Goal: Task Accomplishment & Management: Use online tool/utility

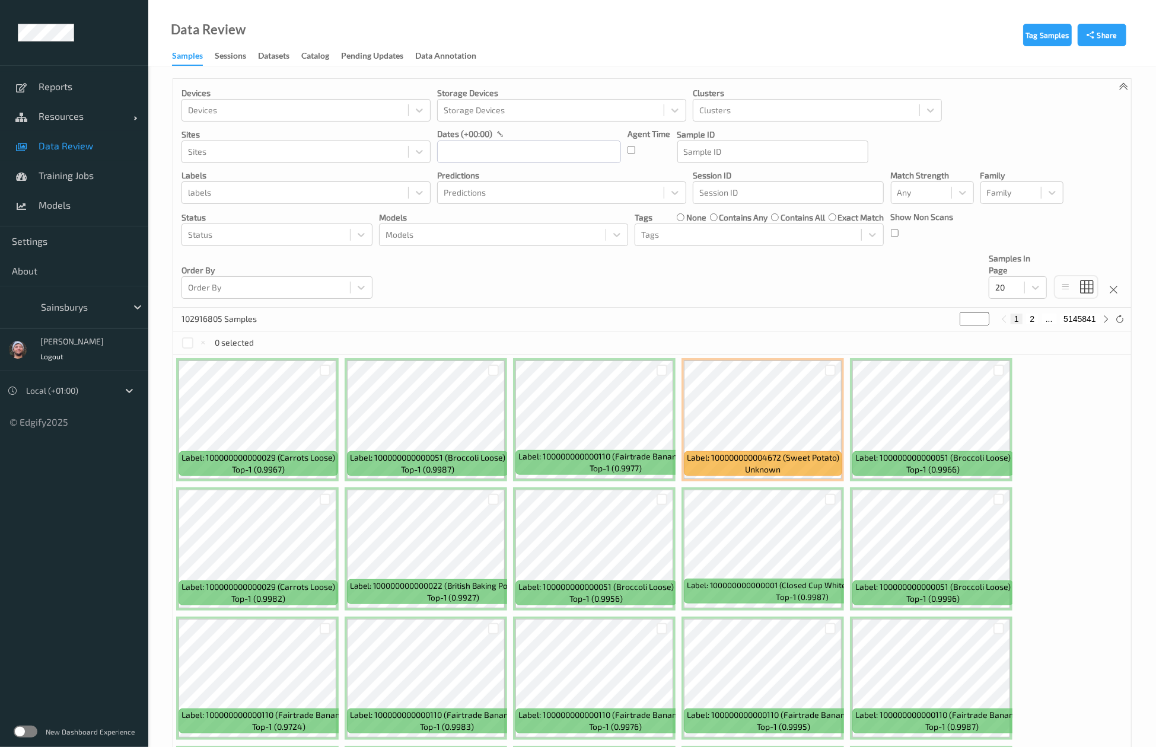
click at [74, 311] on div at bounding box center [81, 307] width 80 height 14
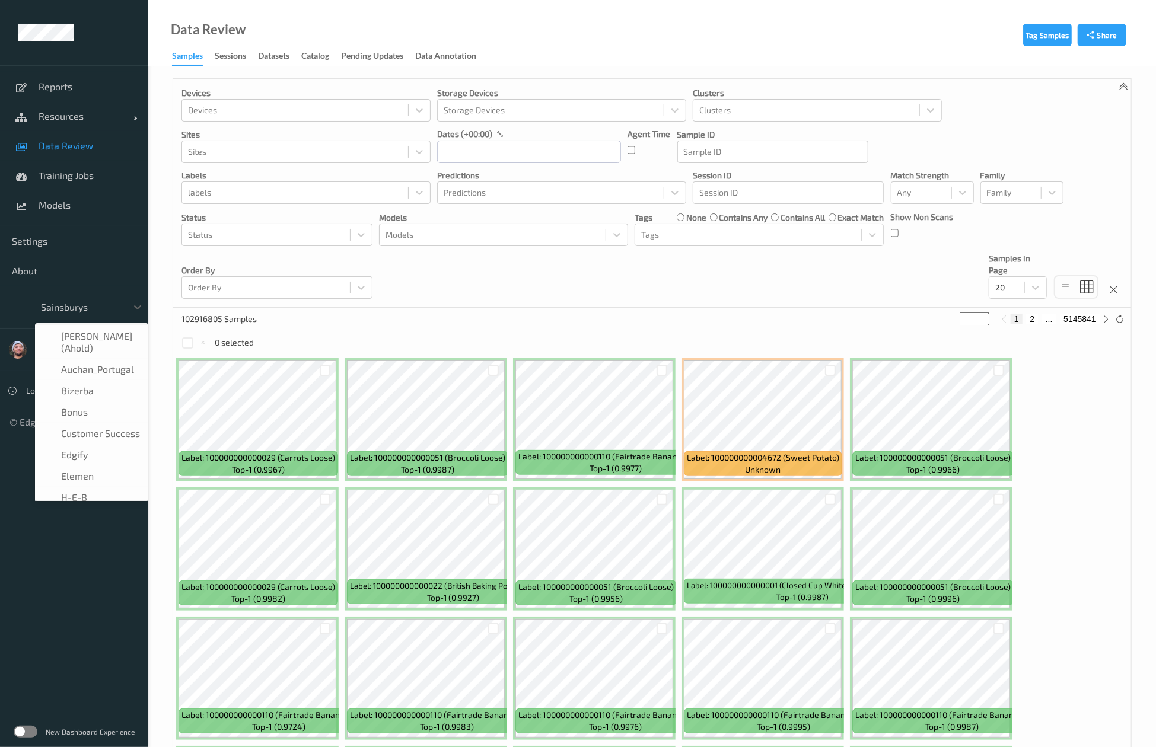
scroll to position [142, 0]
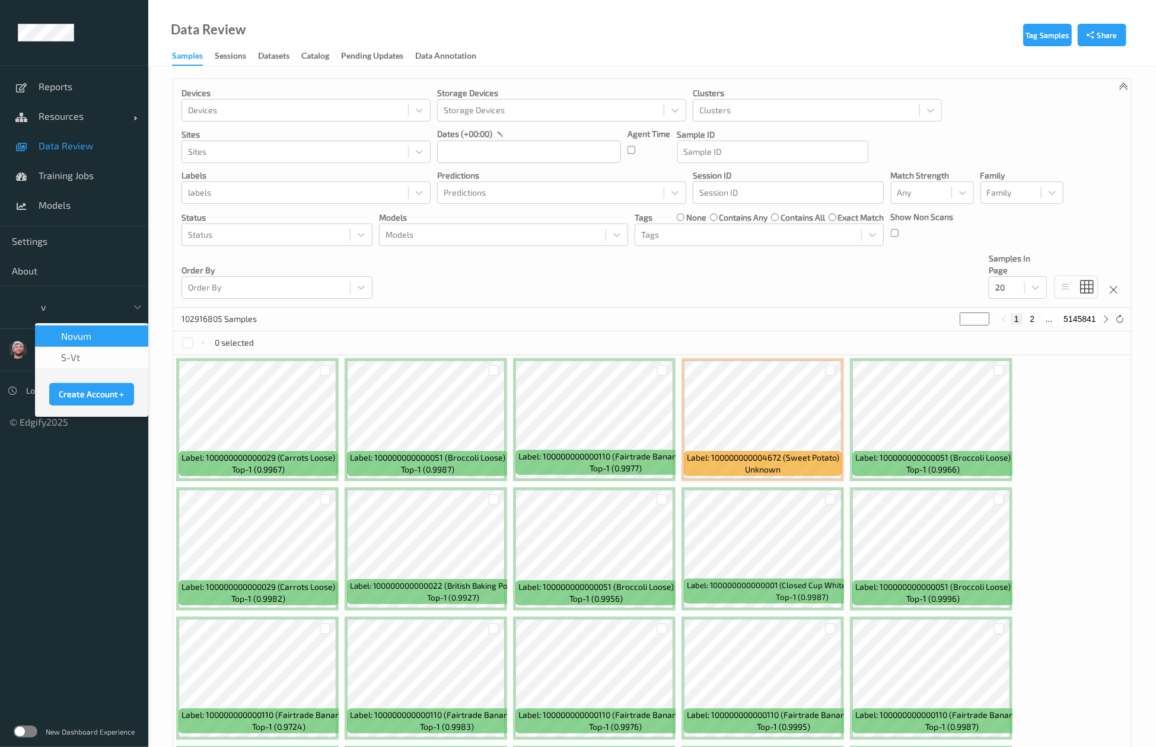
type input "vt"
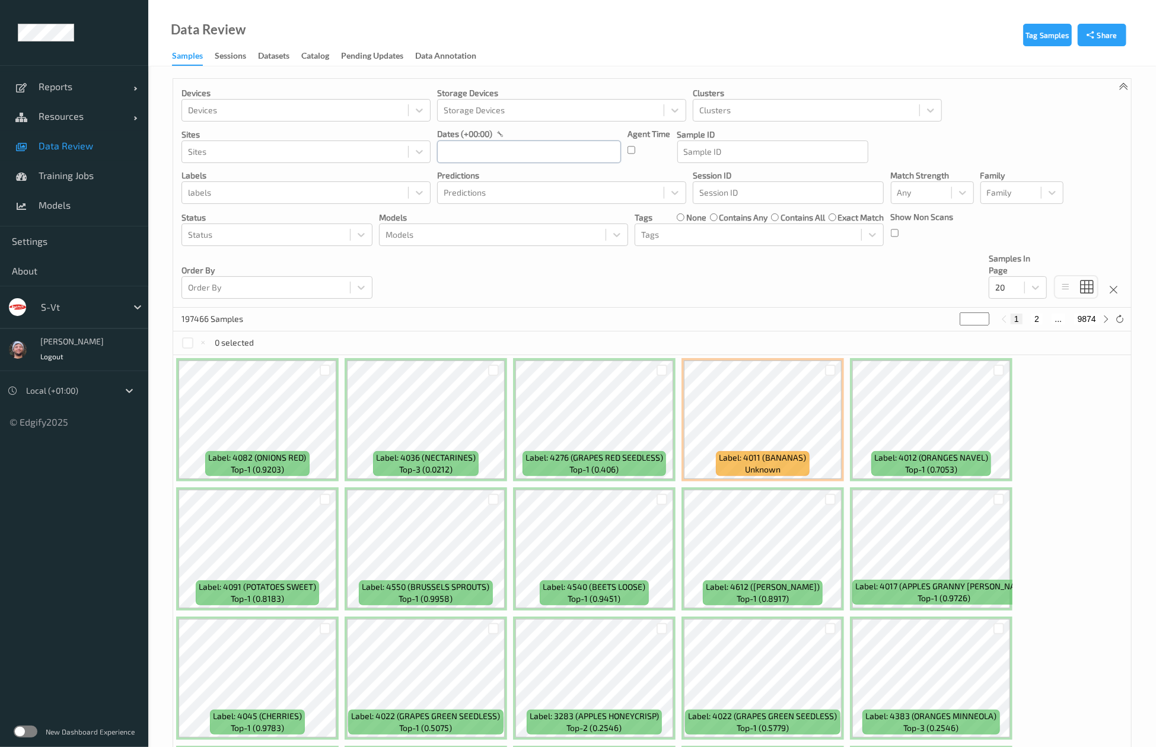
click at [572, 158] on input "text" at bounding box center [529, 152] width 184 height 23
click at [447, 195] on div "[DATE]" at bounding box center [512, 187] width 147 height 23
click at [446, 179] on div "[DATE]" at bounding box center [512, 187] width 147 height 23
click at [451, 192] on button "button" at bounding box center [448, 187] width 12 height 12
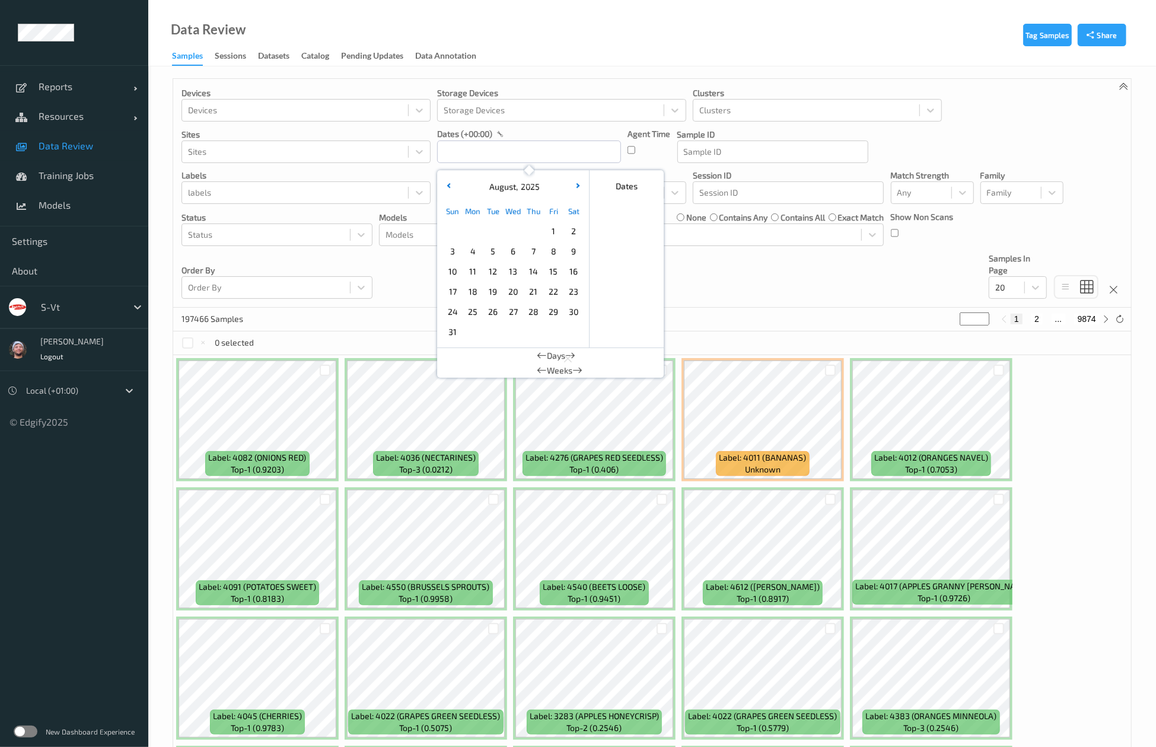
click at [454, 330] on span "31" at bounding box center [452, 332] width 17 height 17
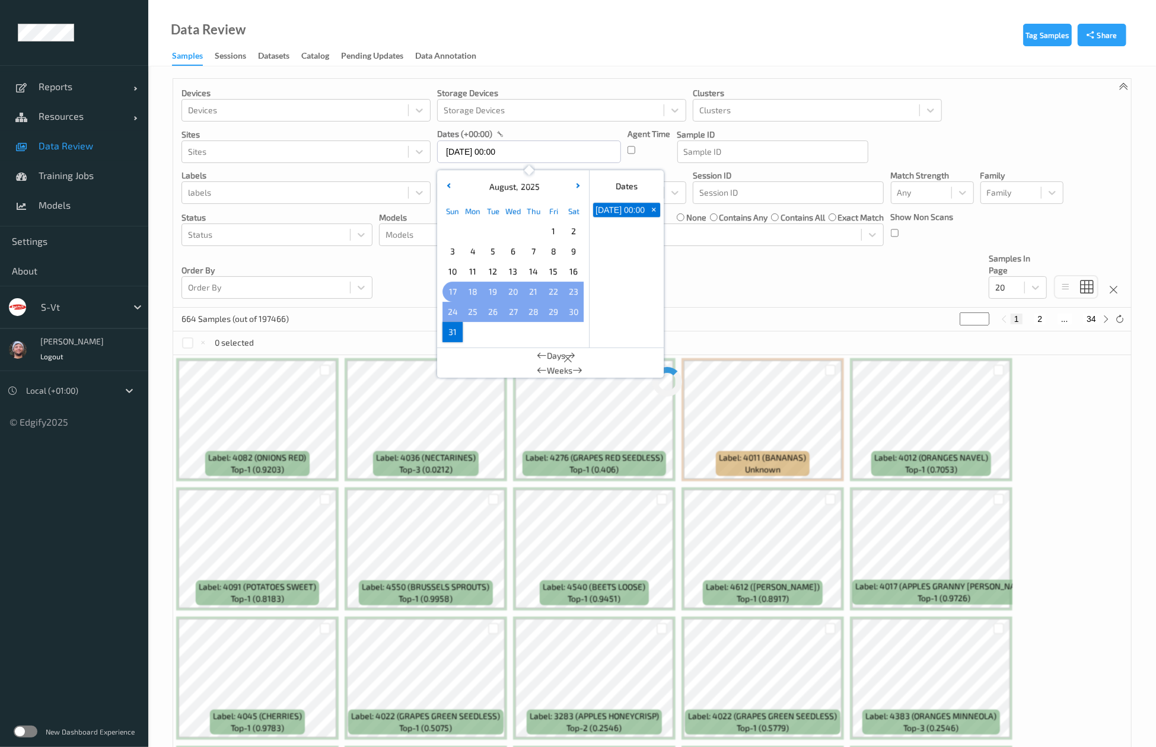
click at [445, 293] on span "17" at bounding box center [452, 291] width 17 height 17
type input "17/08/2025 00:00 -> 31/08/2025 23:59"
click at [747, 294] on div "Devices Devices Storage Devices Storage Devices Clusters Clusters Sites Sites d…" at bounding box center [652, 193] width 958 height 229
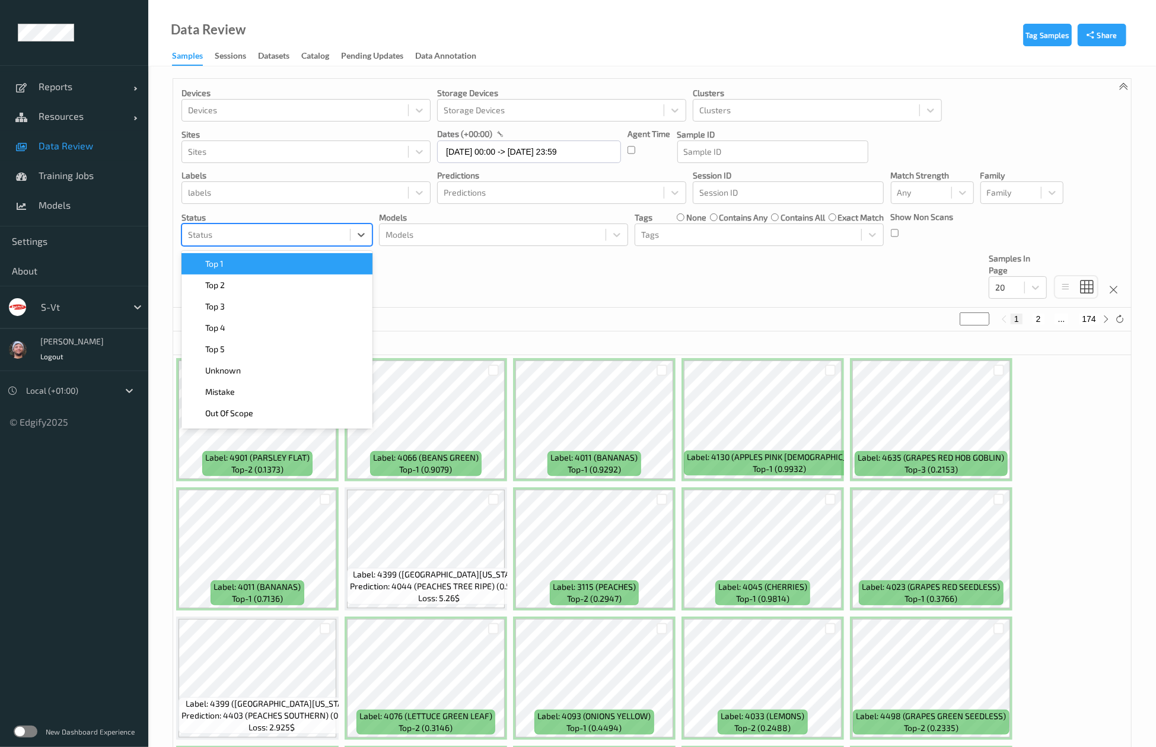
click at [286, 238] on div at bounding box center [266, 235] width 156 height 14
click at [283, 267] on div "Top 1" at bounding box center [277, 264] width 177 height 12
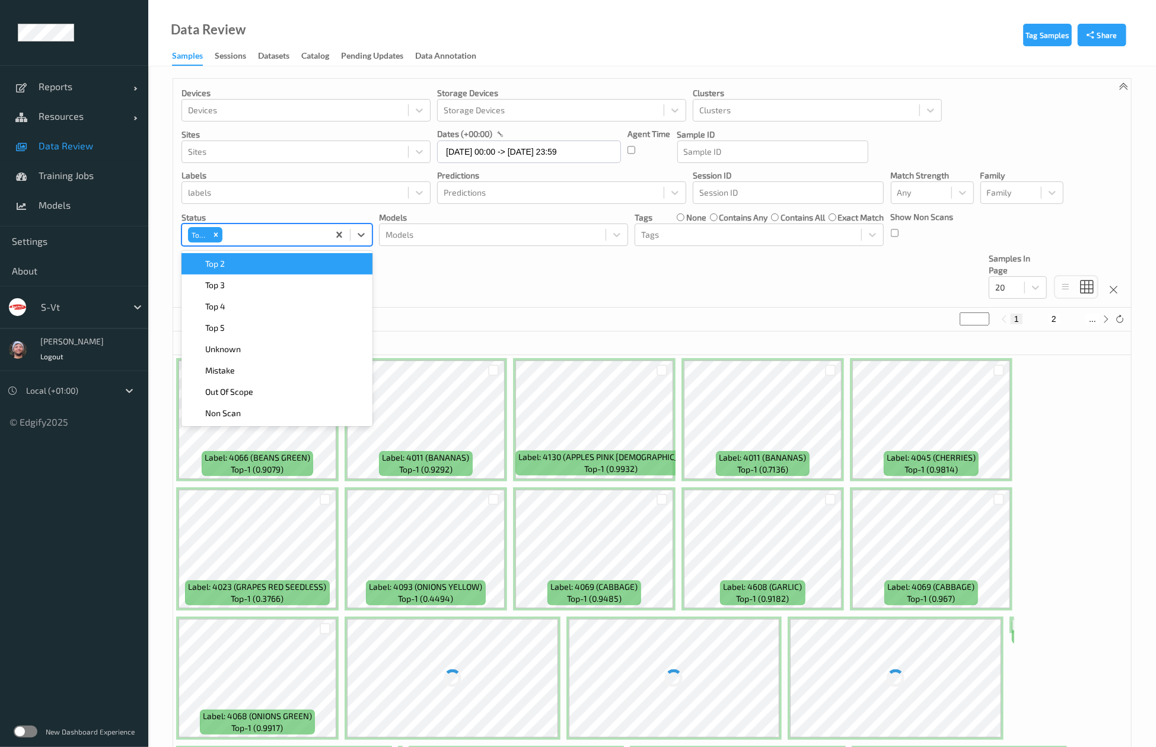
click at [283, 267] on div "Top 2" at bounding box center [277, 264] width 177 height 12
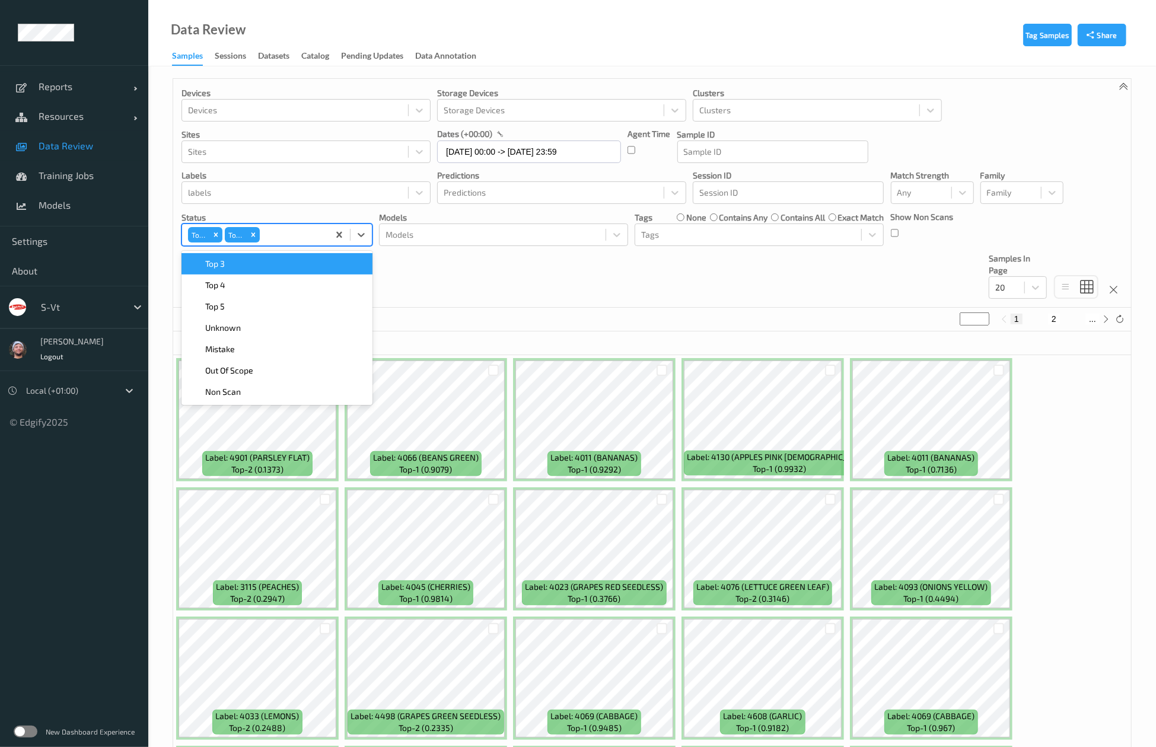
click at [283, 267] on div "Top 3" at bounding box center [277, 264] width 177 height 12
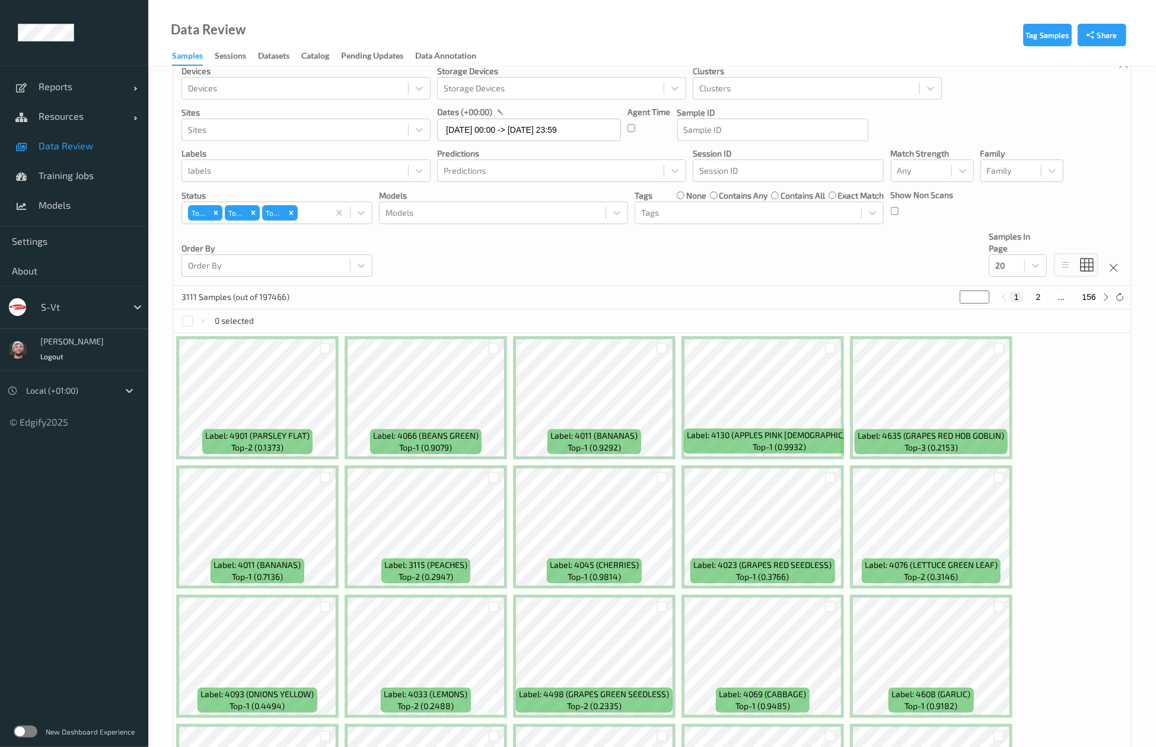
scroll to position [17, 0]
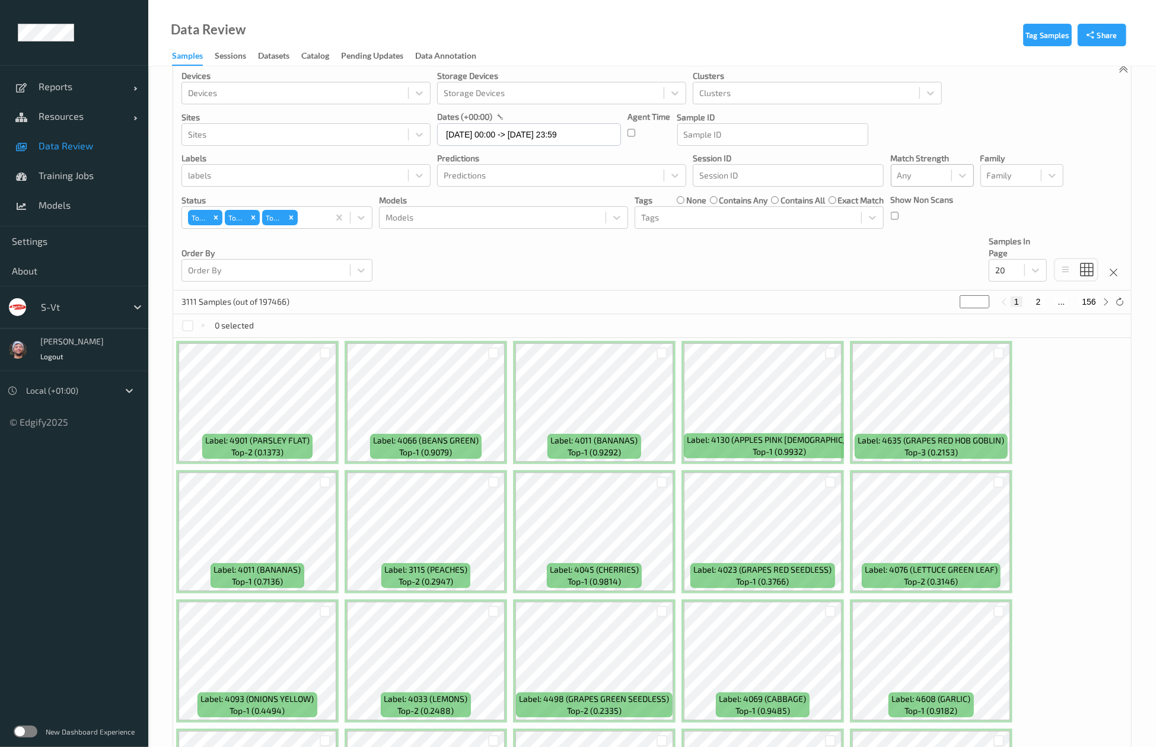
click at [905, 174] on div at bounding box center [921, 175] width 48 height 14
click at [913, 230] on span at bounding box center [906, 232] width 17 height 24
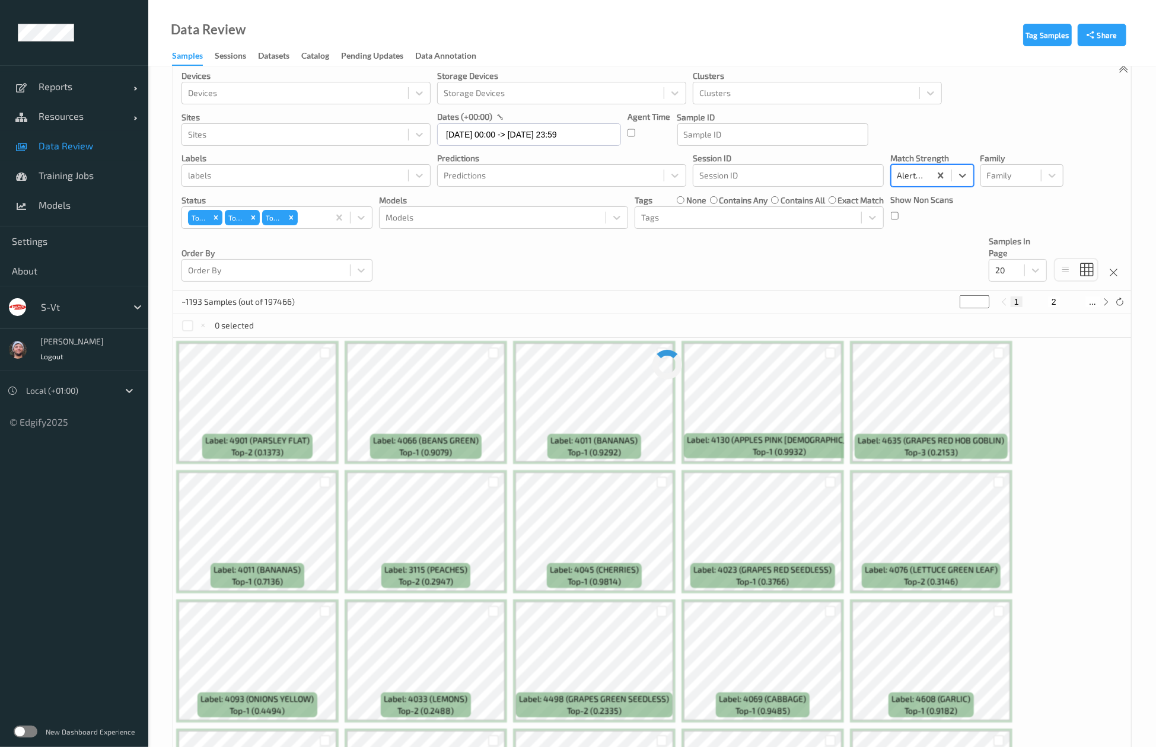
click at [706, 275] on div "Devices Devices Storage Devices Storage Devices Clusters Clusters Sites Sites d…" at bounding box center [652, 176] width 958 height 229
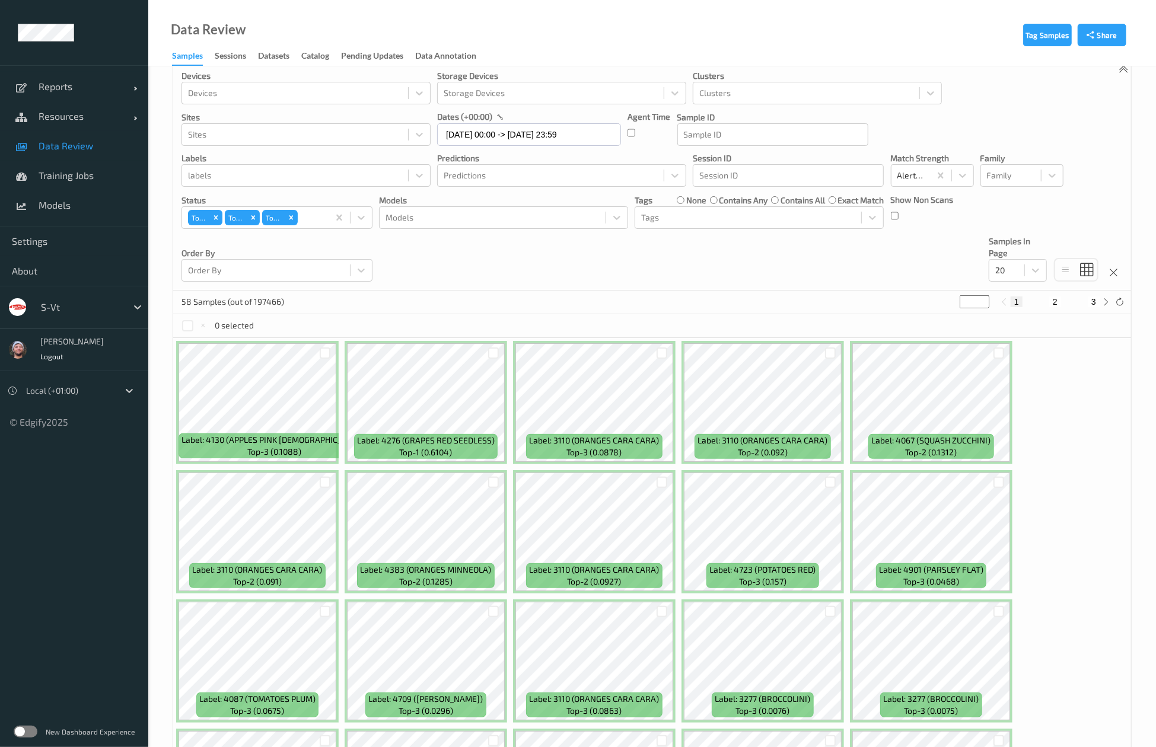
click at [123, 182] on link "Training Jobs" at bounding box center [74, 176] width 148 height 30
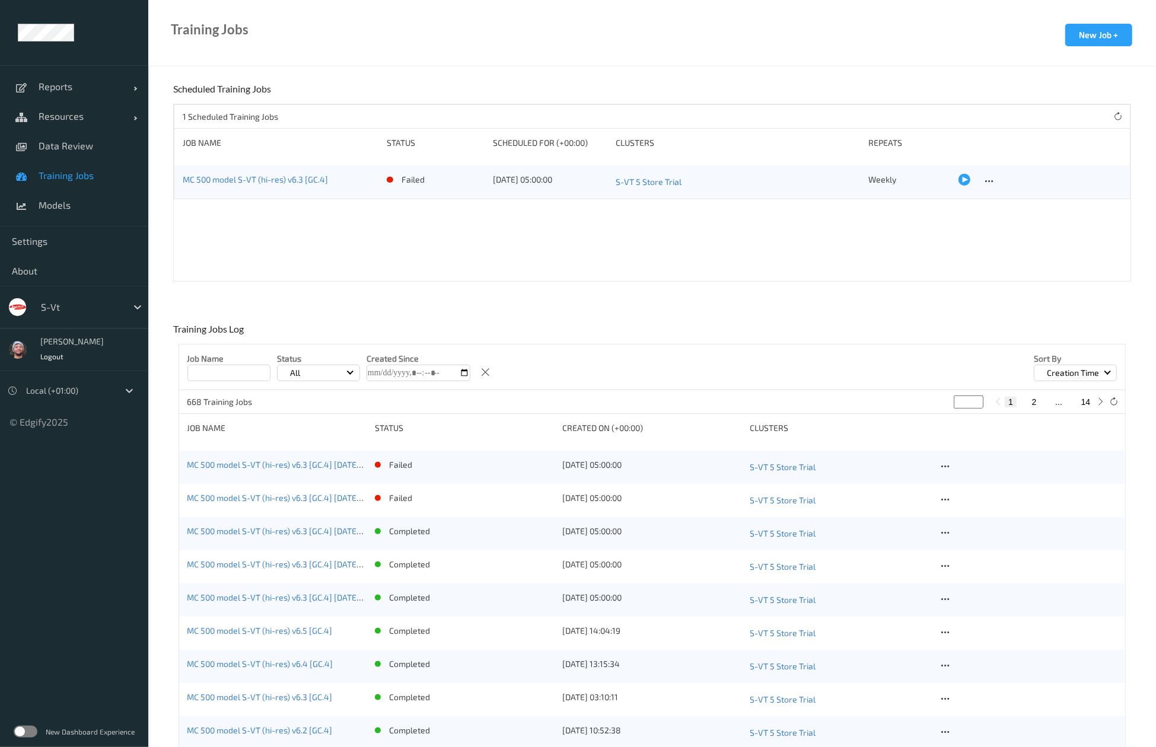
scroll to position [153, 0]
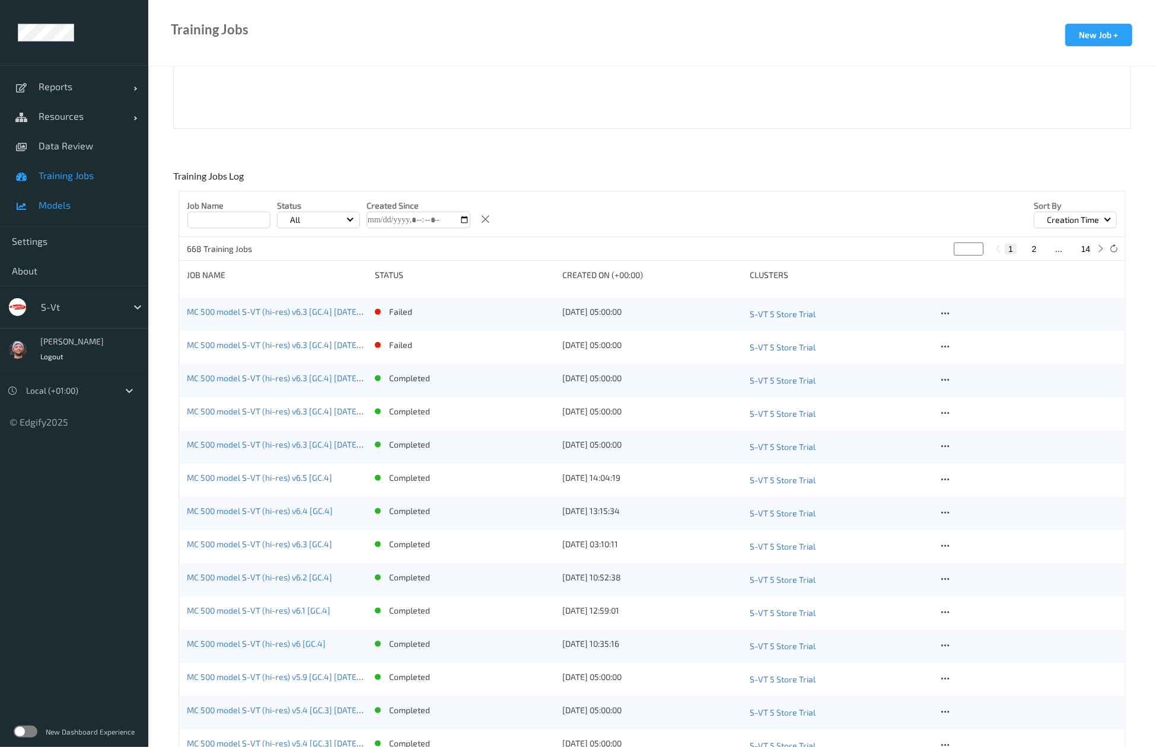
click at [46, 196] on link "Models" at bounding box center [74, 205] width 148 height 30
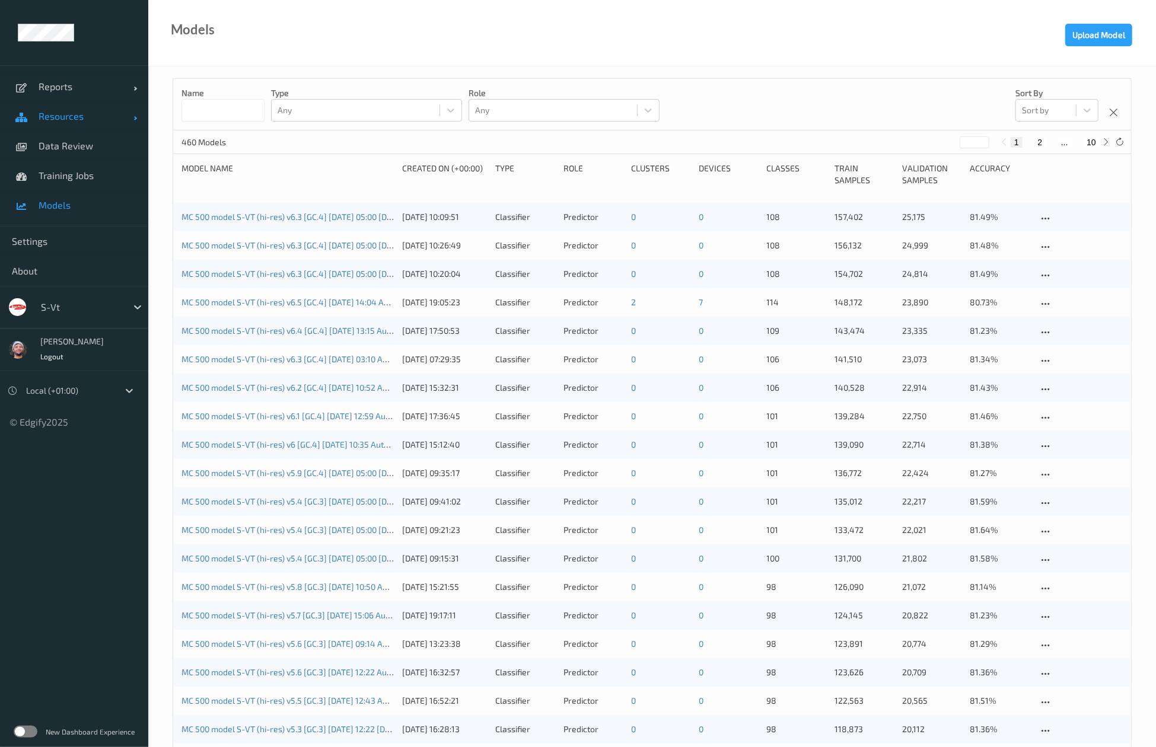
click at [71, 116] on span "Resources" at bounding box center [86, 116] width 95 height 12
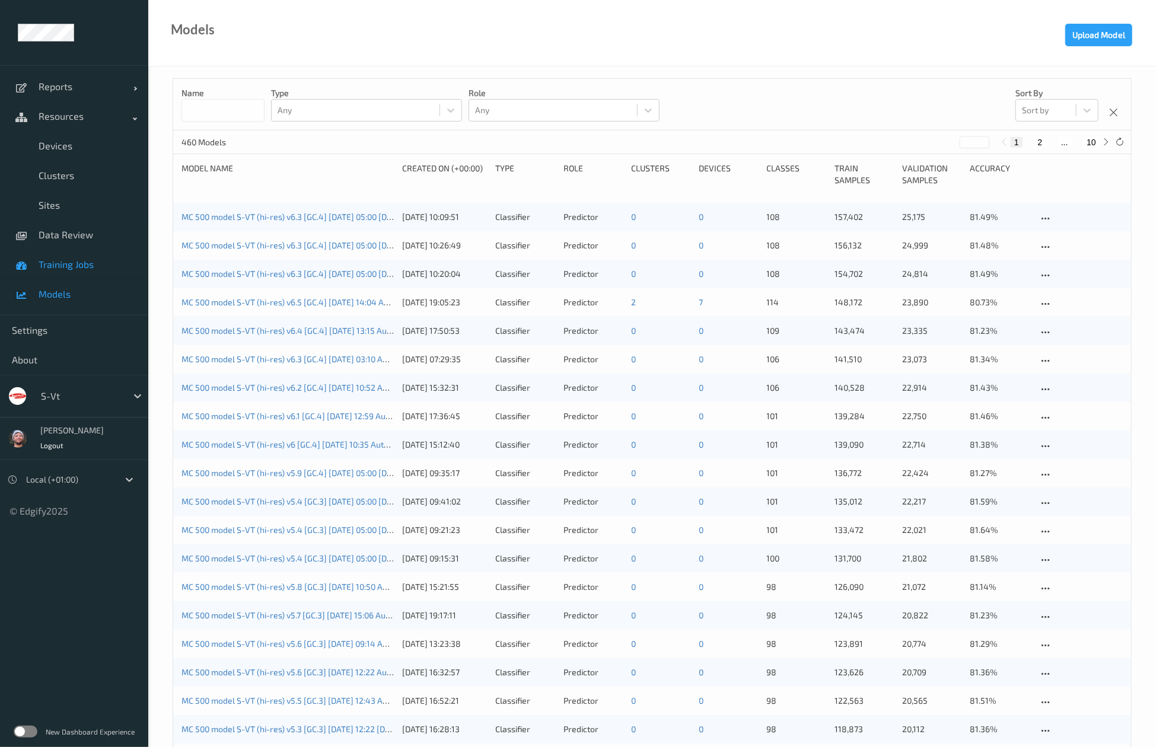
click at [91, 270] on link "Training Jobs" at bounding box center [74, 265] width 148 height 30
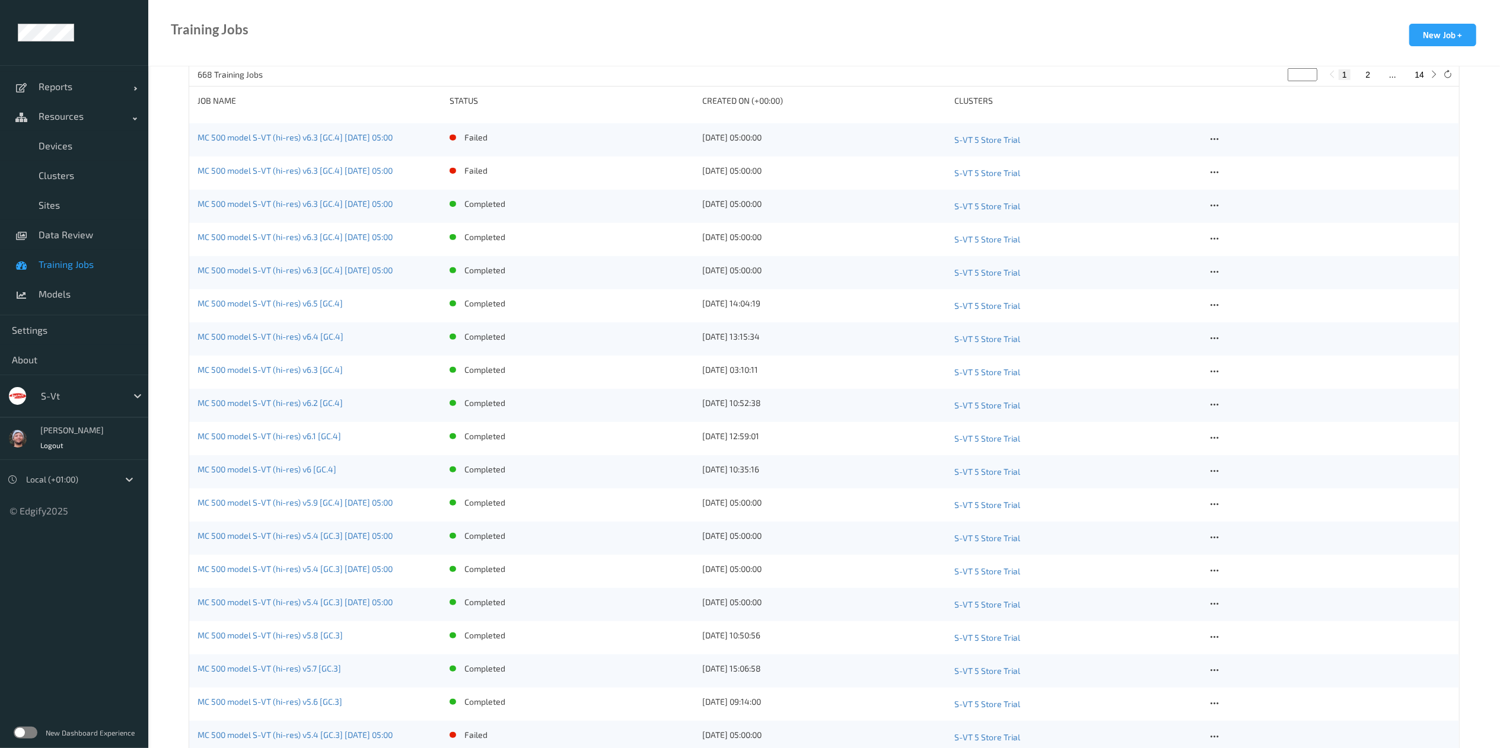
scroll to position [332, 0]
click at [293, 266] on link "MC 500 model S-VT (hi-res) v6.3 [GC.4] 2025-08-05 05:00" at bounding box center [295, 265] width 195 height 10
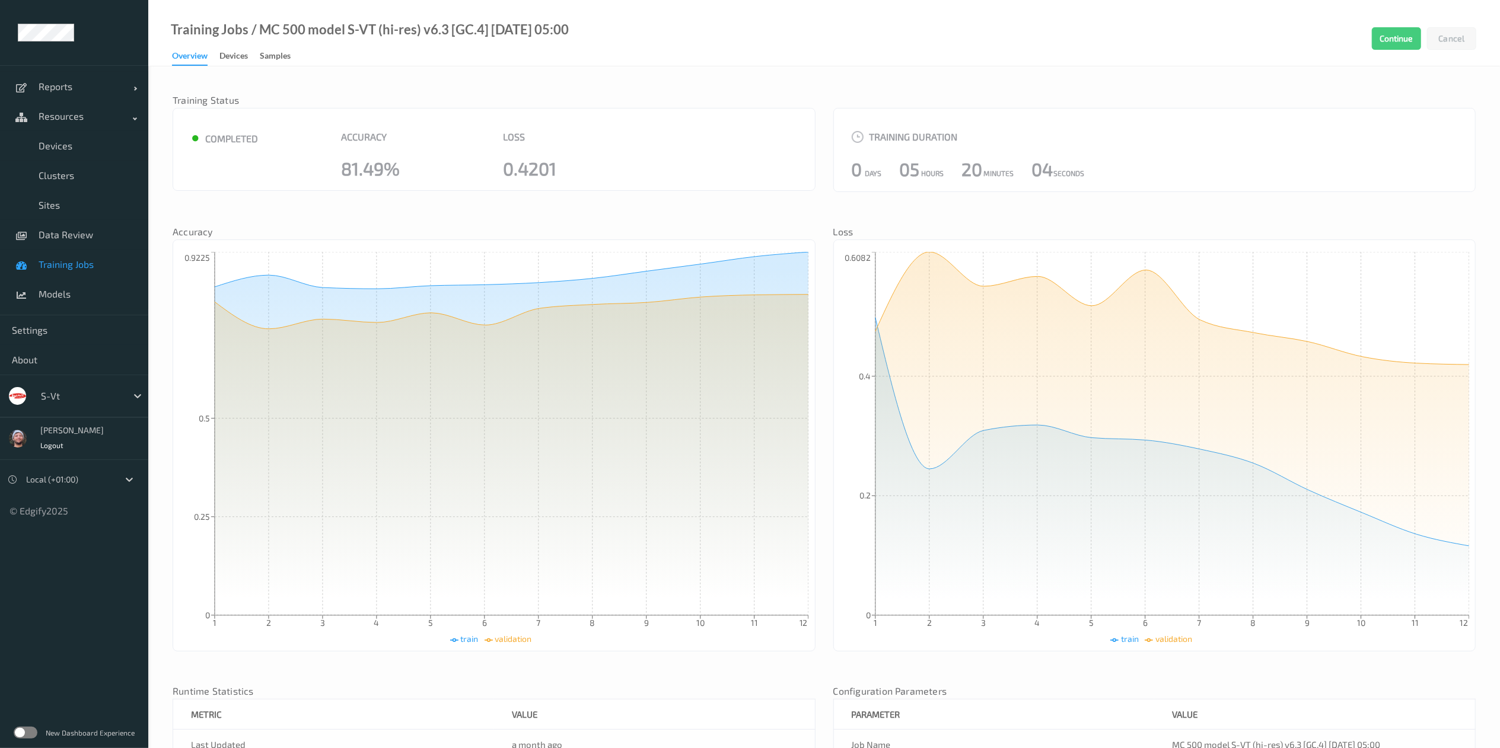
scroll to position [238, 0]
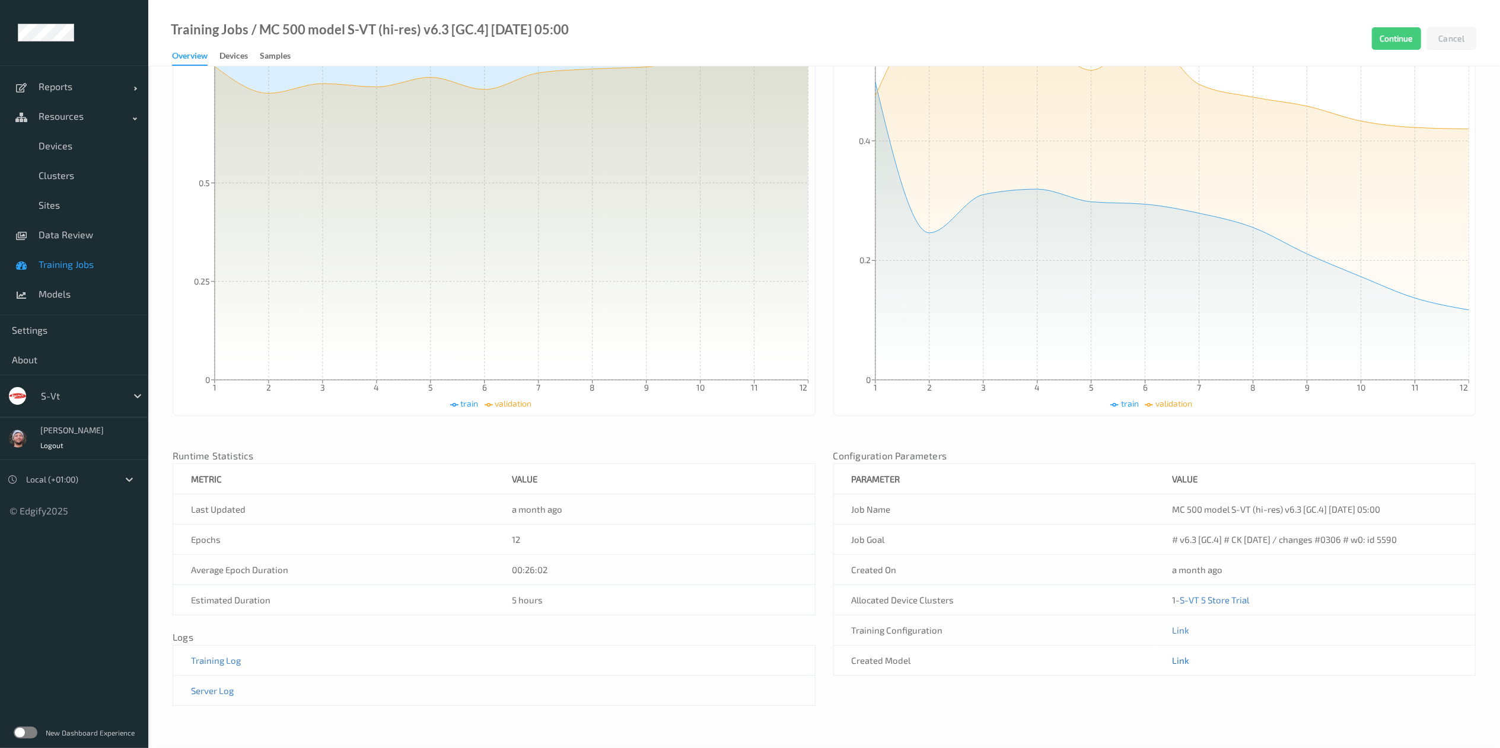
click at [1174, 660] on link "Link" at bounding box center [1180, 660] width 17 height 11
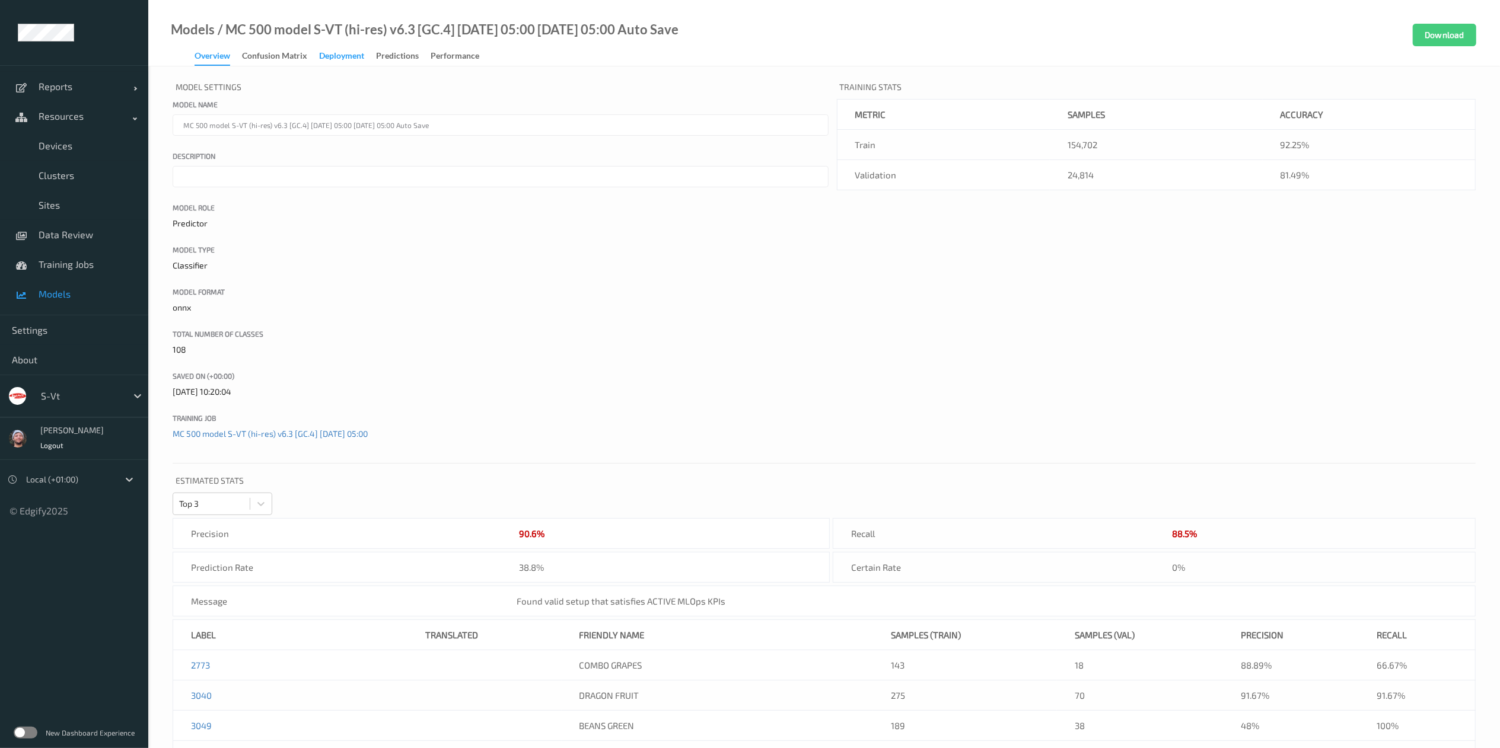
click at [358, 59] on div "Deployment" at bounding box center [341, 57] width 45 height 15
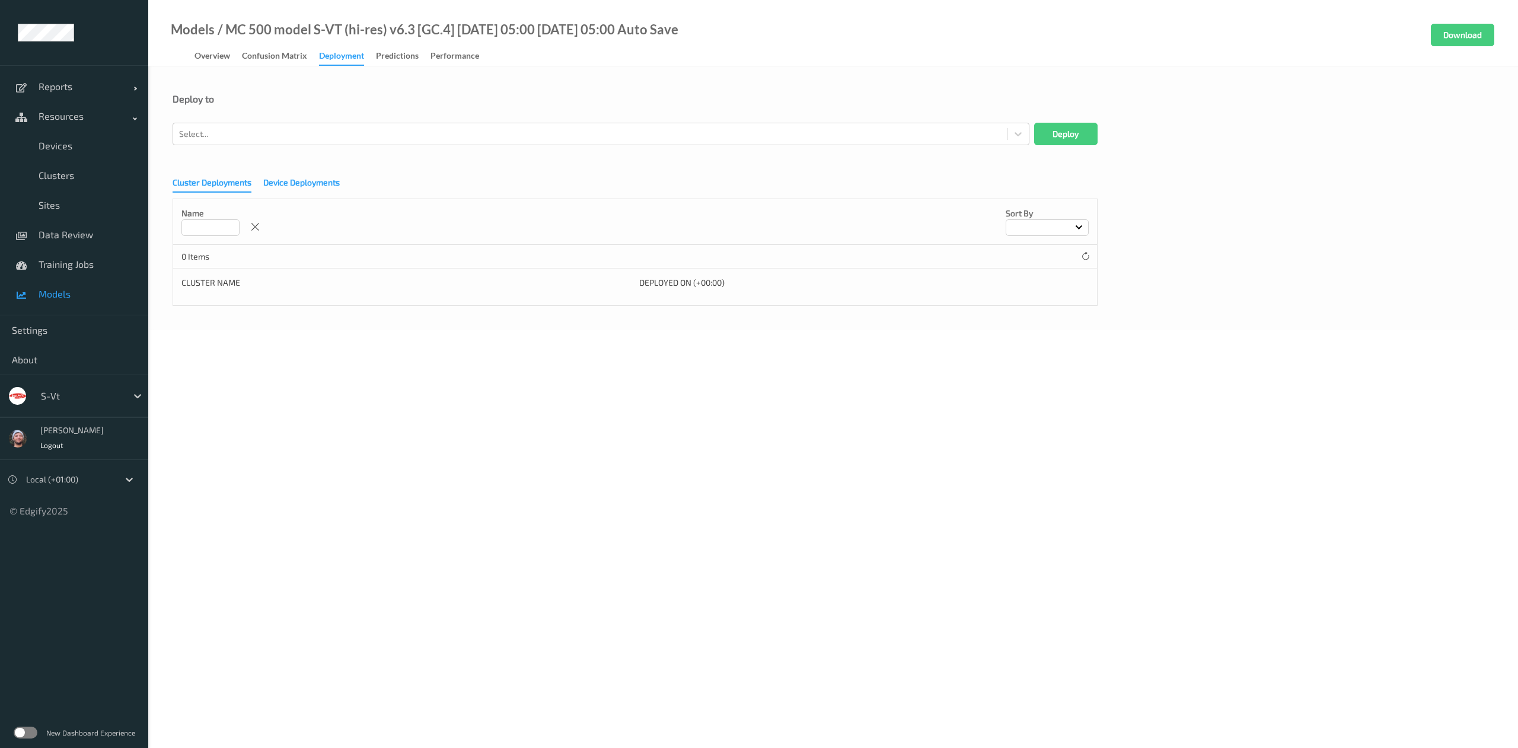
click at [288, 181] on div "Device Deployments" at bounding box center [301, 184] width 77 height 15
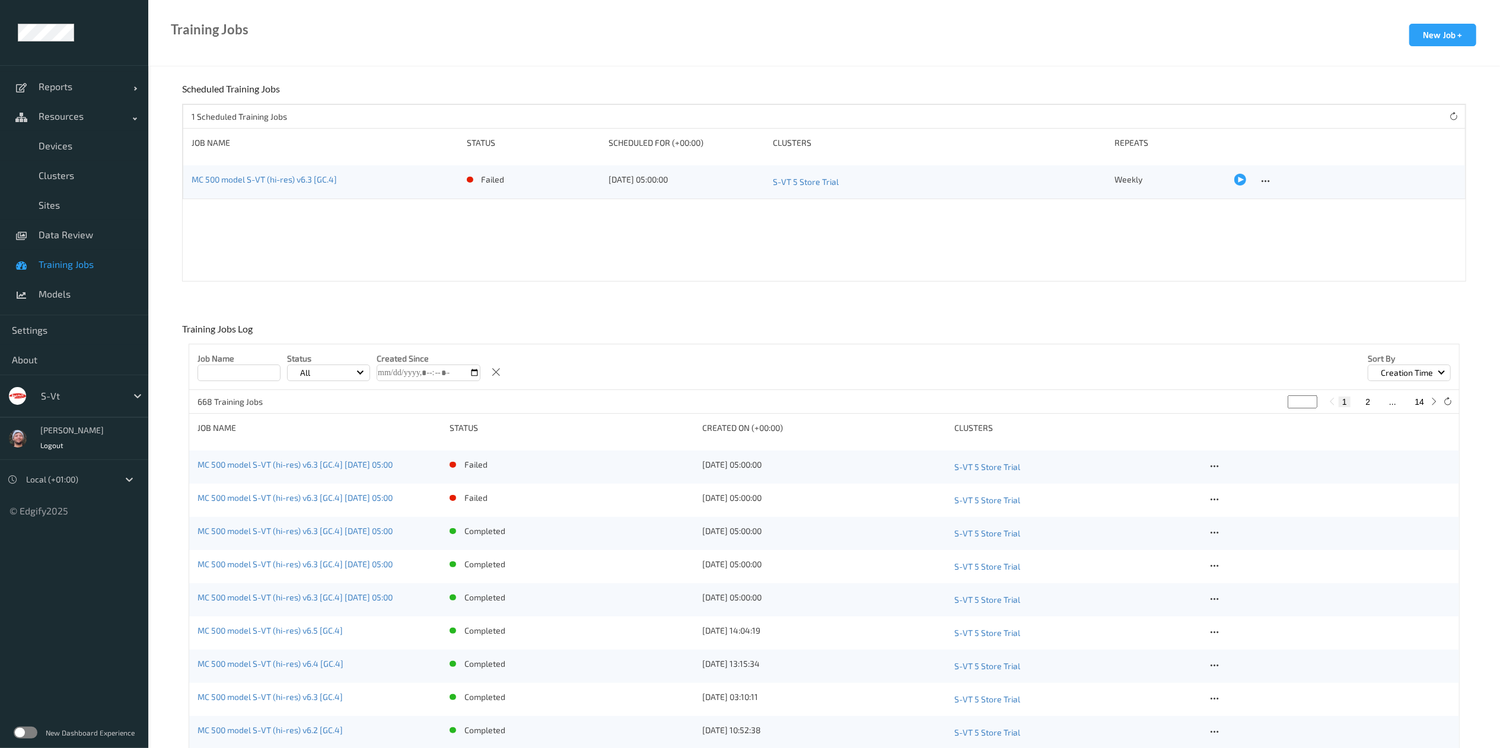
scroll to position [332, 0]
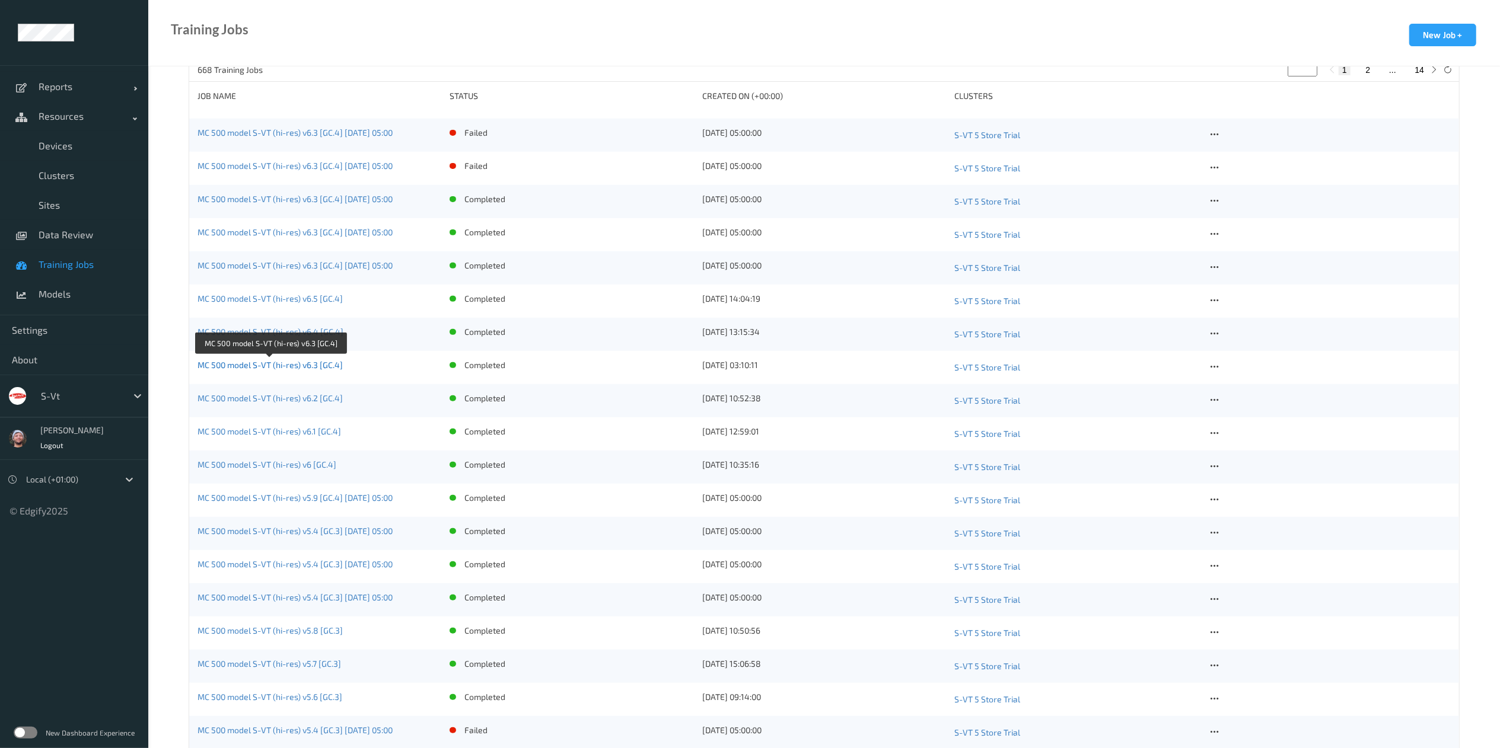
click at [323, 359] on div "MC 500 model S-VT (hi-res) v6.3 [GC.4]" at bounding box center [320, 367] width 244 height 17
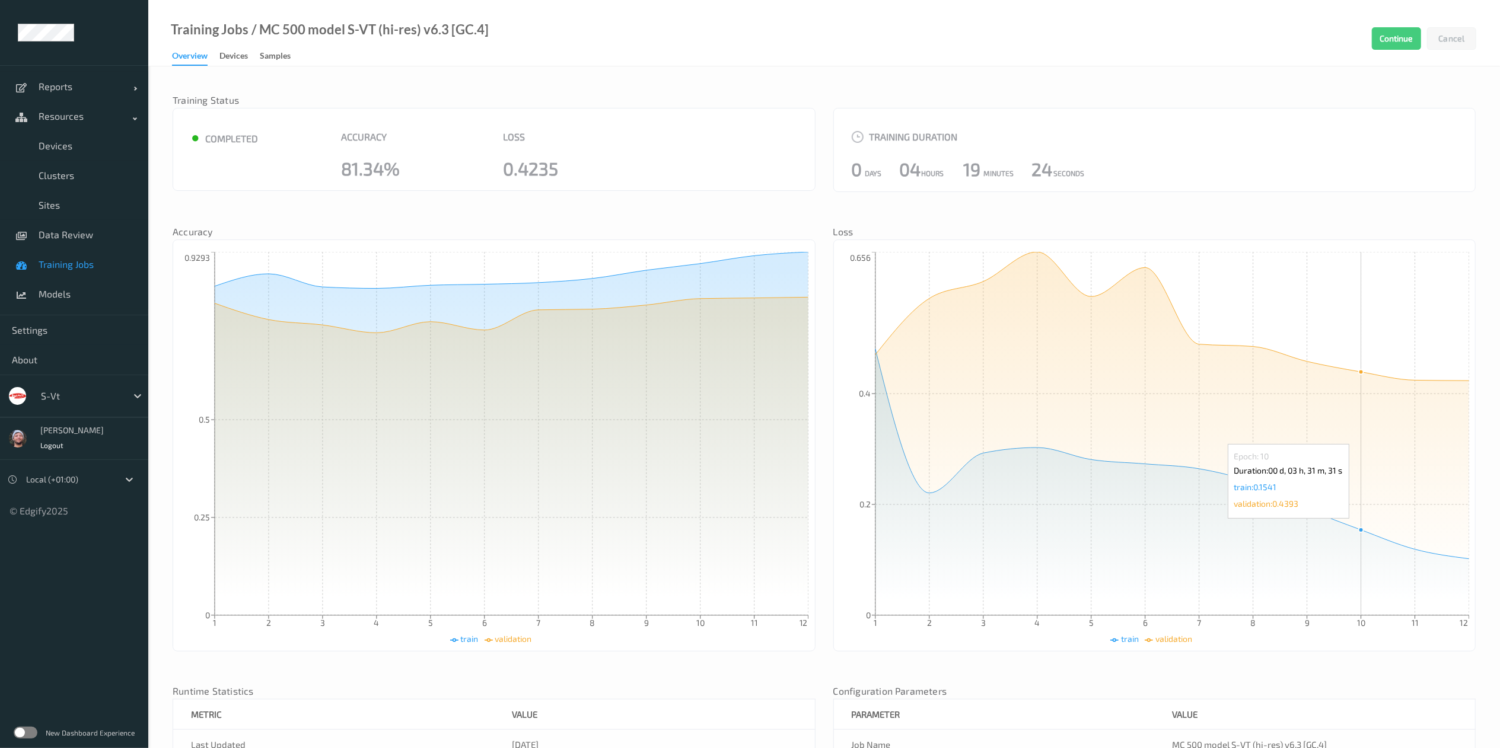
scroll to position [238, 0]
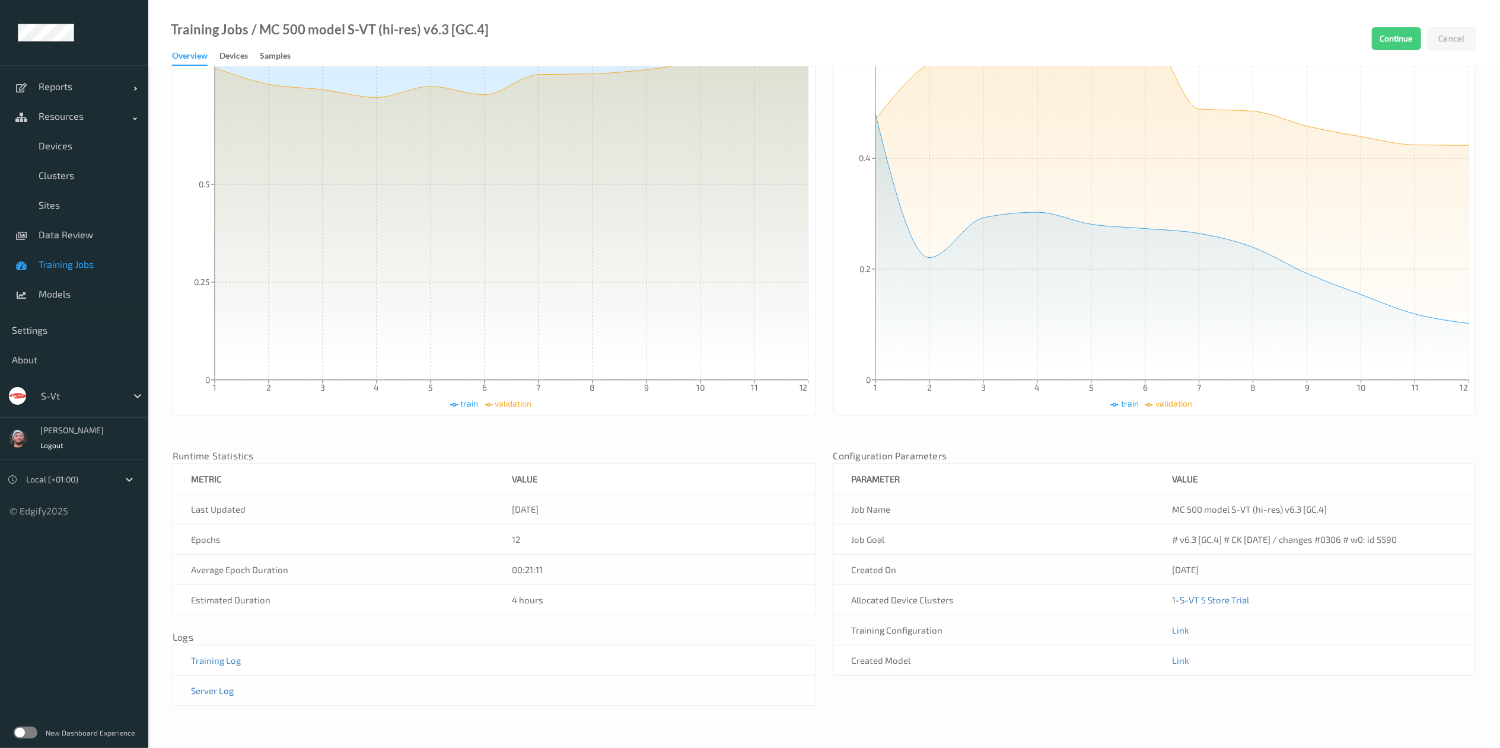
click at [1174, 654] on td "Link" at bounding box center [1314, 661] width 321 height 30
click at [1174, 666] on td "Link" at bounding box center [1314, 661] width 321 height 30
click at [1174, 664] on link "Link" at bounding box center [1180, 660] width 17 height 11
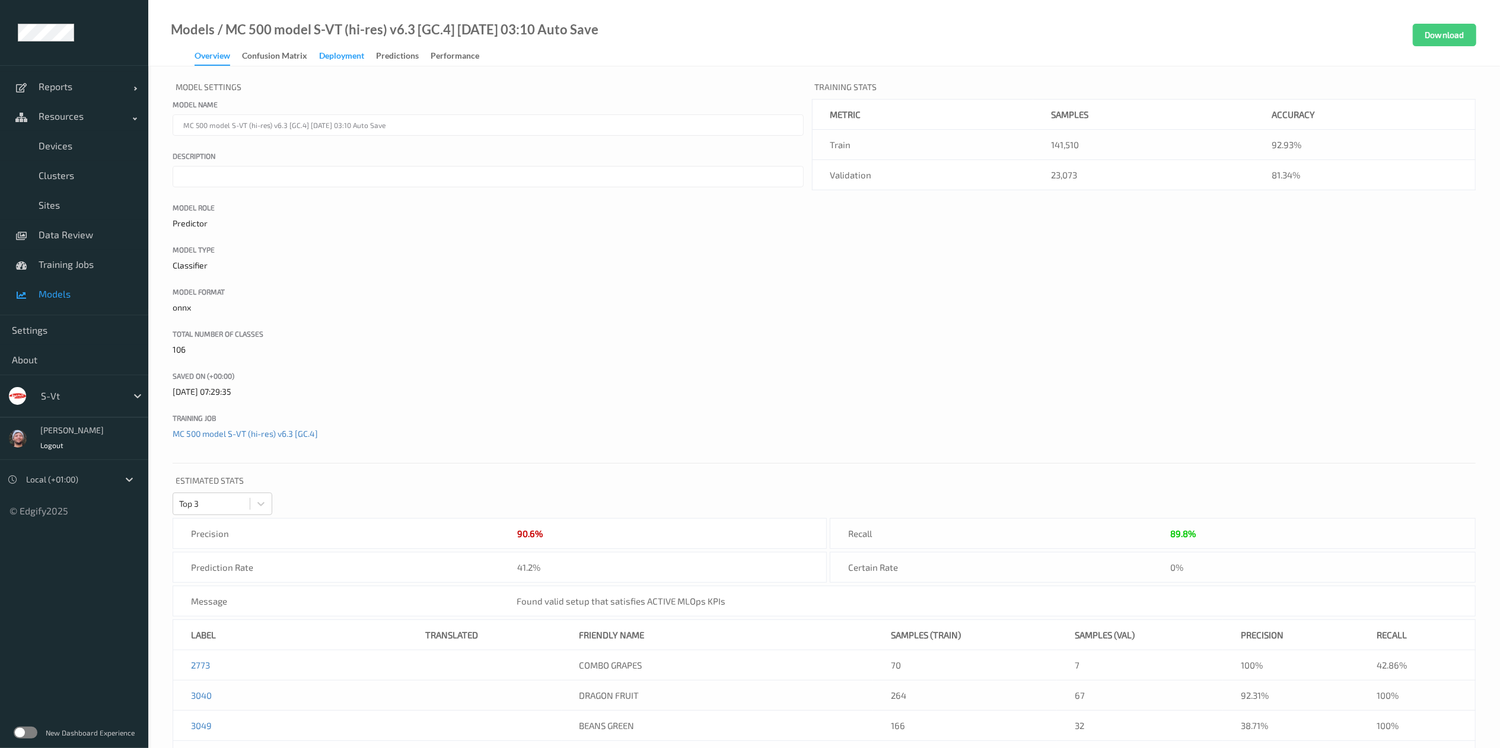
click at [344, 59] on div "Deployment" at bounding box center [341, 57] width 45 height 15
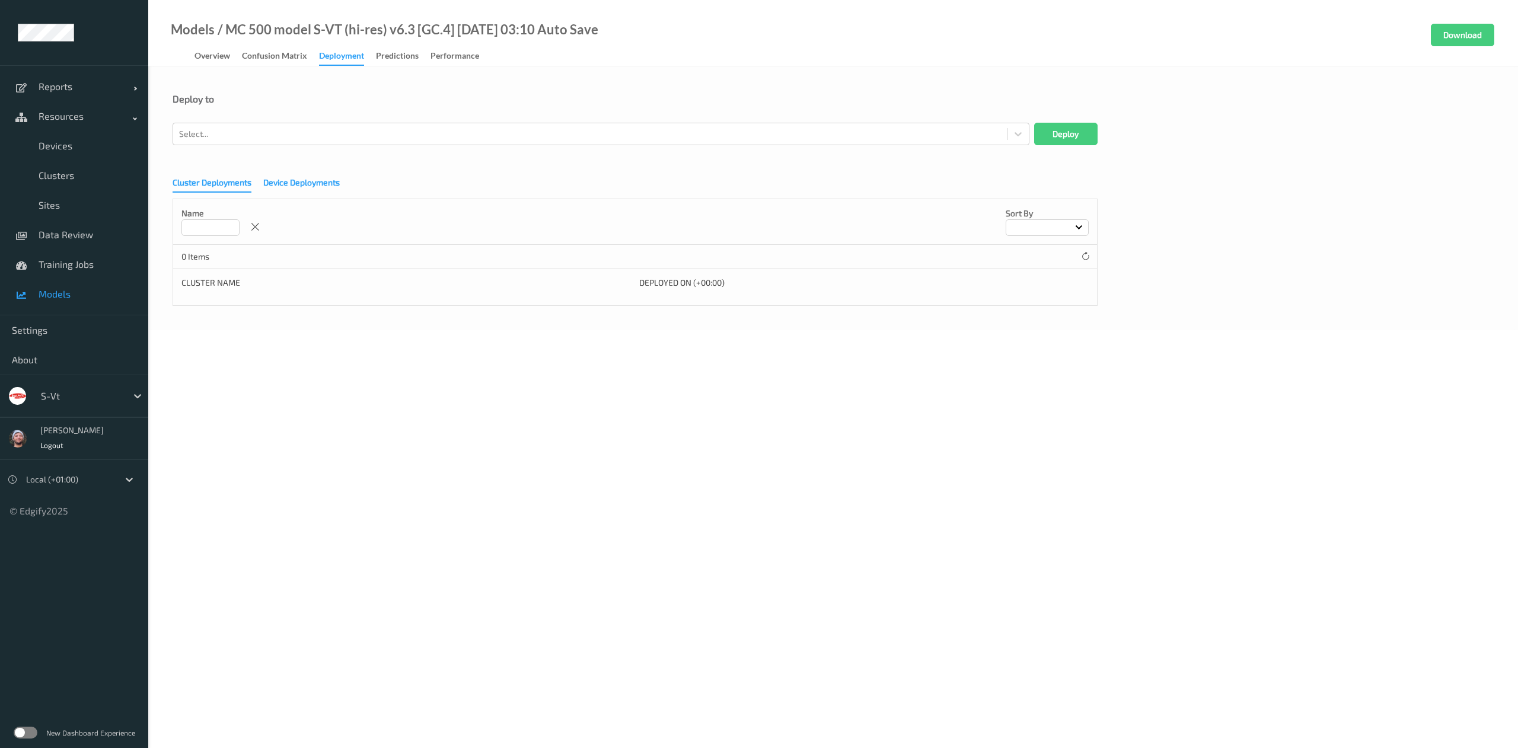
click at [289, 183] on div "Device Deployments" at bounding box center [301, 184] width 77 height 15
click at [78, 265] on span "Training Jobs" at bounding box center [88, 265] width 98 height 12
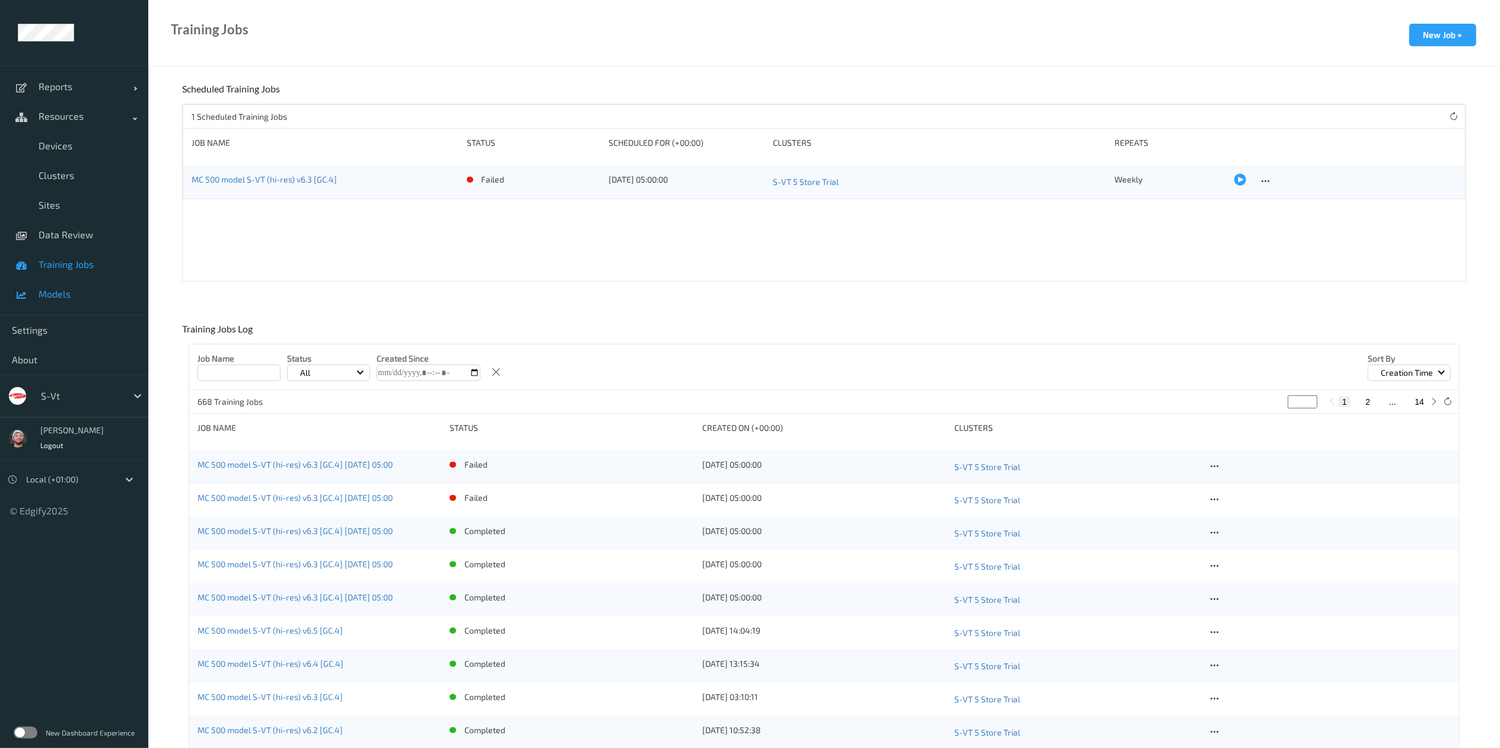
click at [72, 288] on span "Models" at bounding box center [88, 294] width 98 height 12
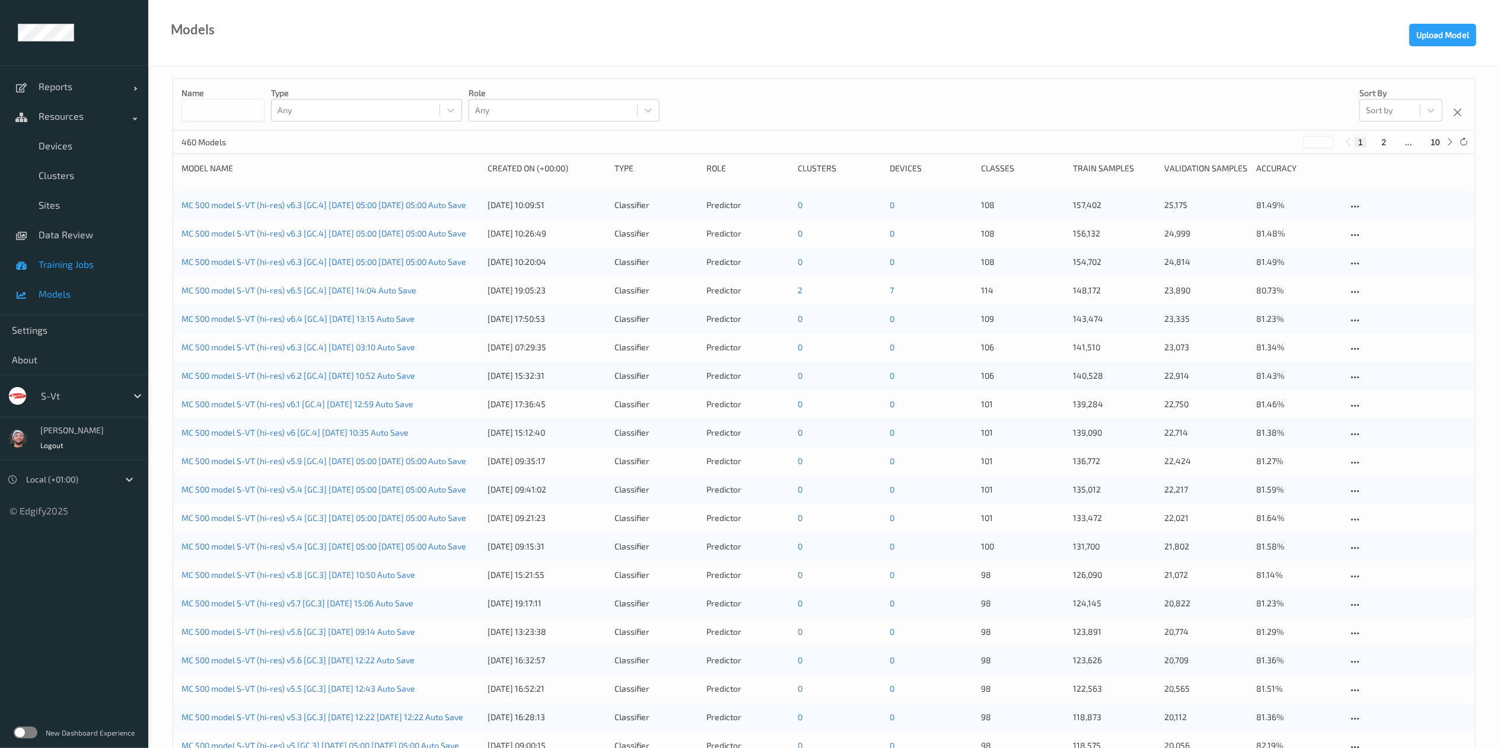
click at [91, 259] on span "Training Jobs" at bounding box center [88, 265] width 98 height 12
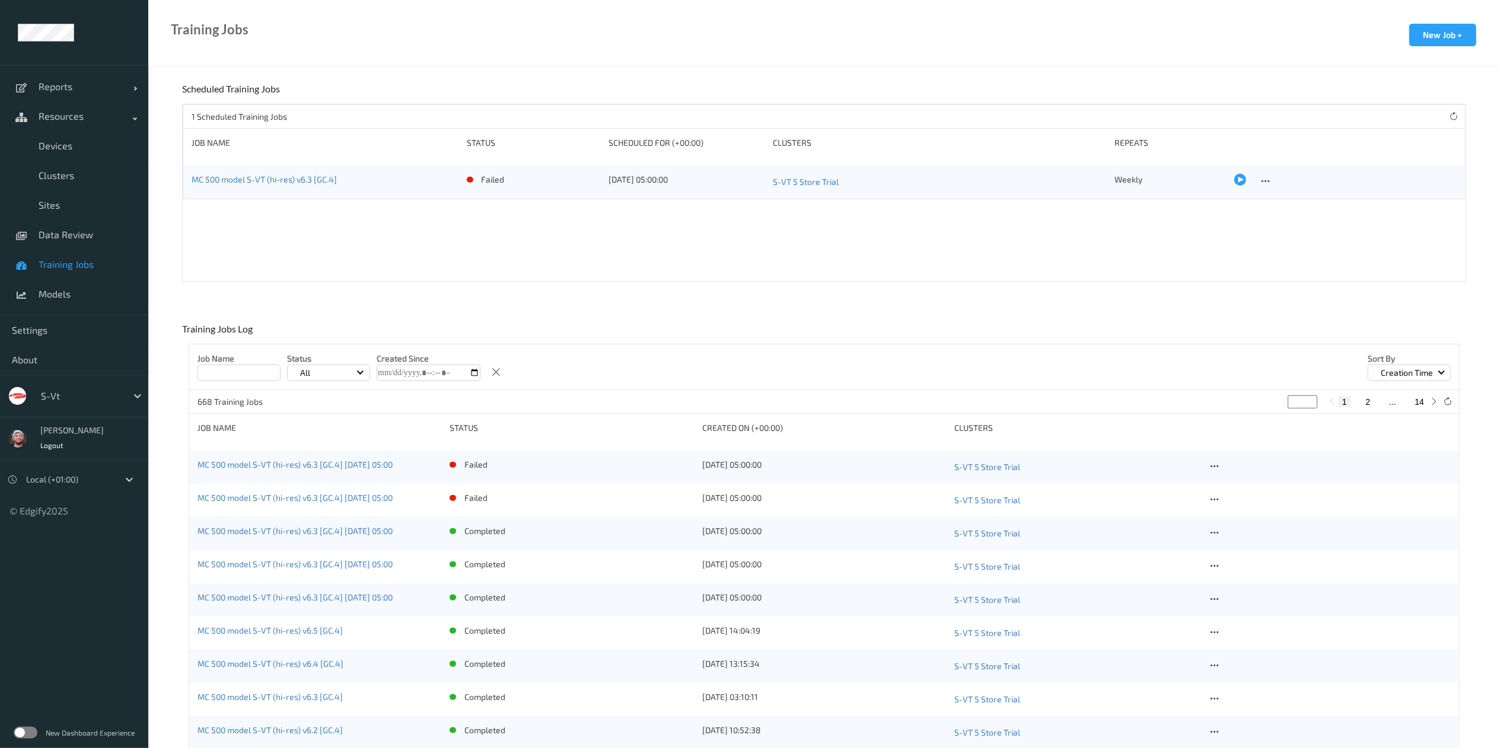
scroll to position [535, 0]
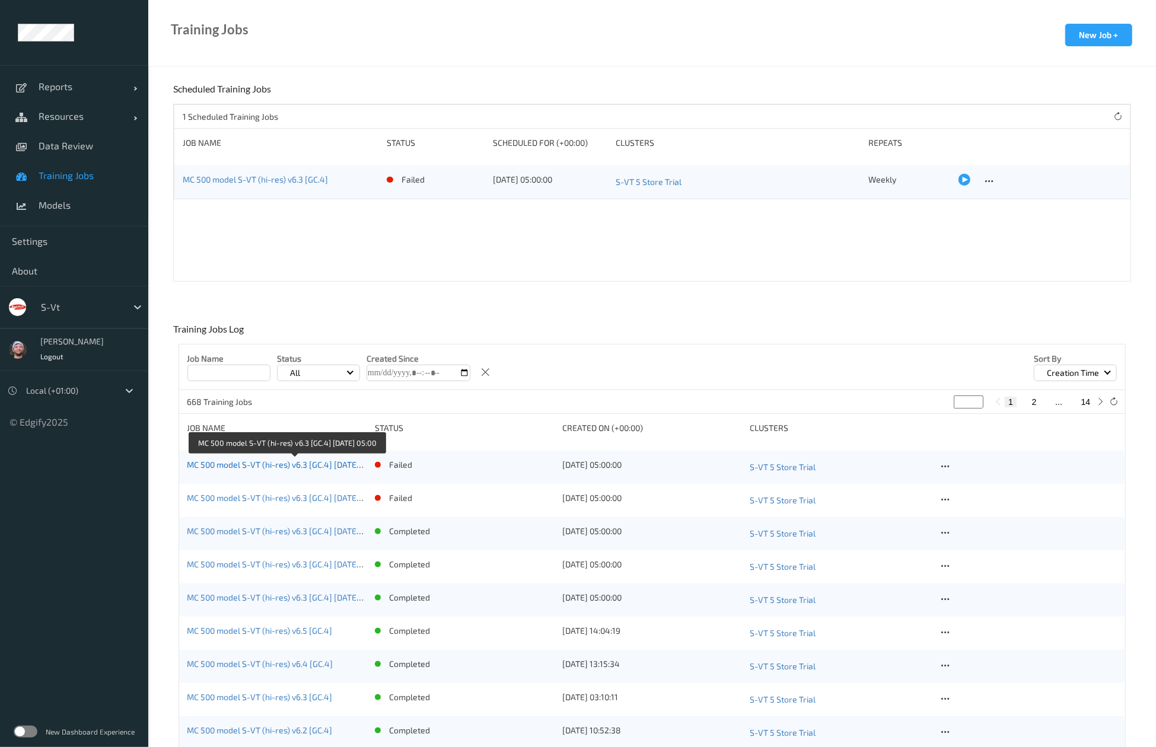
click at [340, 463] on link "MC 500 model S-VT (hi-res) v6.3 [GC.4] [DATE] 05:00" at bounding box center [284, 465] width 195 height 10
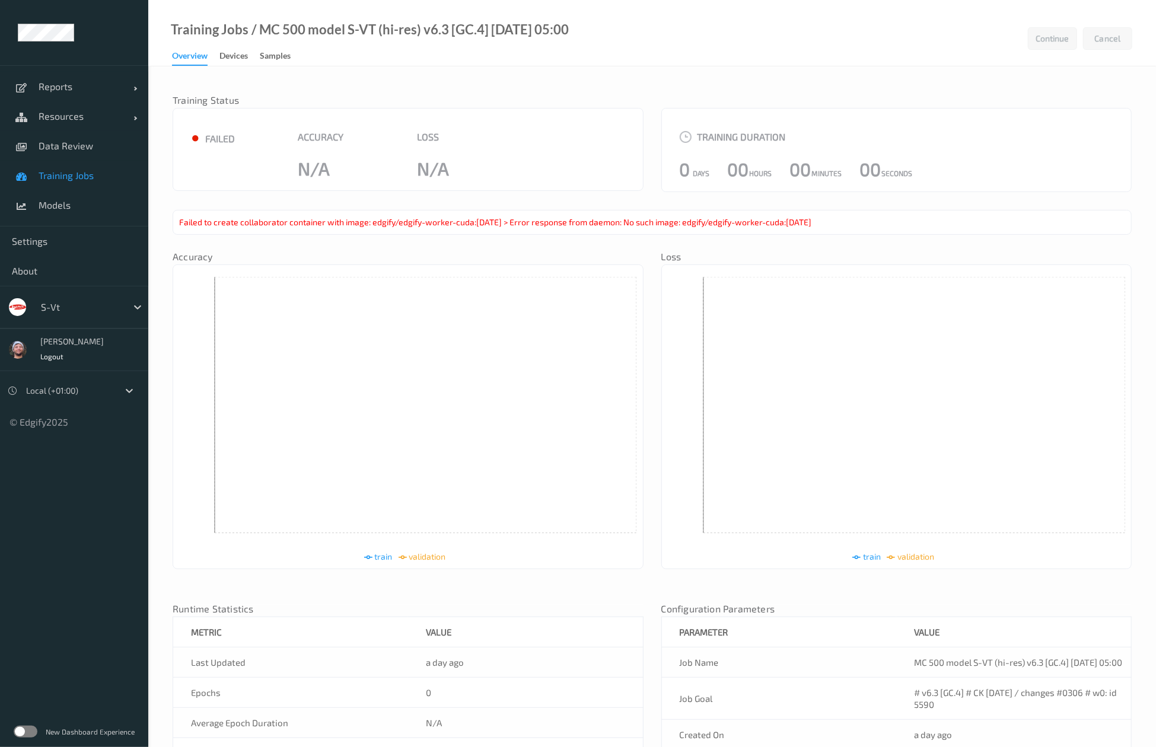
click at [78, 183] on link "Training Jobs" at bounding box center [74, 176] width 148 height 30
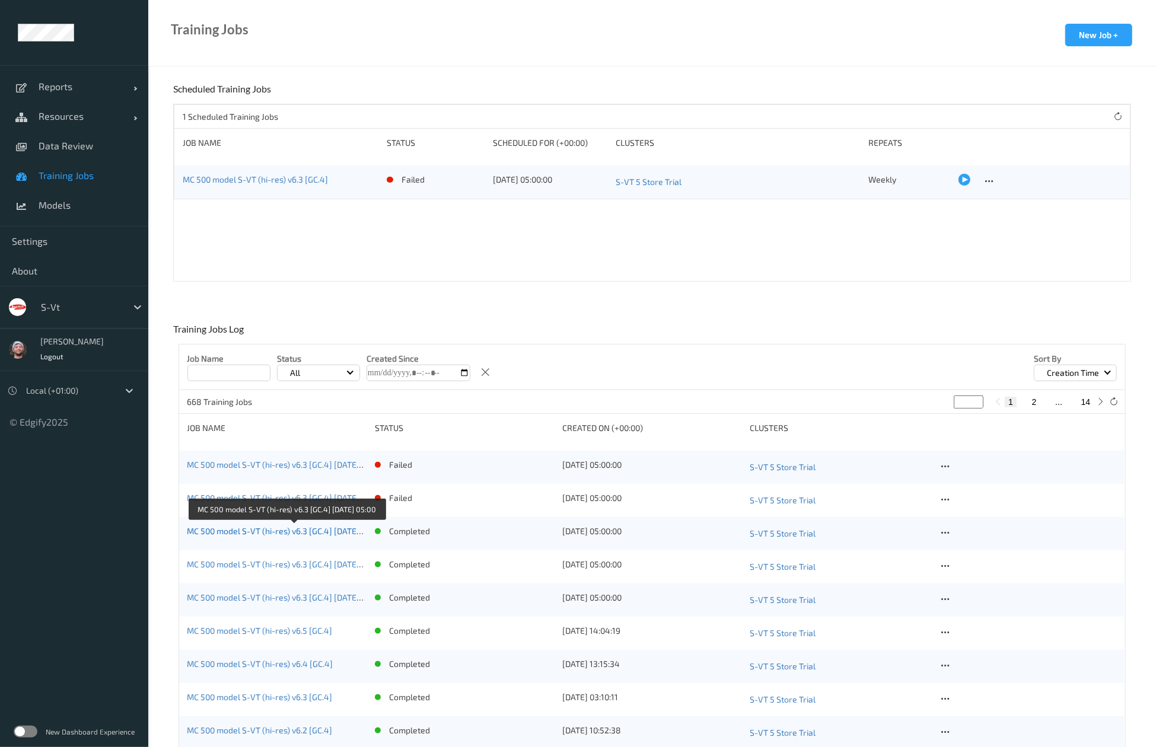
click at [247, 534] on link "MC 500 model S-VT (hi-res) v6.3 [GC.4] [DATE] 05:00" at bounding box center [284, 531] width 195 height 10
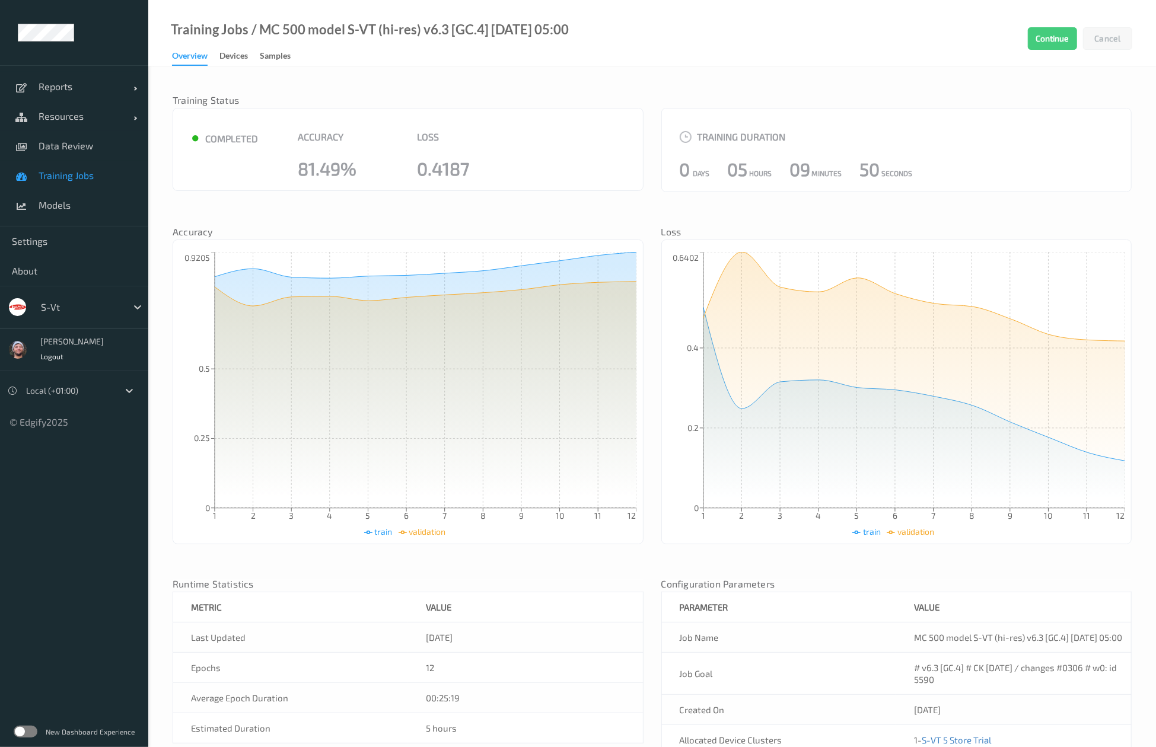
scroll to position [132, 0]
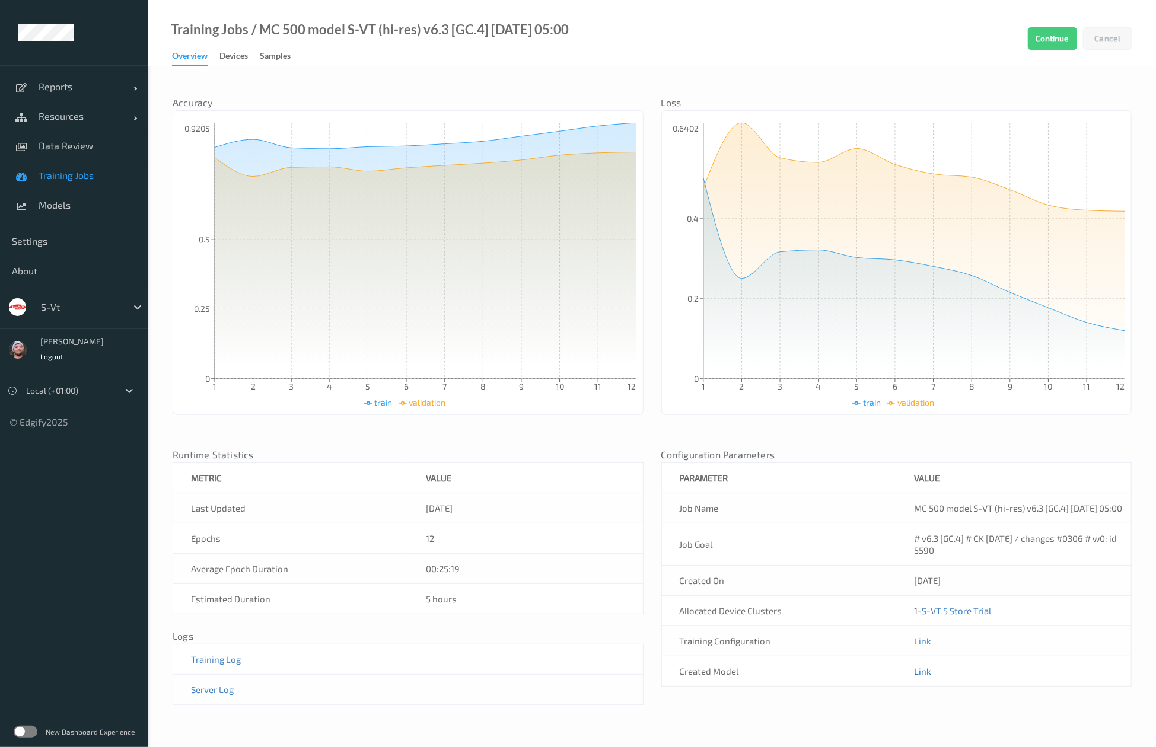
click at [921, 677] on link "Link" at bounding box center [922, 671] width 17 height 11
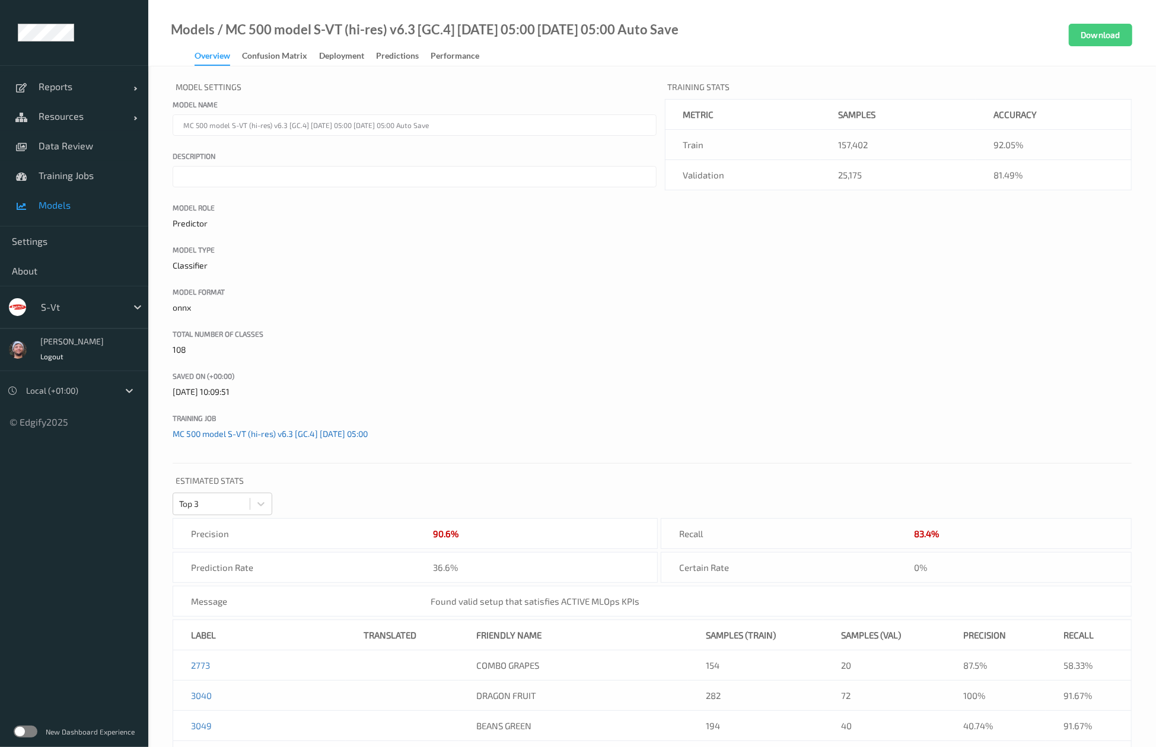
click at [318, 428] on div "Training Job MC 500 model S-VT (hi-res) v6.3 [GC.4] 2025-08-19 05:00" at bounding box center [415, 426] width 484 height 27
click at [368, 432] on link "MC 500 model S-VT (hi-res) v6.3 [GC.4] 2025-08-19 05:00" at bounding box center [270, 434] width 195 height 10
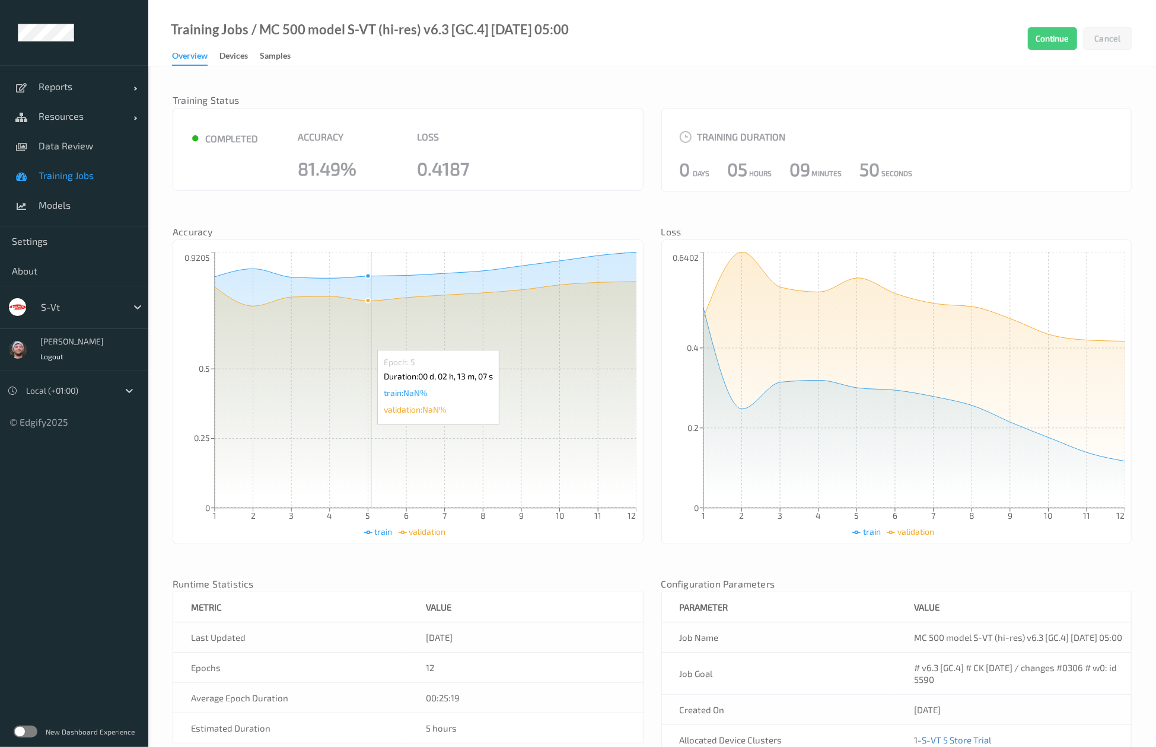
scroll to position [132, 0]
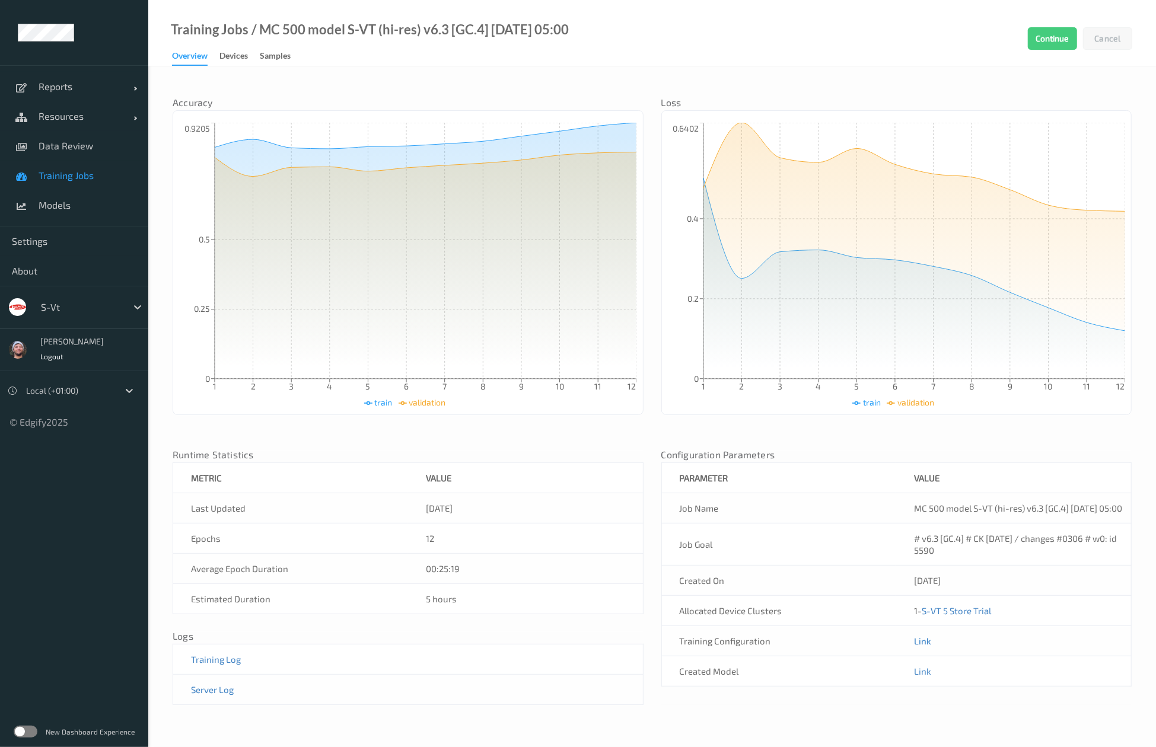
click at [919, 646] on link "Link" at bounding box center [922, 641] width 17 height 11
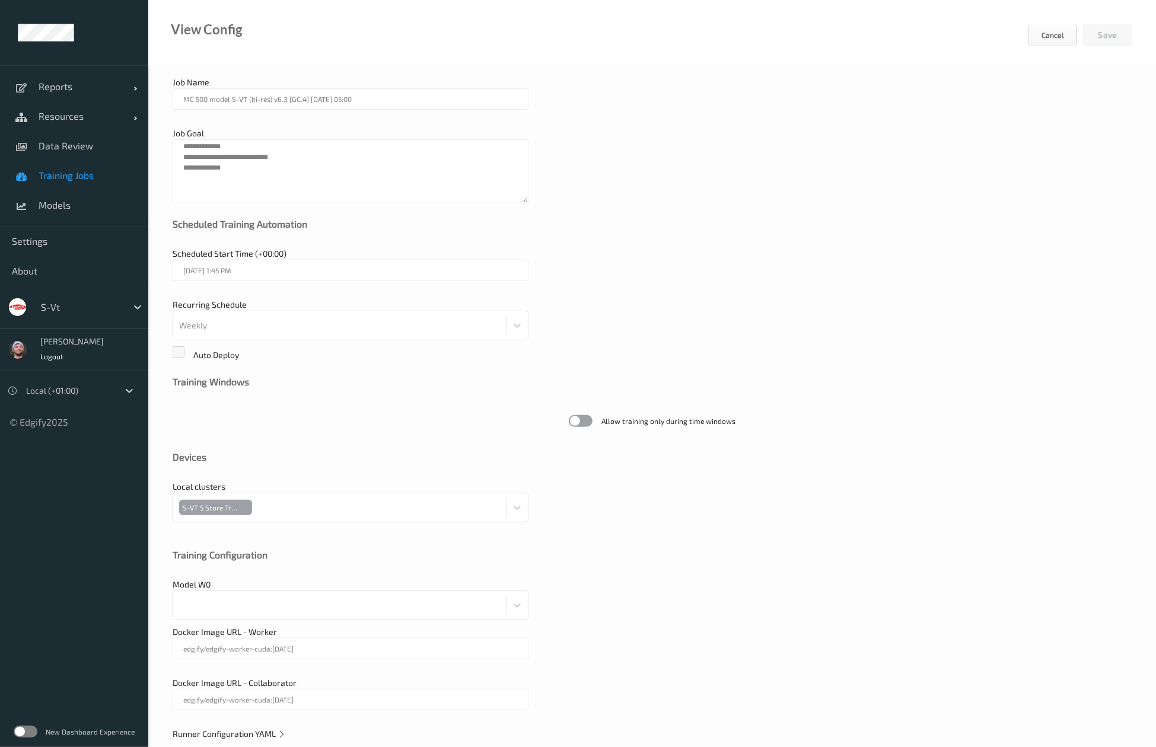
scroll to position [71, 0]
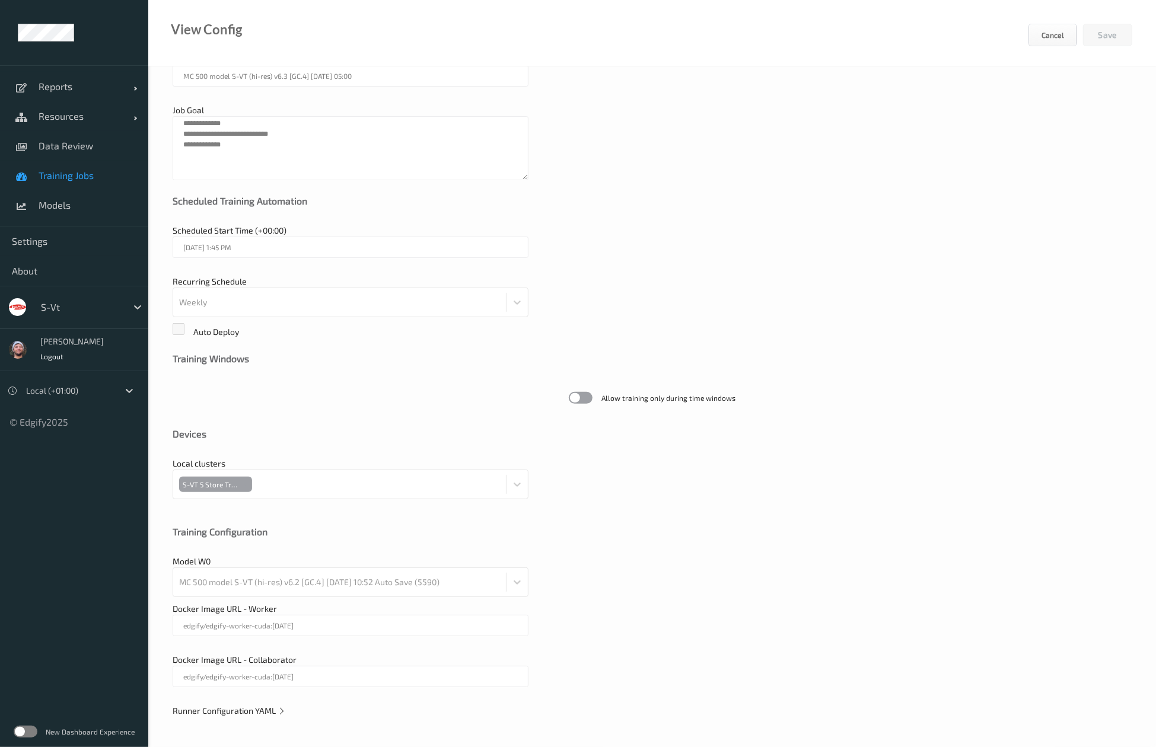
click at [259, 705] on div "Runner Configuration YAML" at bounding box center [652, 711] width 959 height 12
click at [262, 707] on span "Runner Configuration YAML" at bounding box center [229, 711] width 113 height 10
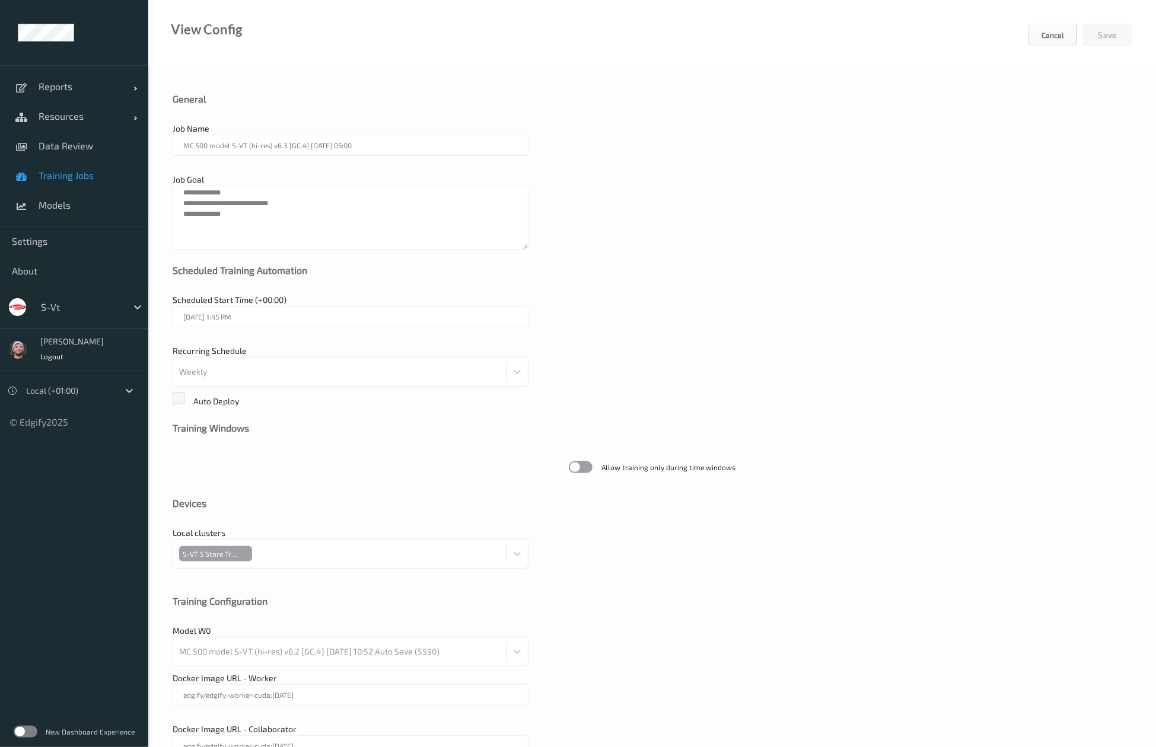
scroll to position [2, 0]
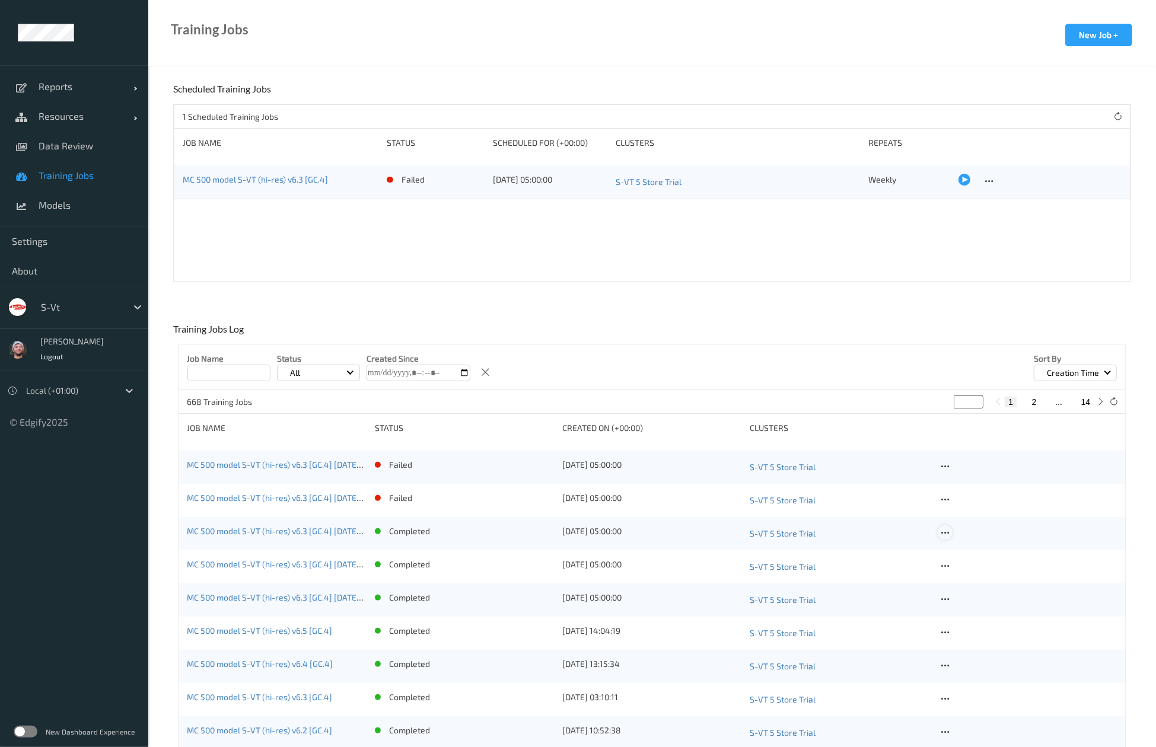
click at [945, 533] on icon at bounding box center [945, 533] width 10 height 11
click at [961, 555] on div "View Config" at bounding box center [978, 551] width 38 height 11
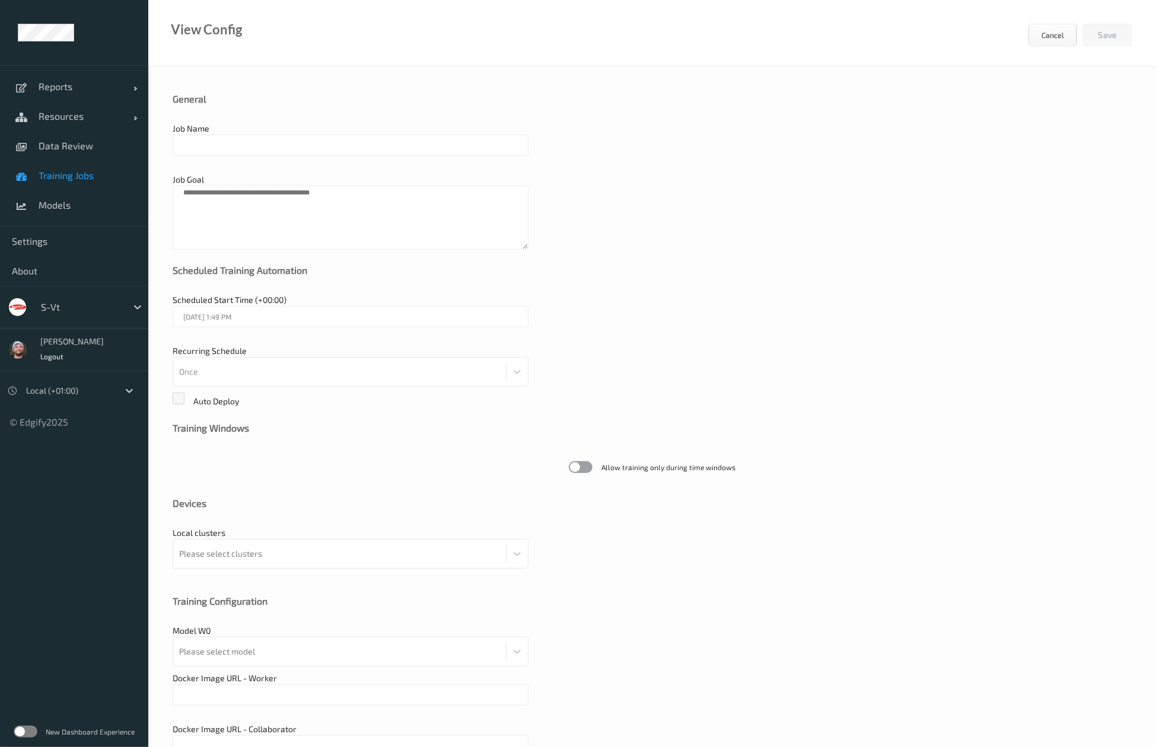
type input "MC 500 model S-VT (hi-res) v6.3 [GC.4] [DATE] 05:00"
type textarea "**********"
type input "edgify/edgify-worker-cuda:[DATE]"
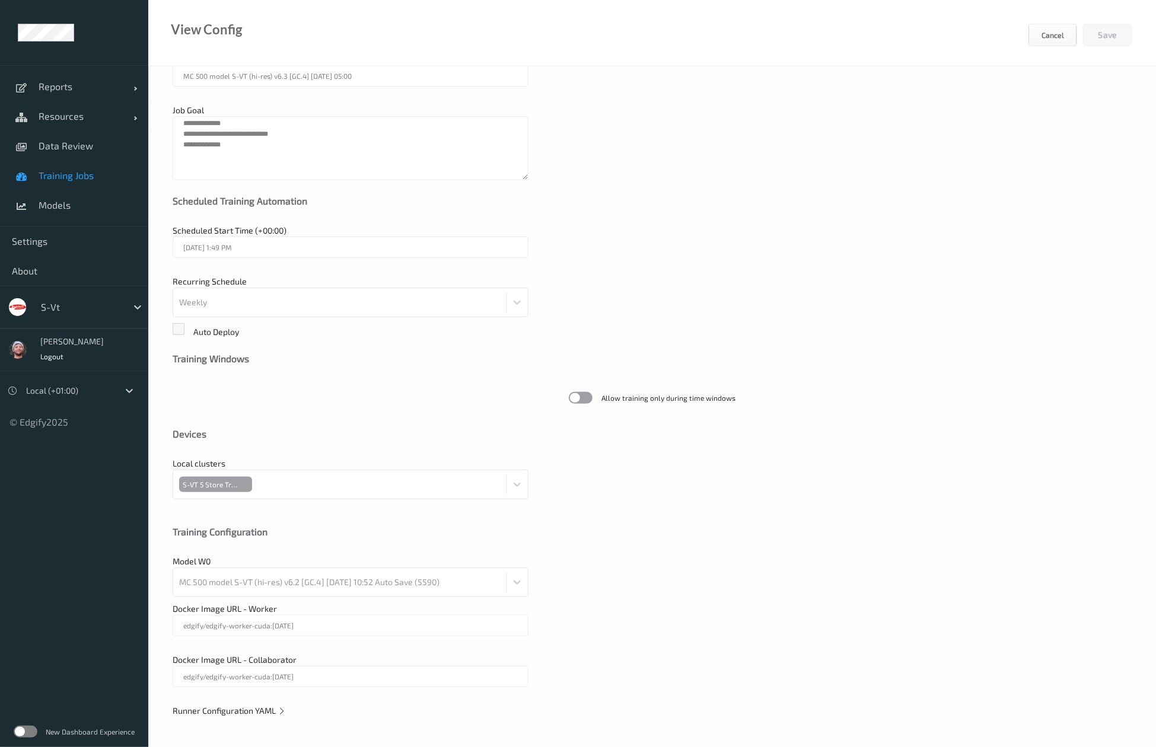
click at [237, 713] on span "Runner Configuration YAML" at bounding box center [229, 711] width 113 height 10
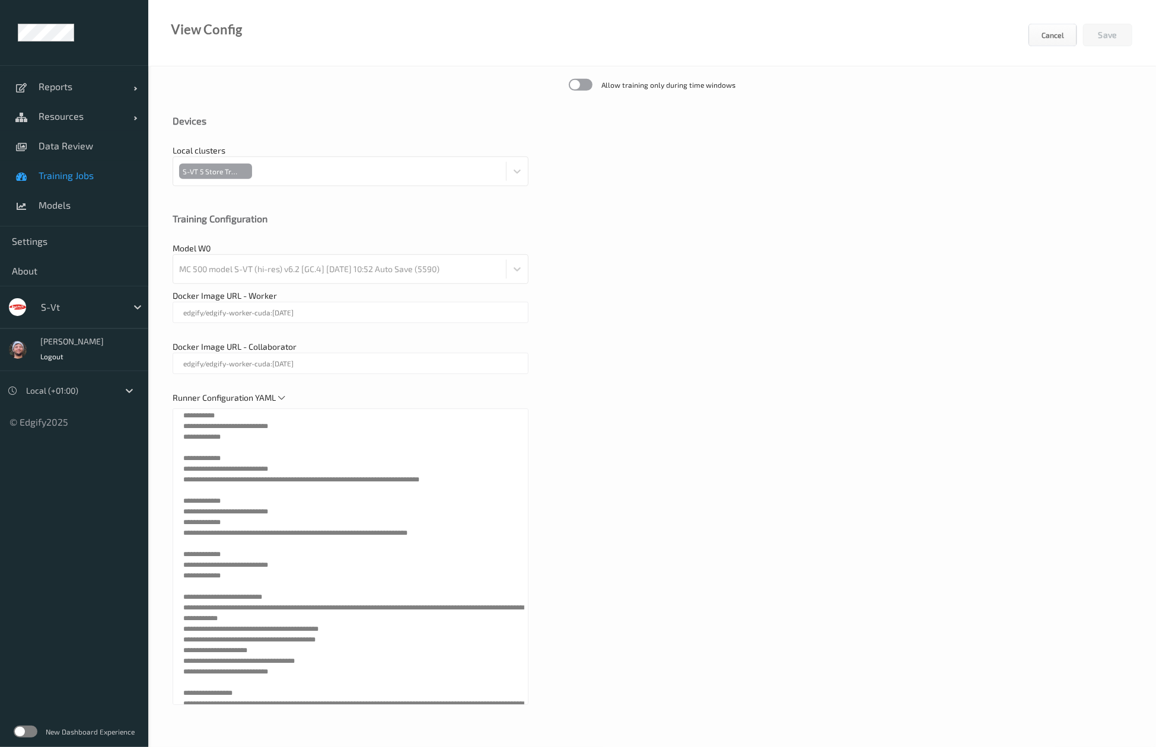
click at [44, 516] on ul "Reports Default Report Customized Report Resources Devices Clusters Sites Data …" at bounding box center [74, 373] width 148 height 747
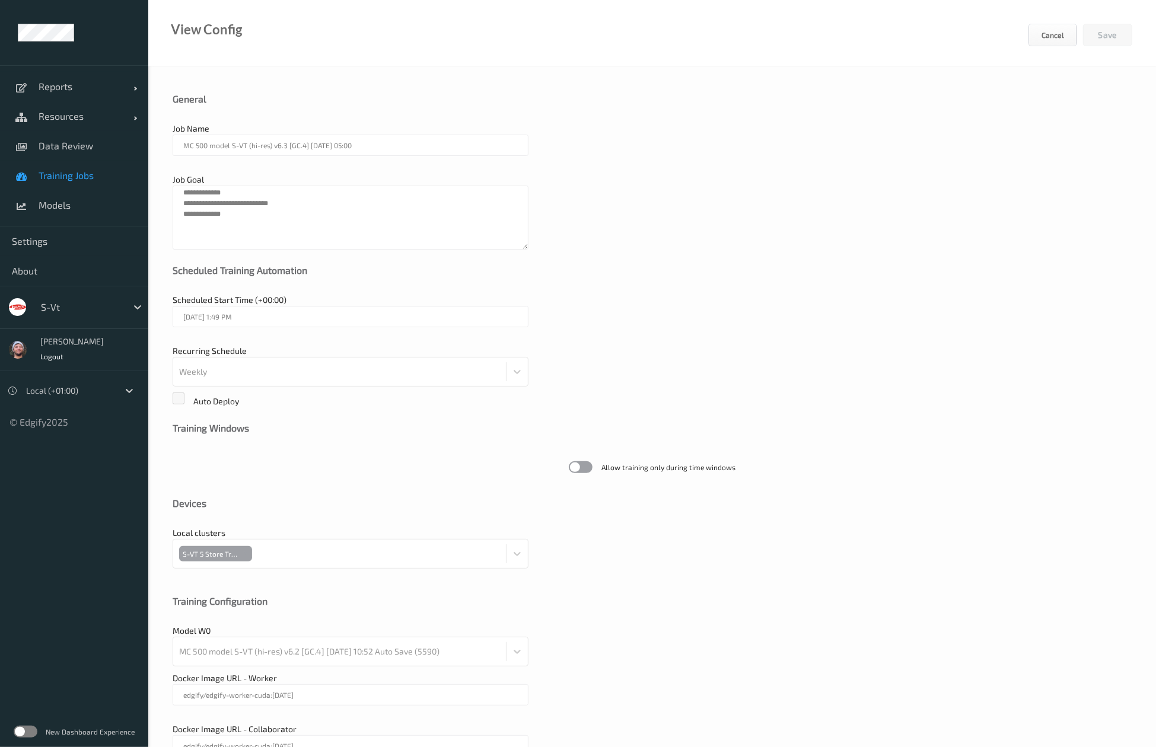
click at [23, 540] on ul "Reports Default Report Customized Report Resources Devices Clusters Sites Data …" at bounding box center [74, 373] width 148 height 747
click at [78, 166] on link "Training Jobs" at bounding box center [74, 176] width 148 height 30
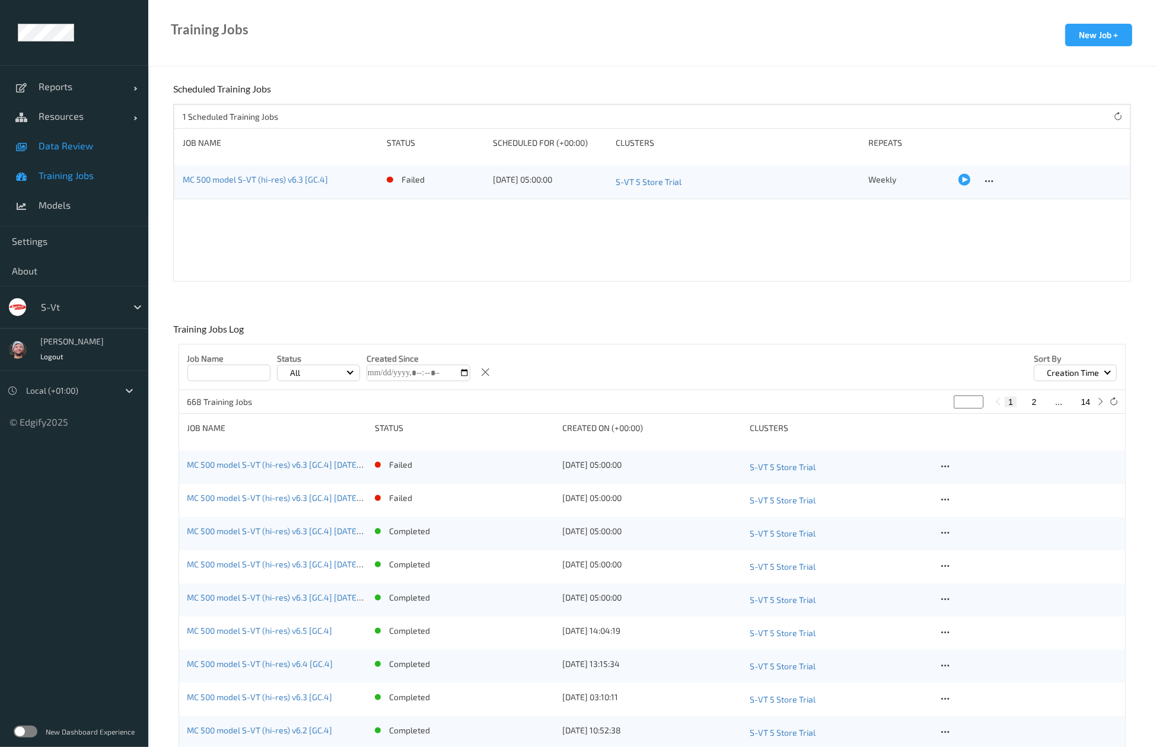
click at [77, 146] on span "Data Review" at bounding box center [88, 146] width 98 height 12
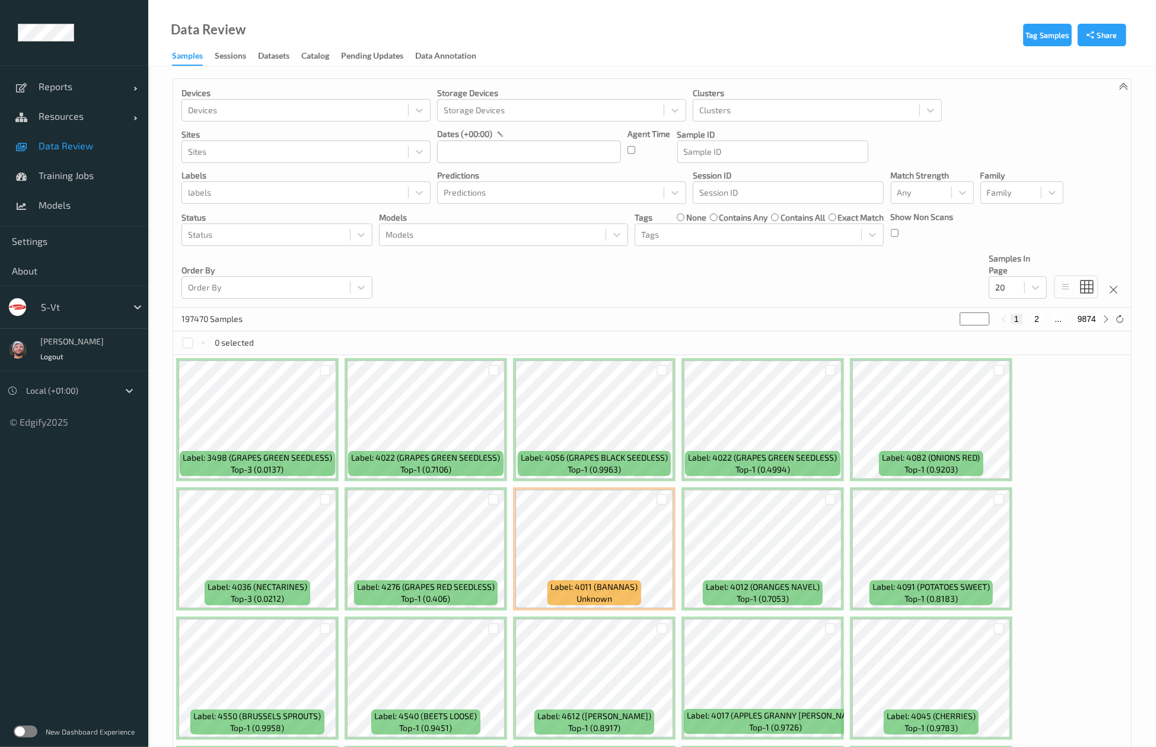
click at [623, 277] on div "Devices Devices Storage Devices Storage Devices Clusters Clusters Sites Sites d…" at bounding box center [652, 193] width 958 height 229
click at [1022, 294] on div "20" at bounding box center [1006, 287] width 35 height 19
click at [1018, 394] on div "200" at bounding box center [1018, 401] width 58 height 21
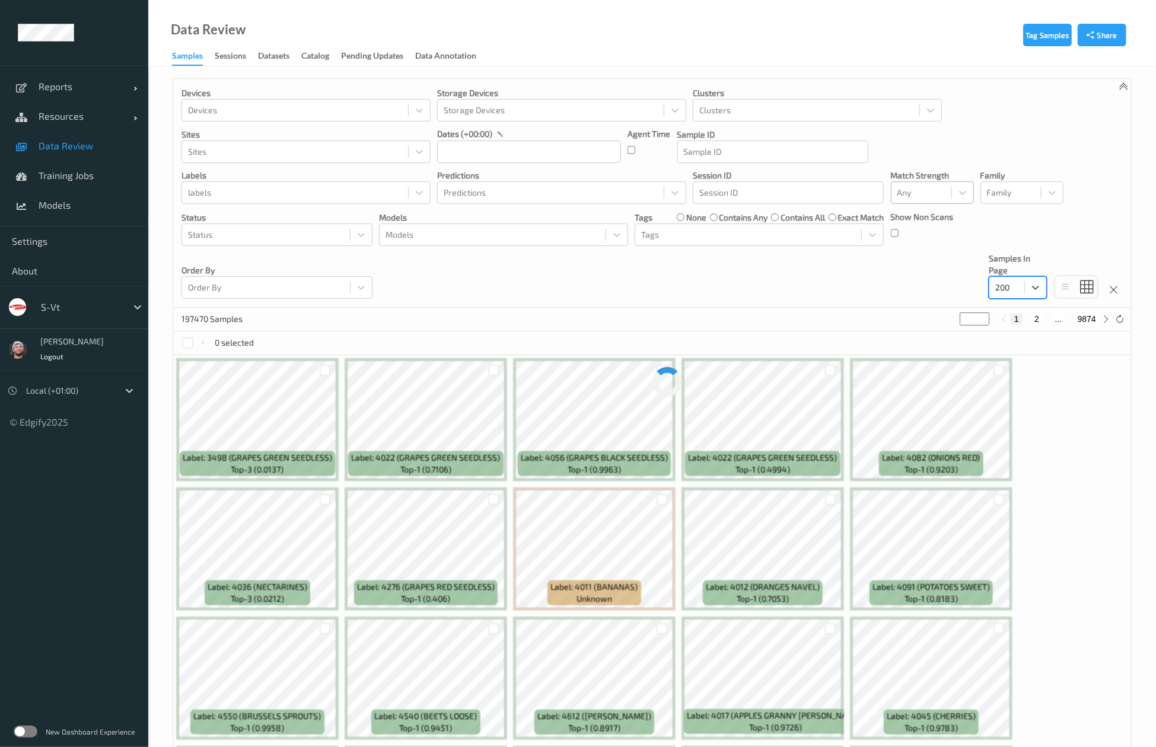
click at [936, 199] on div at bounding box center [921, 193] width 48 height 14
click at [916, 251] on span "Alert non-match" at bounding box center [941, 249] width 52 height 24
click at [531, 144] on input "text" at bounding box center [529, 152] width 184 height 23
click at [452, 181] on div "September , 2025" at bounding box center [512, 187] width 147 height 12
click at [445, 184] on button "button" at bounding box center [448, 187] width 12 height 12
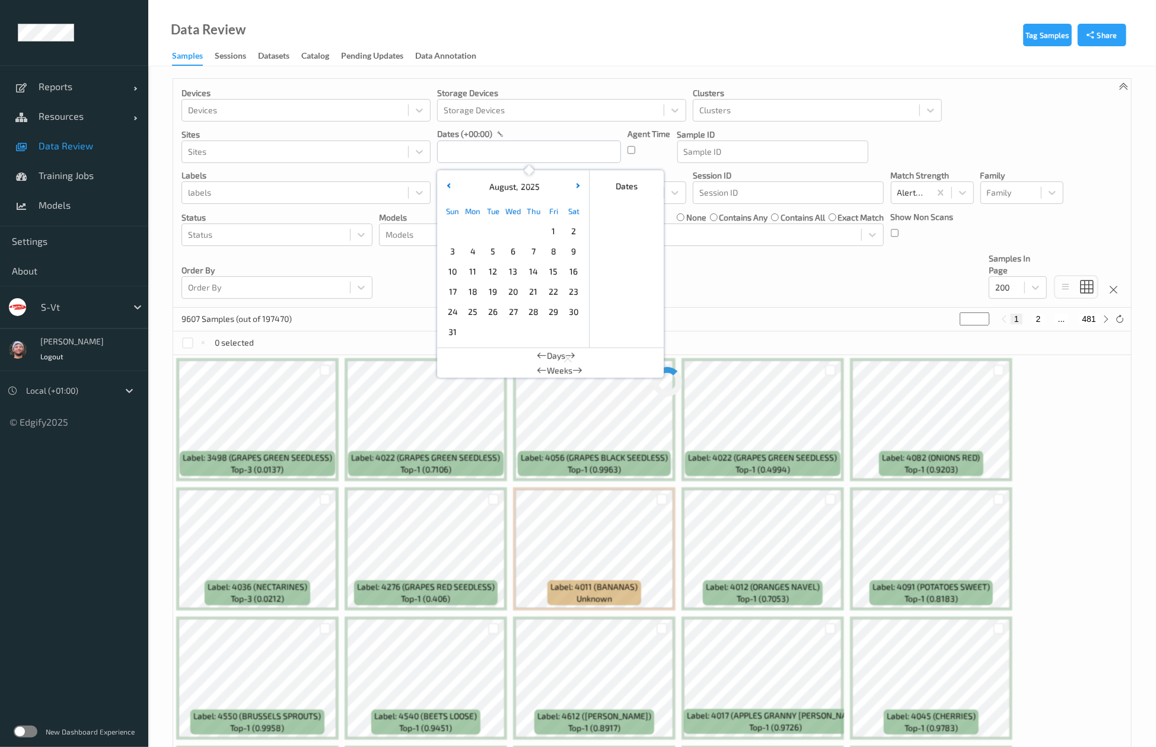
click at [452, 331] on span "31" at bounding box center [452, 332] width 17 height 17
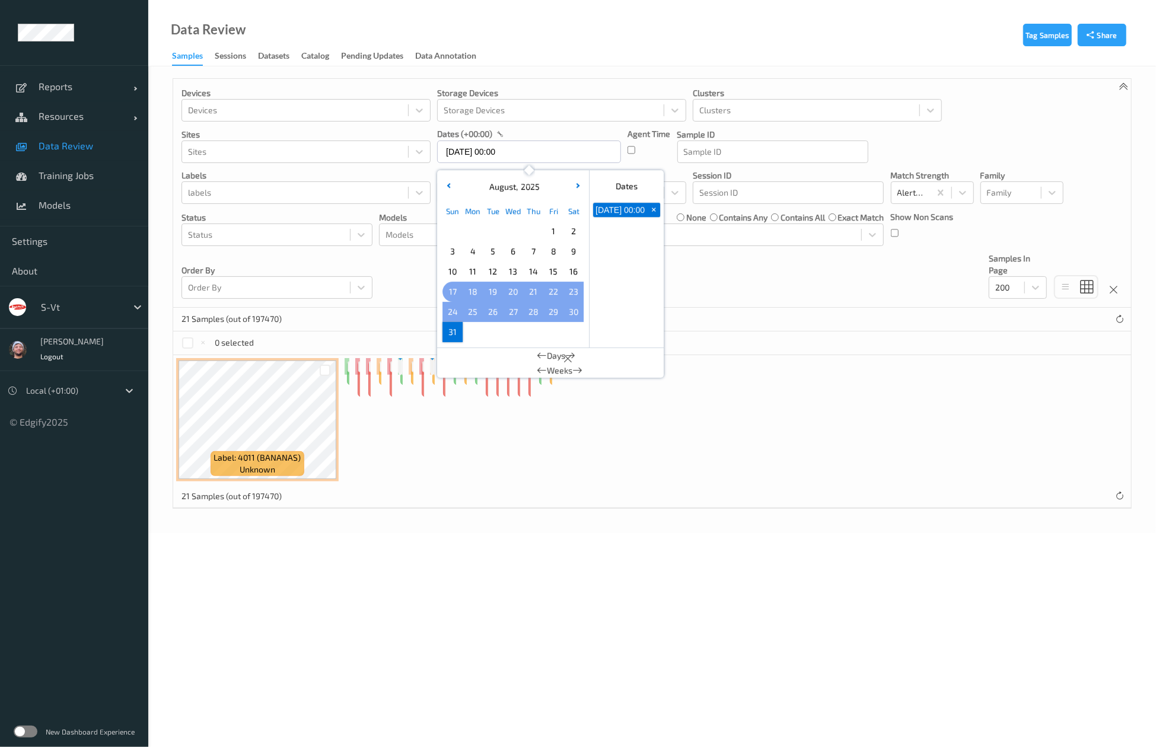
click at [452, 287] on span "17" at bounding box center [452, 291] width 17 height 17
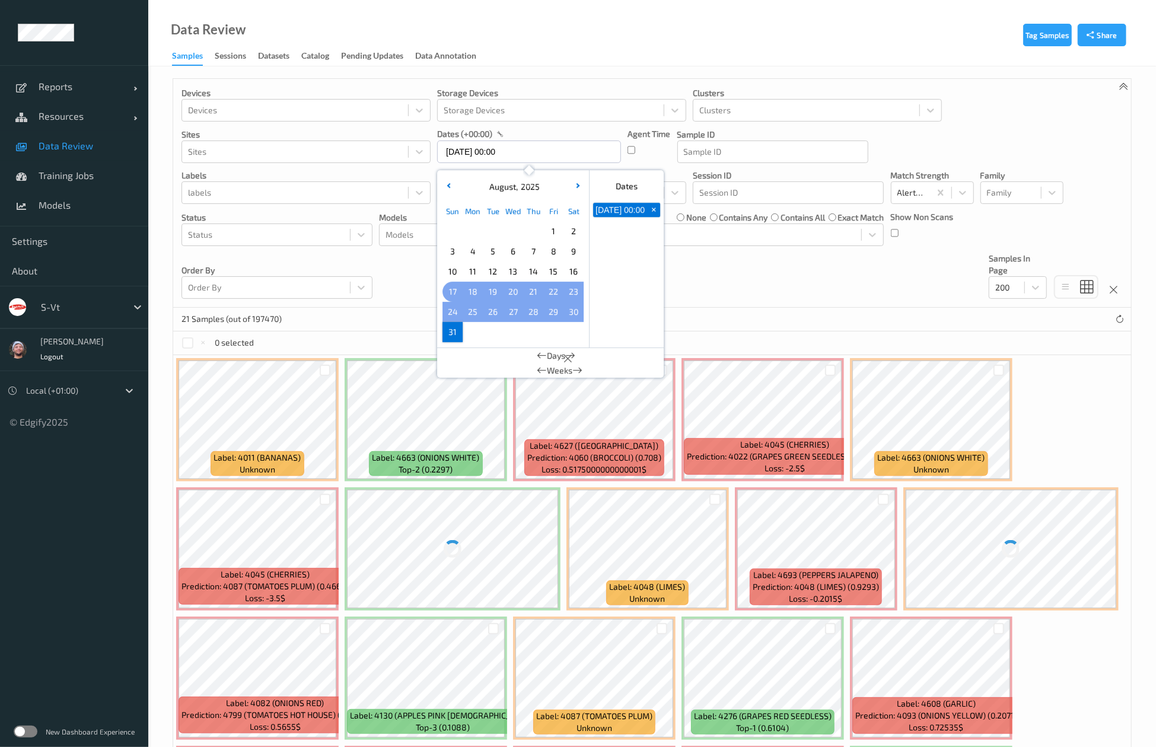
type input "17/08/2025 00:00 -> 31/08/2025 23:59"
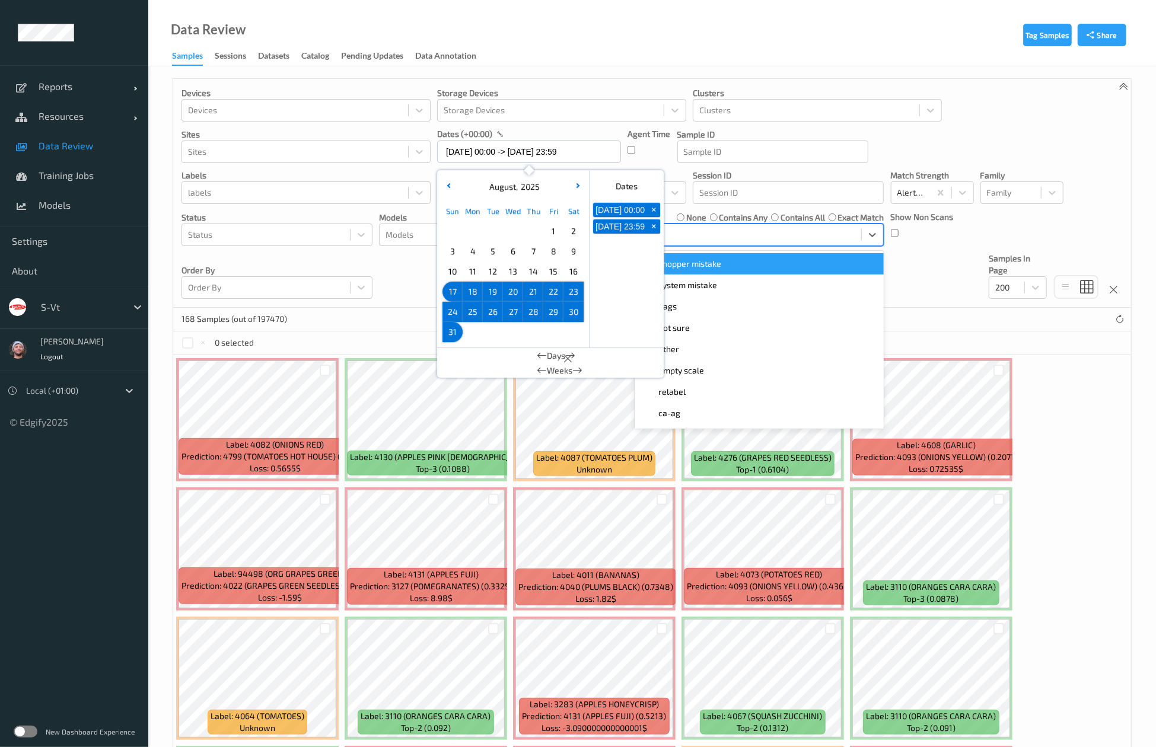
click at [845, 246] on div "Tags" at bounding box center [759, 235] width 249 height 23
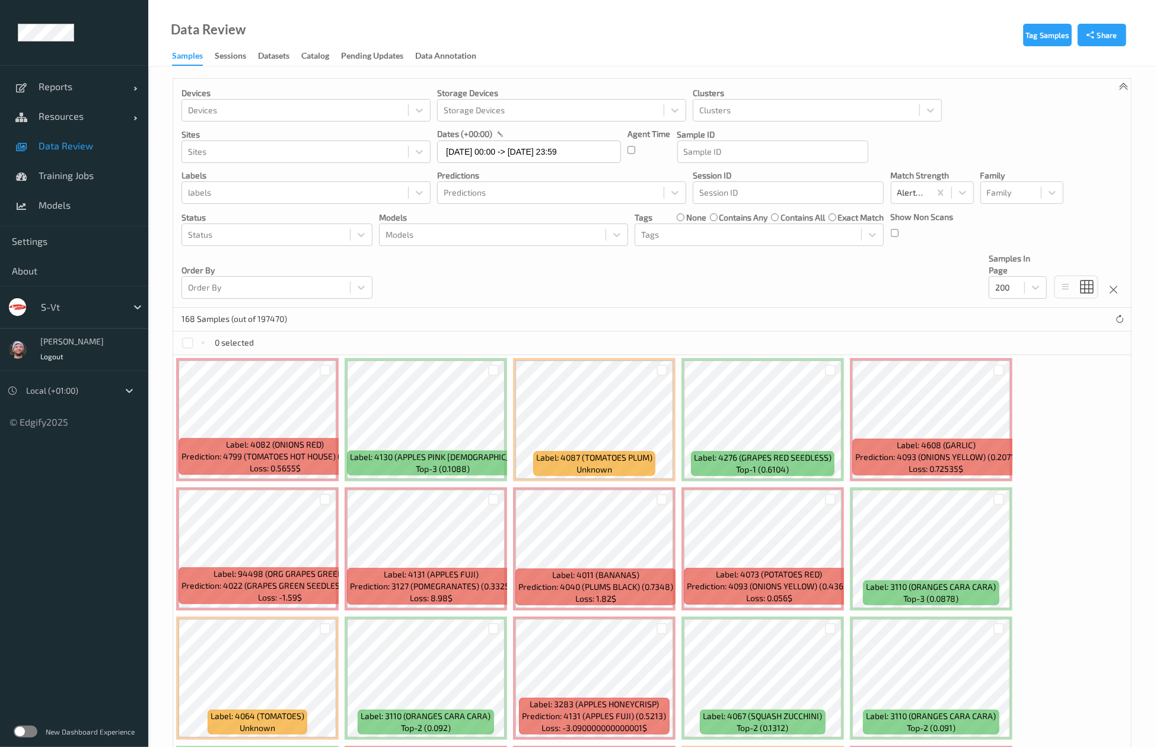
click at [903, 307] on div "Devices Devices Storage Devices Storage Devices Clusters Clusters Sites Sites d…" at bounding box center [652, 193] width 958 height 229
click at [311, 239] on div at bounding box center [266, 235] width 156 height 14
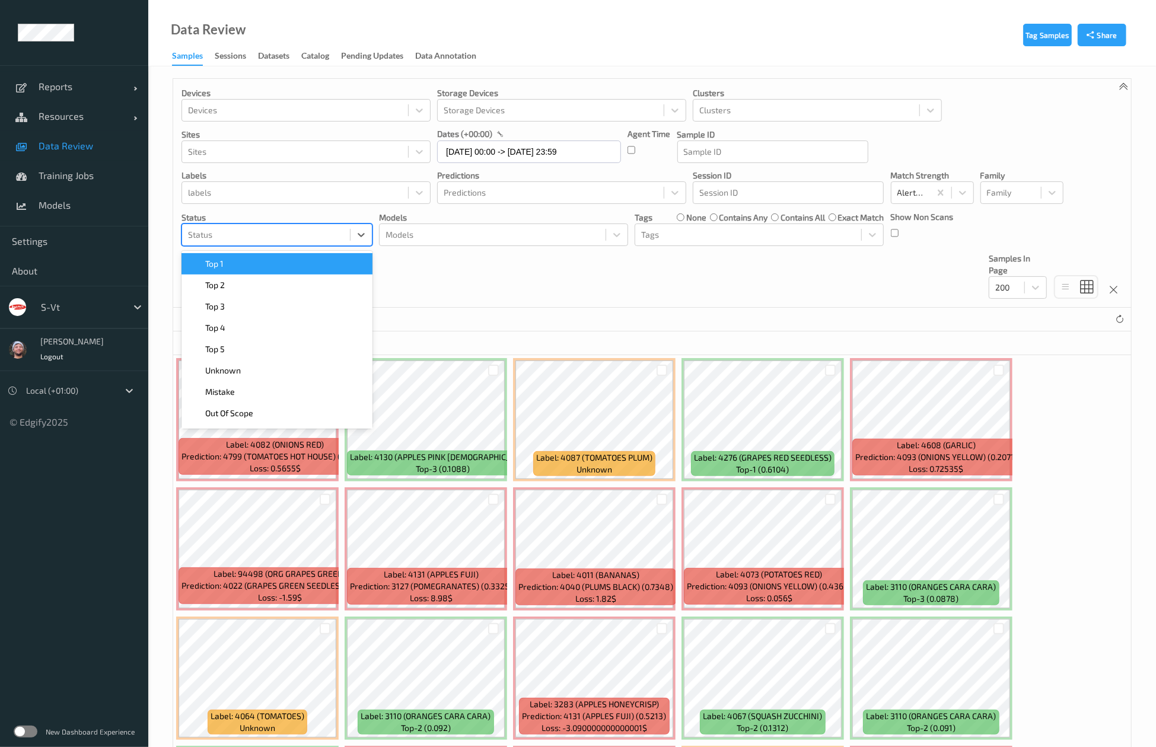
click at [299, 263] on div "Top 1" at bounding box center [277, 264] width 177 height 12
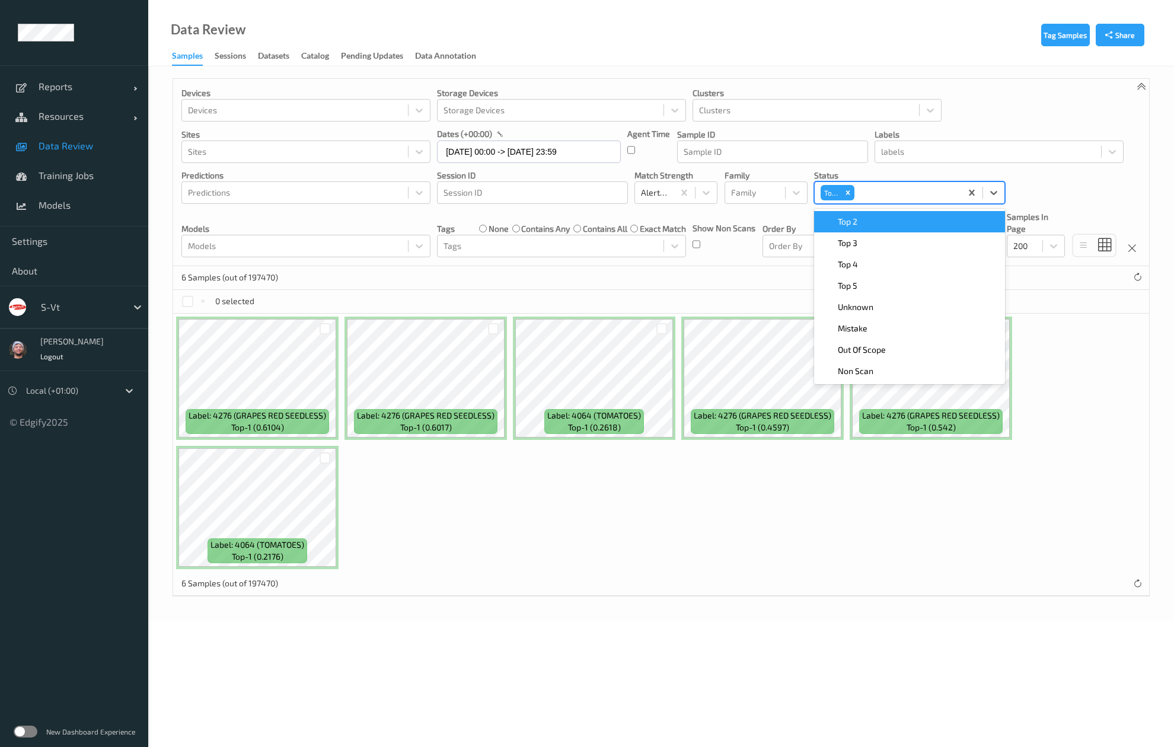
click at [941, 224] on div "Top 2" at bounding box center [909, 222] width 177 height 12
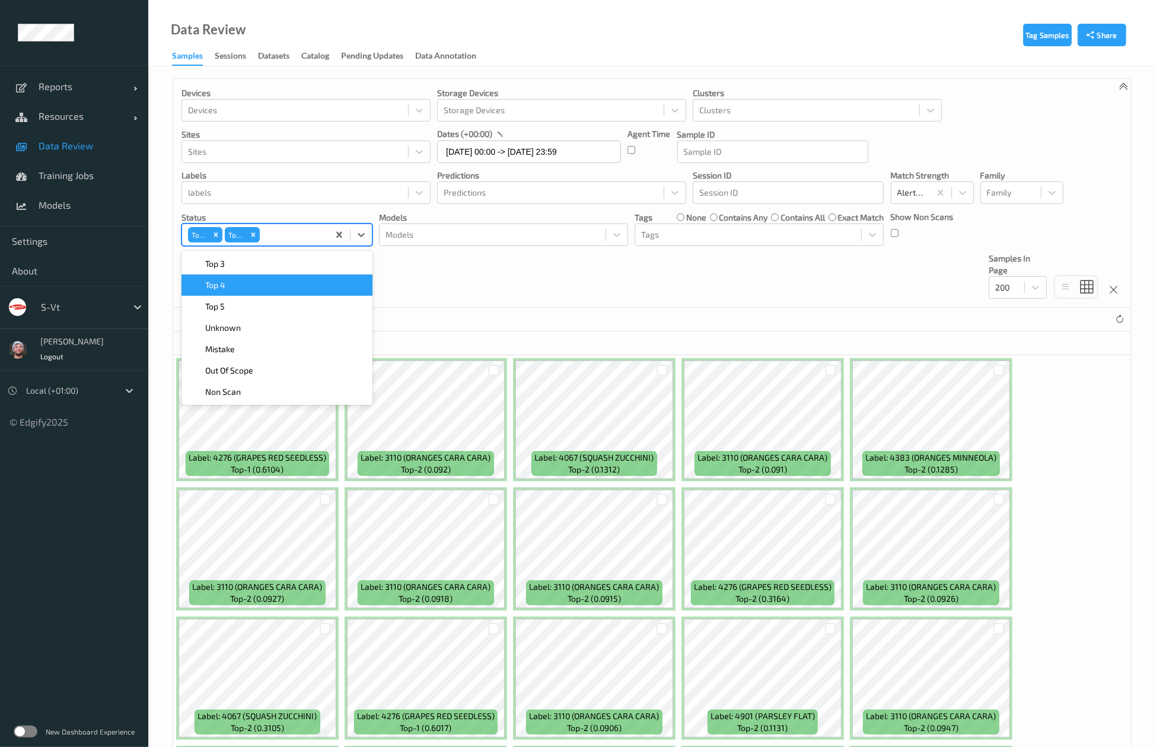
click at [200, 270] on span at bounding box center [197, 264] width 17 height 12
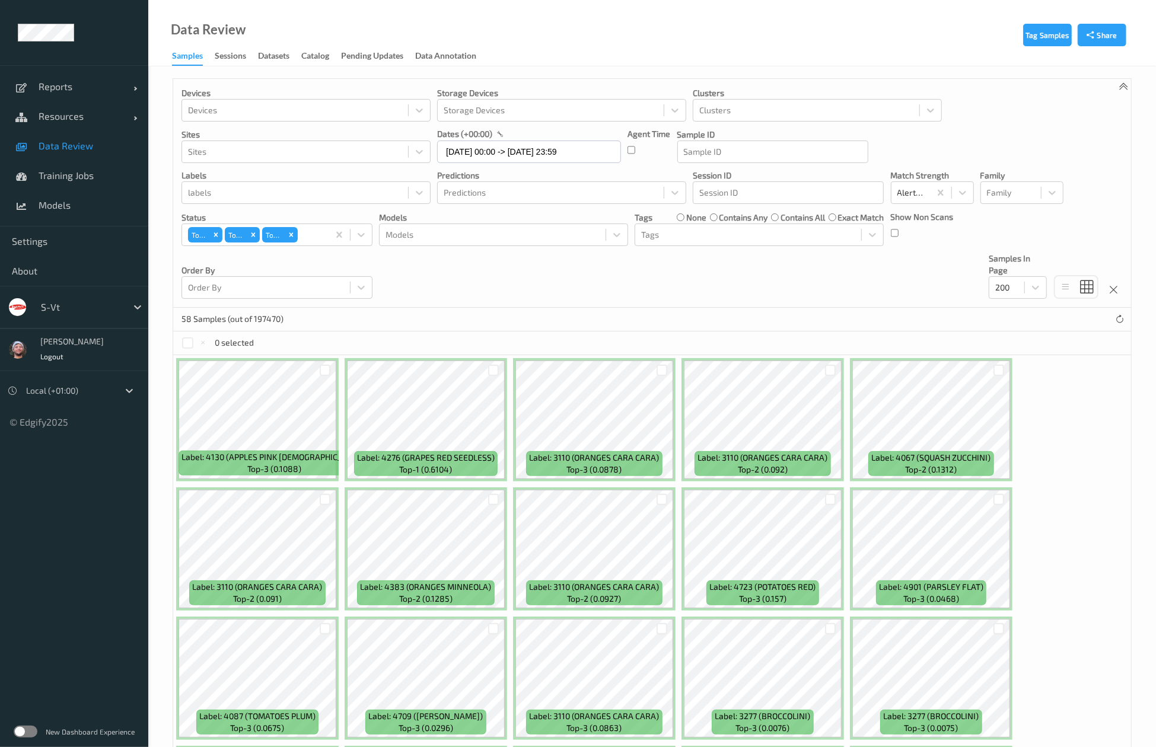
click at [686, 282] on div "Devices Devices Storage Devices Storage Devices Clusters Clusters Sites Sites d…" at bounding box center [652, 193] width 958 height 229
click at [25, 507] on ul "Reports Default Report Customized Report Resources Devices Clusters Sites Data …" at bounding box center [74, 373] width 148 height 747
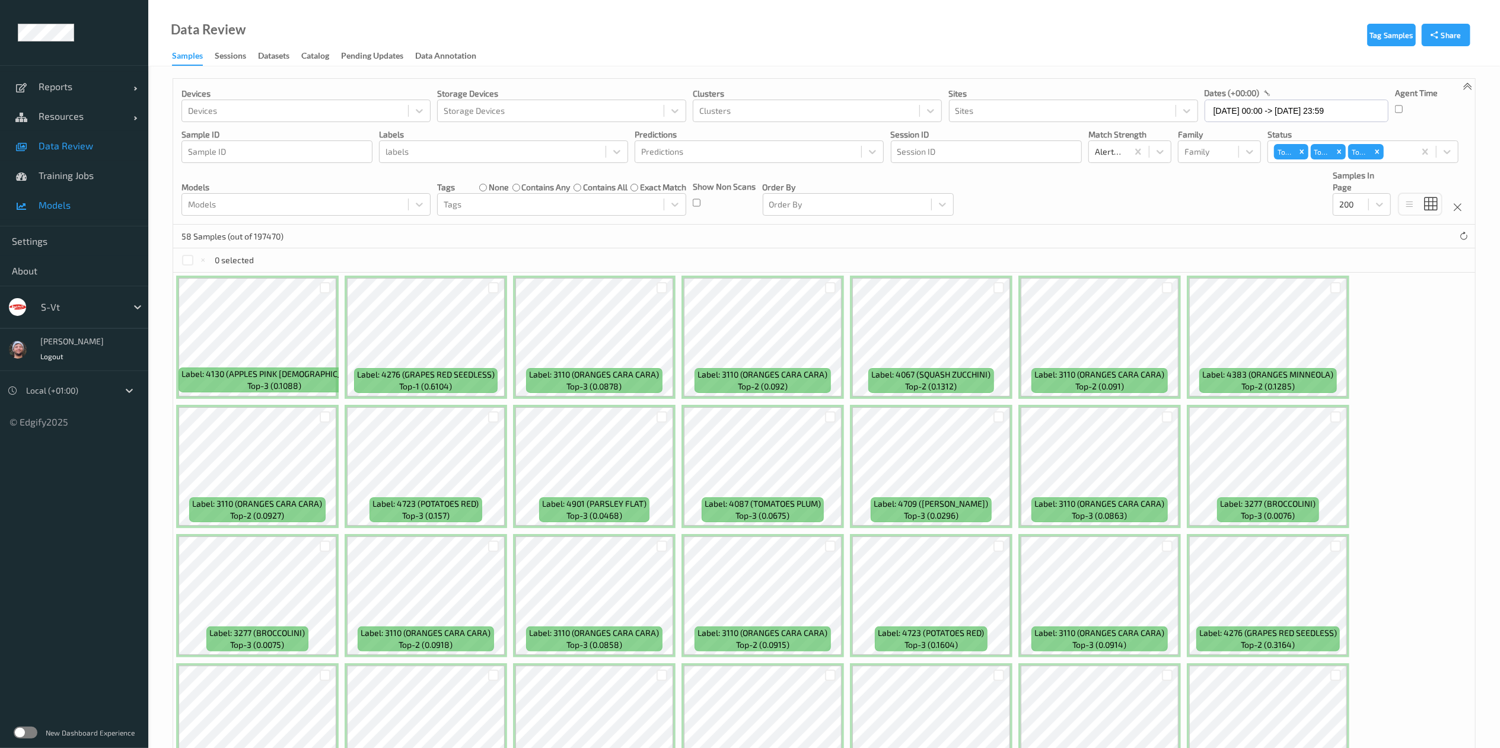
click at [91, 205] on span "Models" at bounding box center [88, 205] width 98 height 12
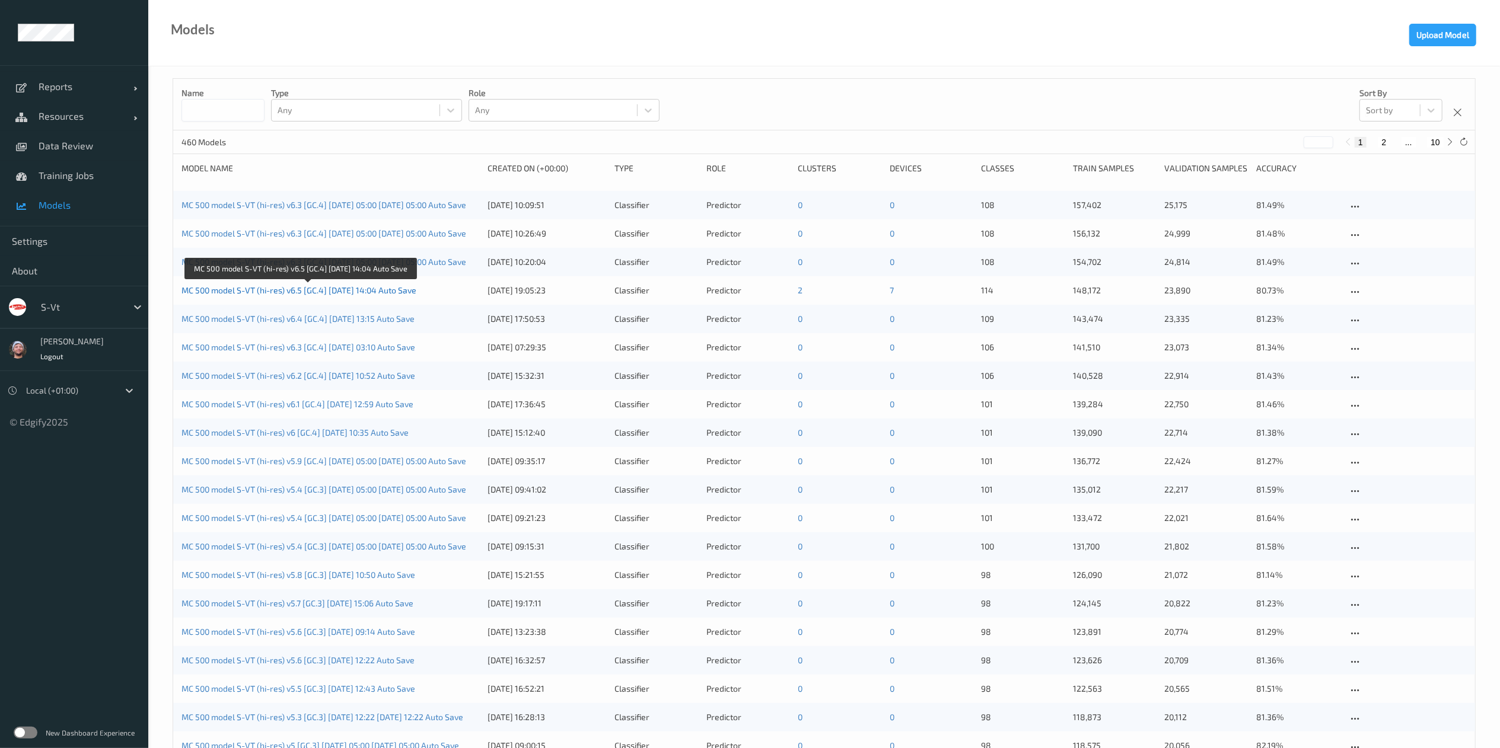
click at [321, 291] on link "MC 500 model S-VT (hi-res) v6.5 [GC.4] 2025-07-08 14:04 Auto Save" at bounding box center [298, 290] width 235 height 10
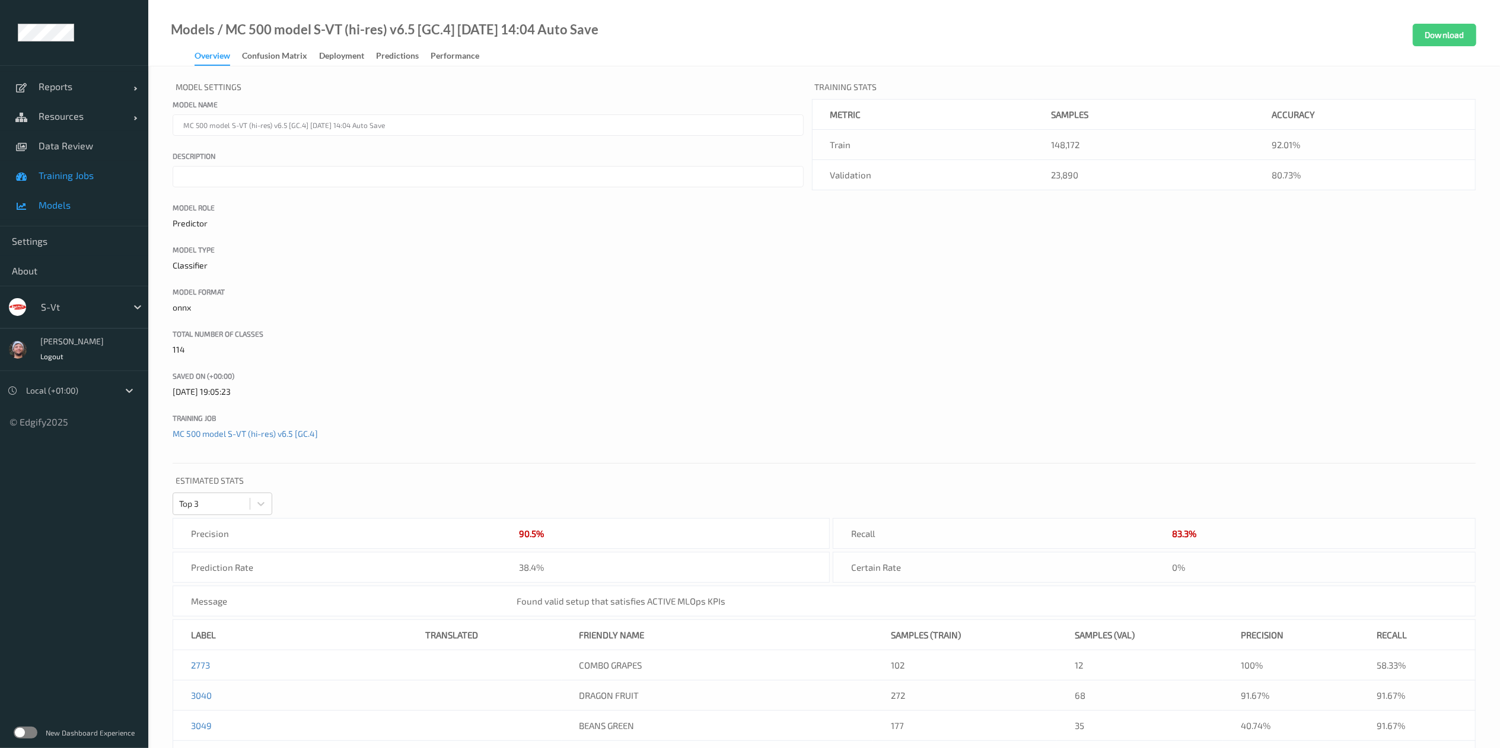
click at [62, 161] on link "Training Jobs" at bounding box center [74, 176] width 148 height 30
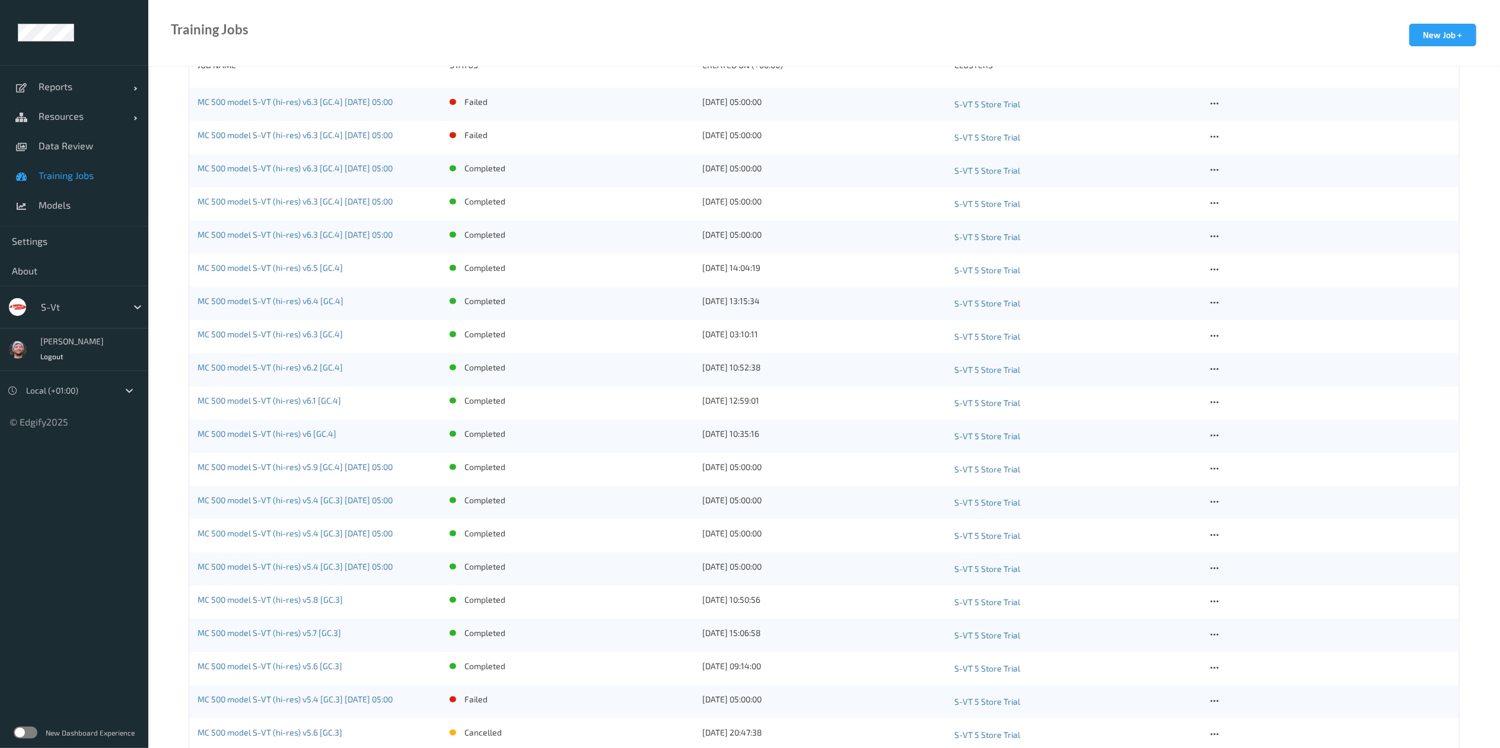
scroll to position [254, 0]
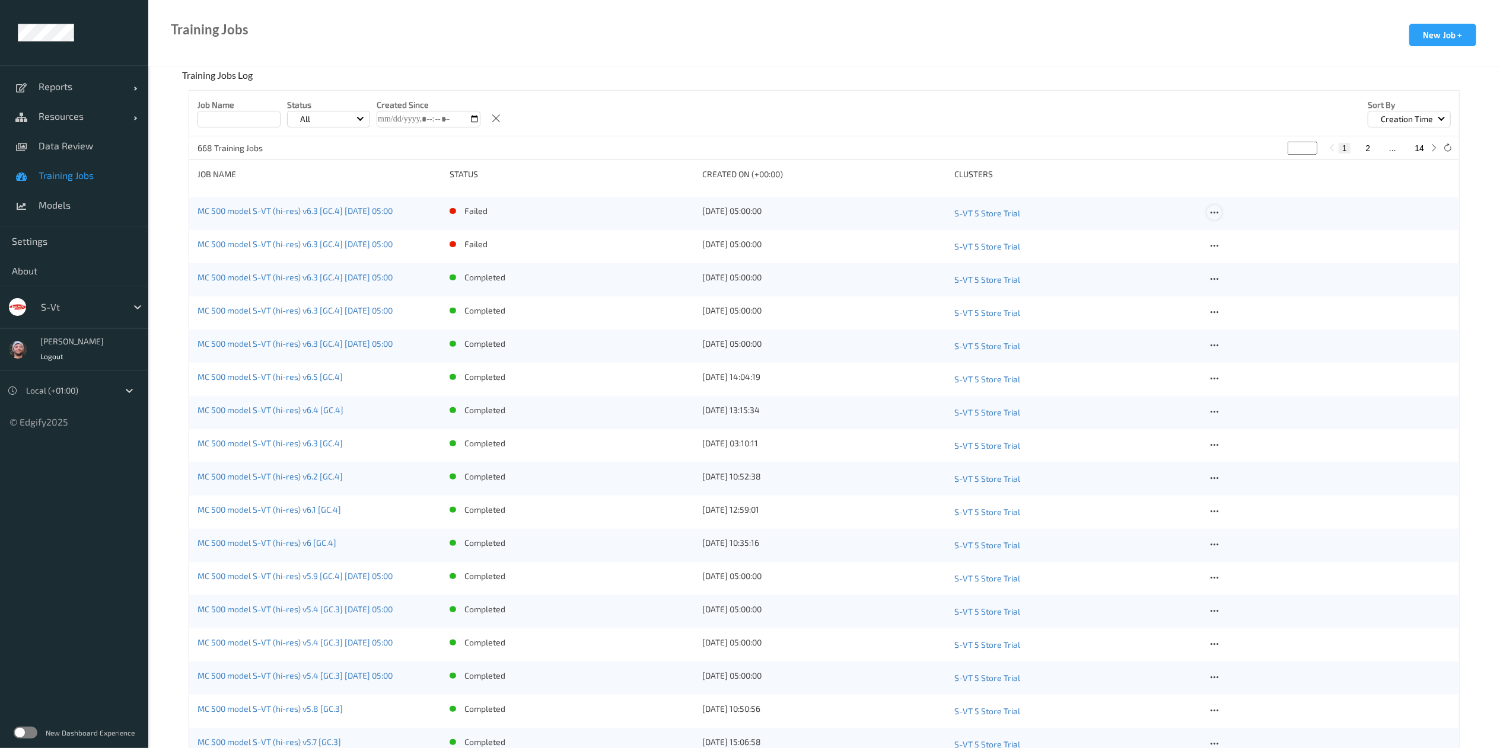
click at [1155, 215] on icon at bounding box center [1214, 213] width 10 height 11
click at [1155, 272] on div "Delete Job" at bounding box center [1244, 275] width 33 height 11
click at [1155, 208] on icon at bounding box center [1214, 213] width 10 height 11
click at [1155, 275] on div "Delete Job" at bounding box center [1244, 275] width 33 height 11
click at [1155, 213] on icon at bounding box center [1214, 213] width 10 height 11
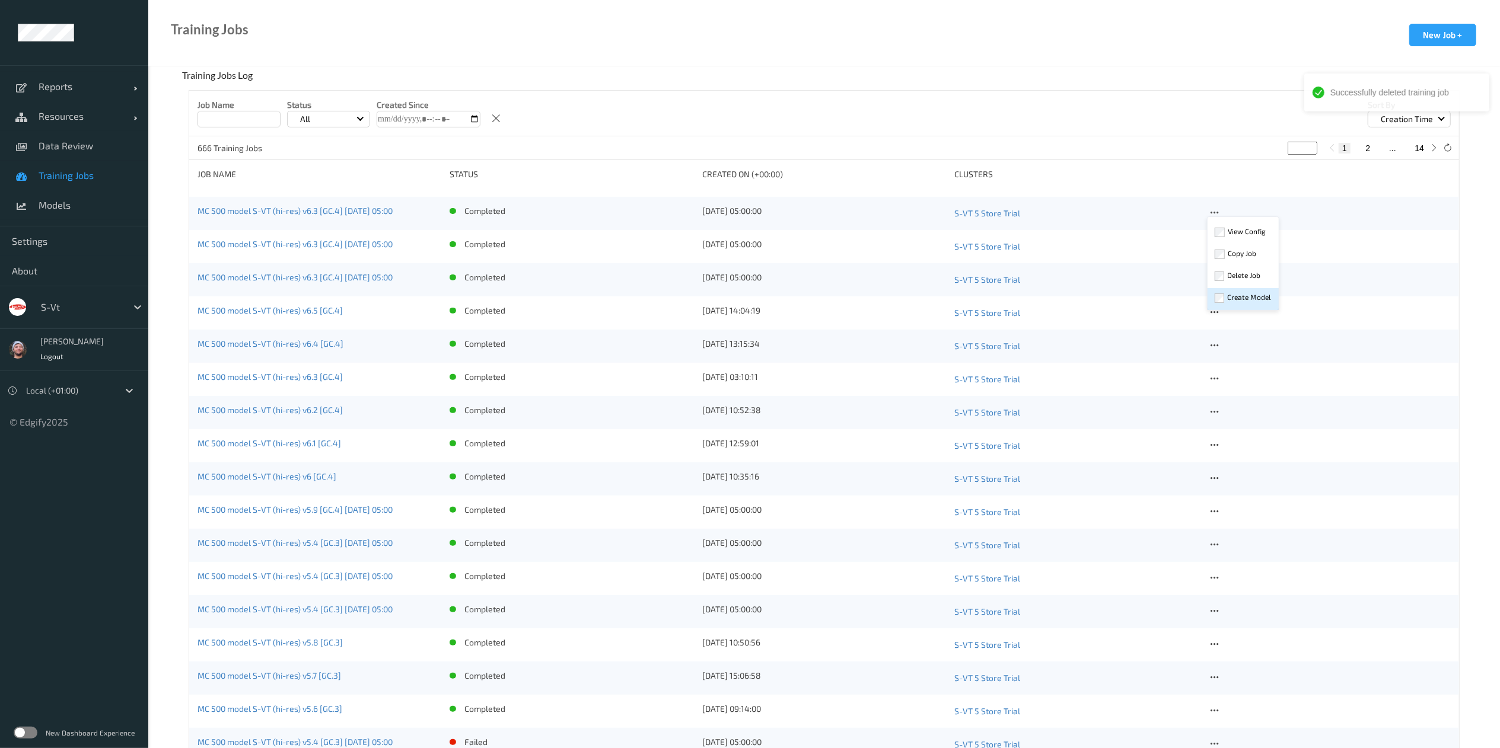
click at [1155, 294] on div "Create Model" at bounding box center [1250, 297] width 44 height 11
click at [1155, 212] on icon at bounding box center [1214, 213] width 10 height 11
click at [1155, 210] on icon at bounding box center [1214, 213] width 10 height 11
click at [1155, 281] on div "Delete Job" at bounding box center [1243, 277] width 71 height 22
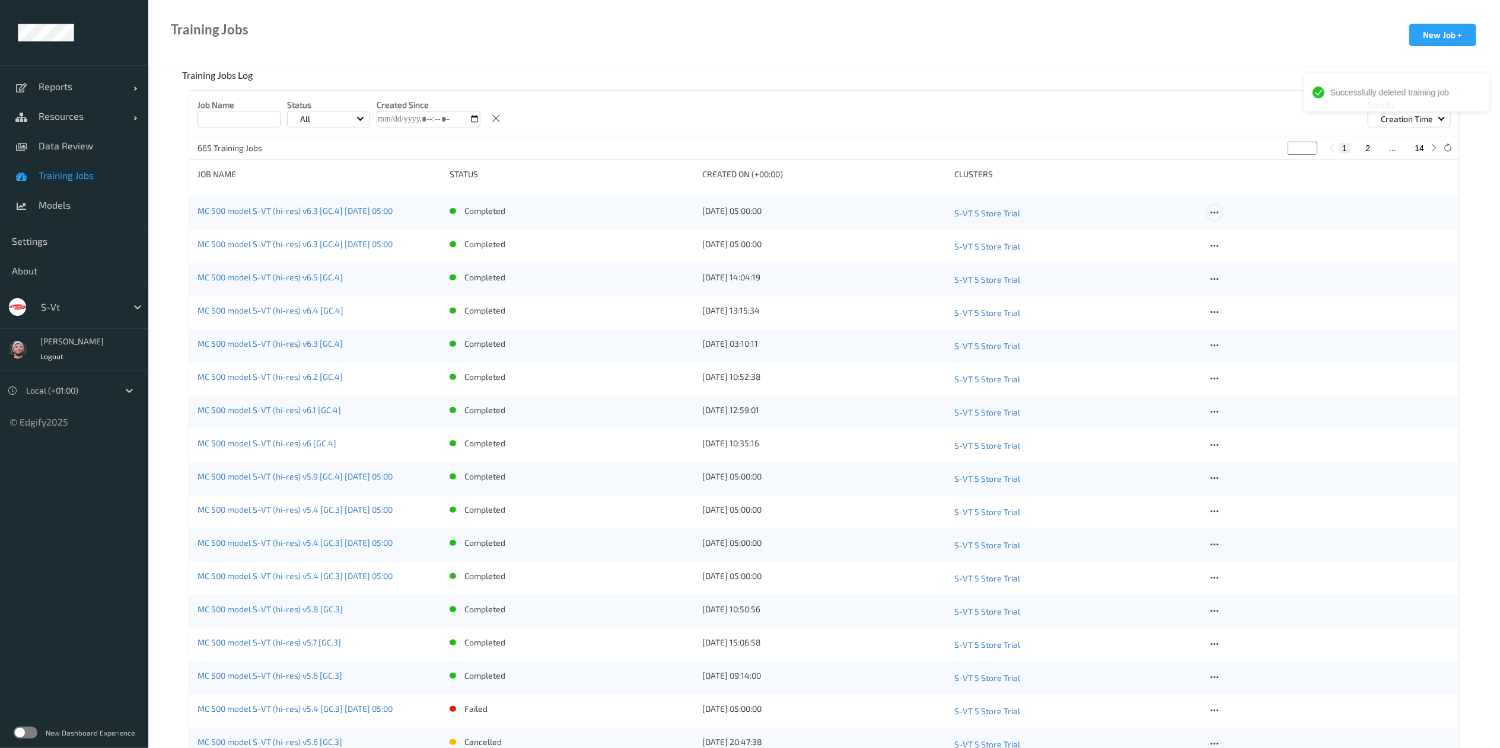
click at [1155, 212] on icon at bounding box center [1214, 213] width 10 height 11
click at [1155, 277] on div "Delete Job" at bounding box center [1244, 275] width 33 height 11
click at [1155, 211] on icon at bounding box center [1214, 213] width 10 height 11
click at [1155, 272] on div "Delete Job" at bounding box center [1244, 275] width 33 height 11
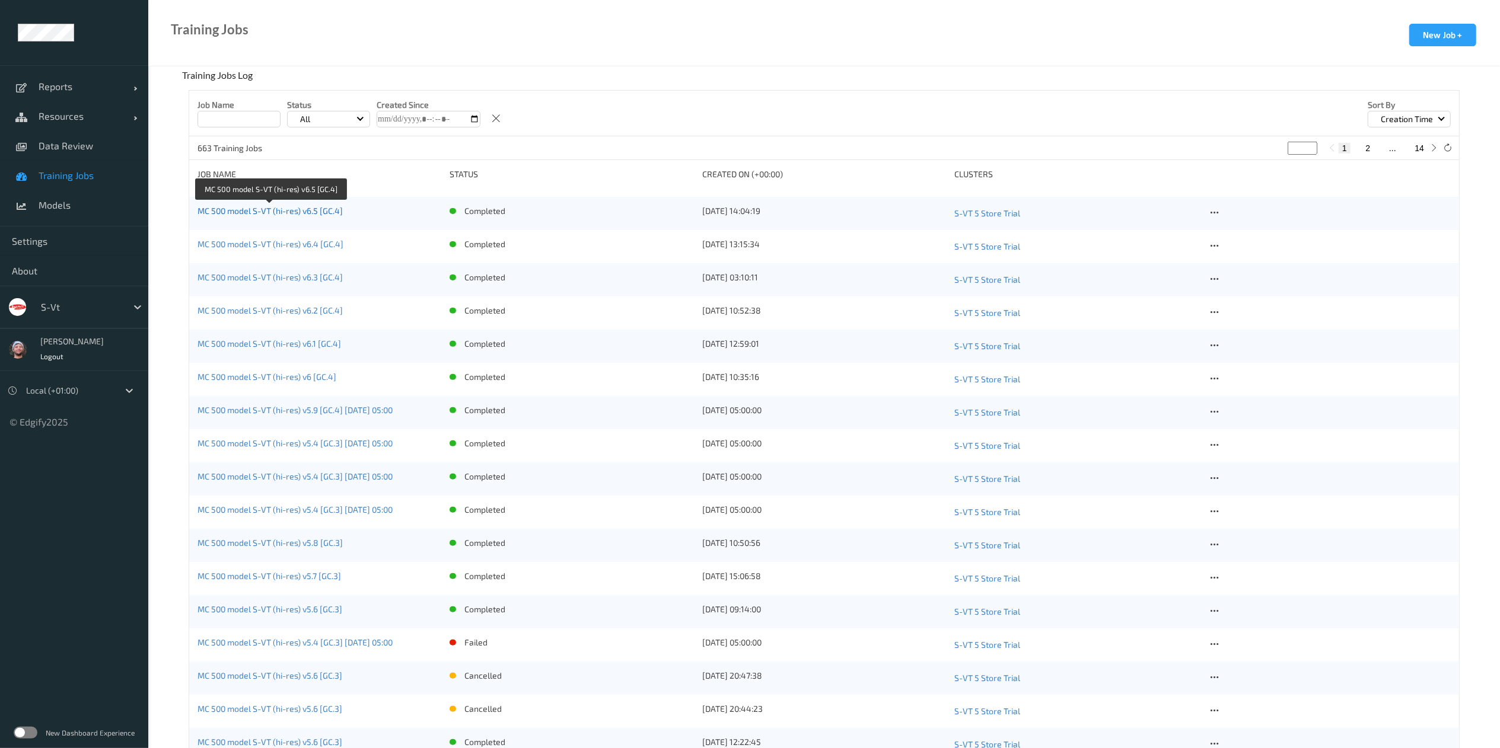
click at [236, 212] on link "MC 500 model S-VT (hi-res) v6.5 [GC.4]" at bounding box center [270, 211] width 145 height 10
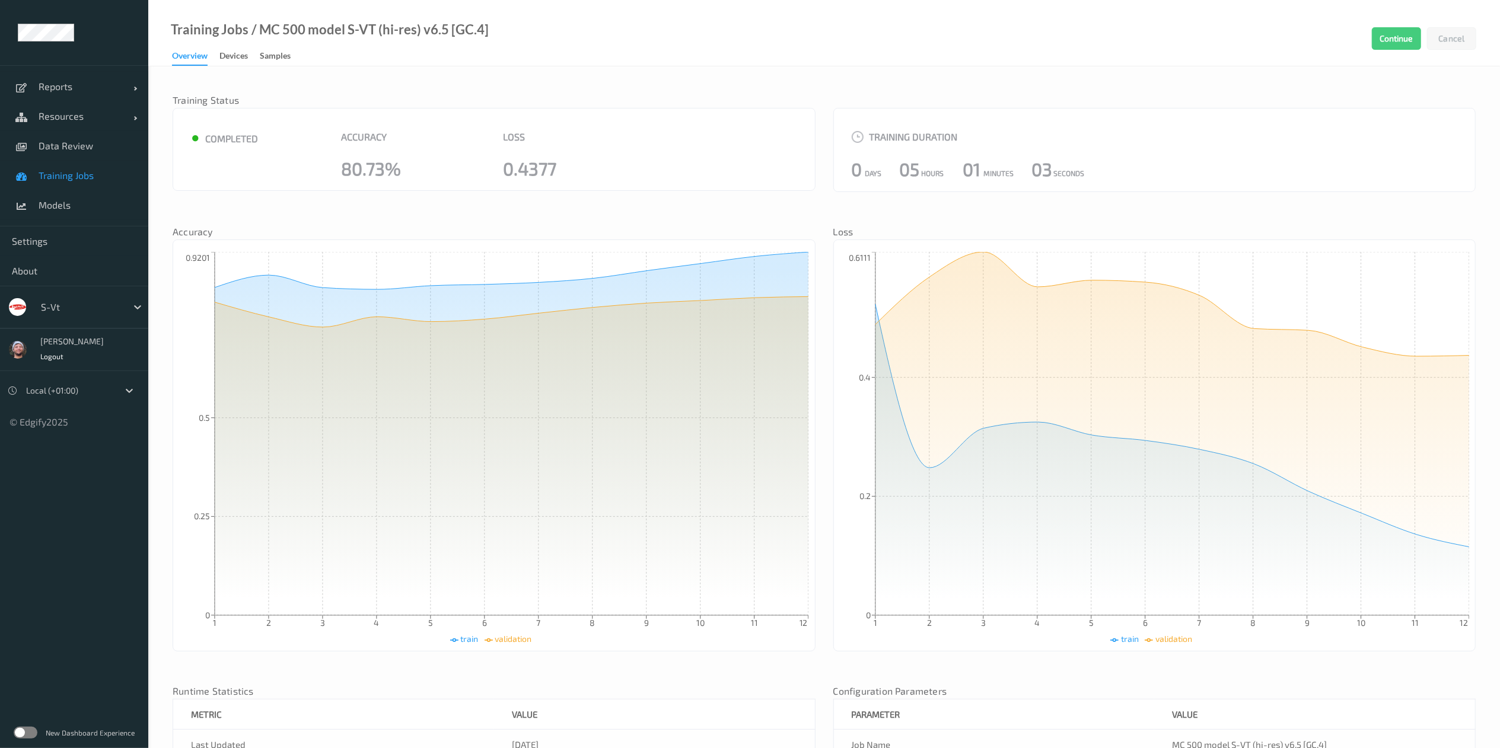
scroll to position [238, 0]
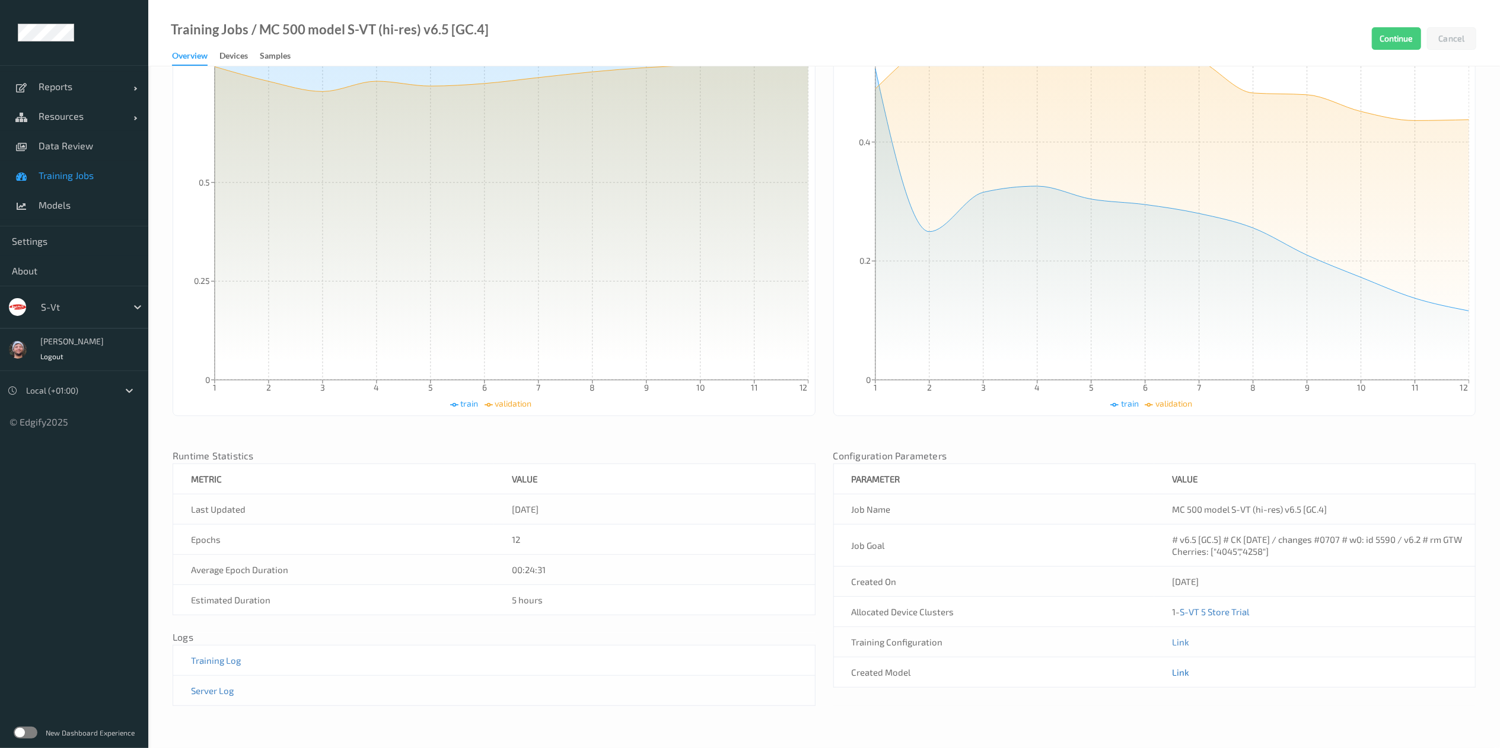
click at [1155, 675] on link "Link" at bounding box center [1180, 672] width 17 height 11
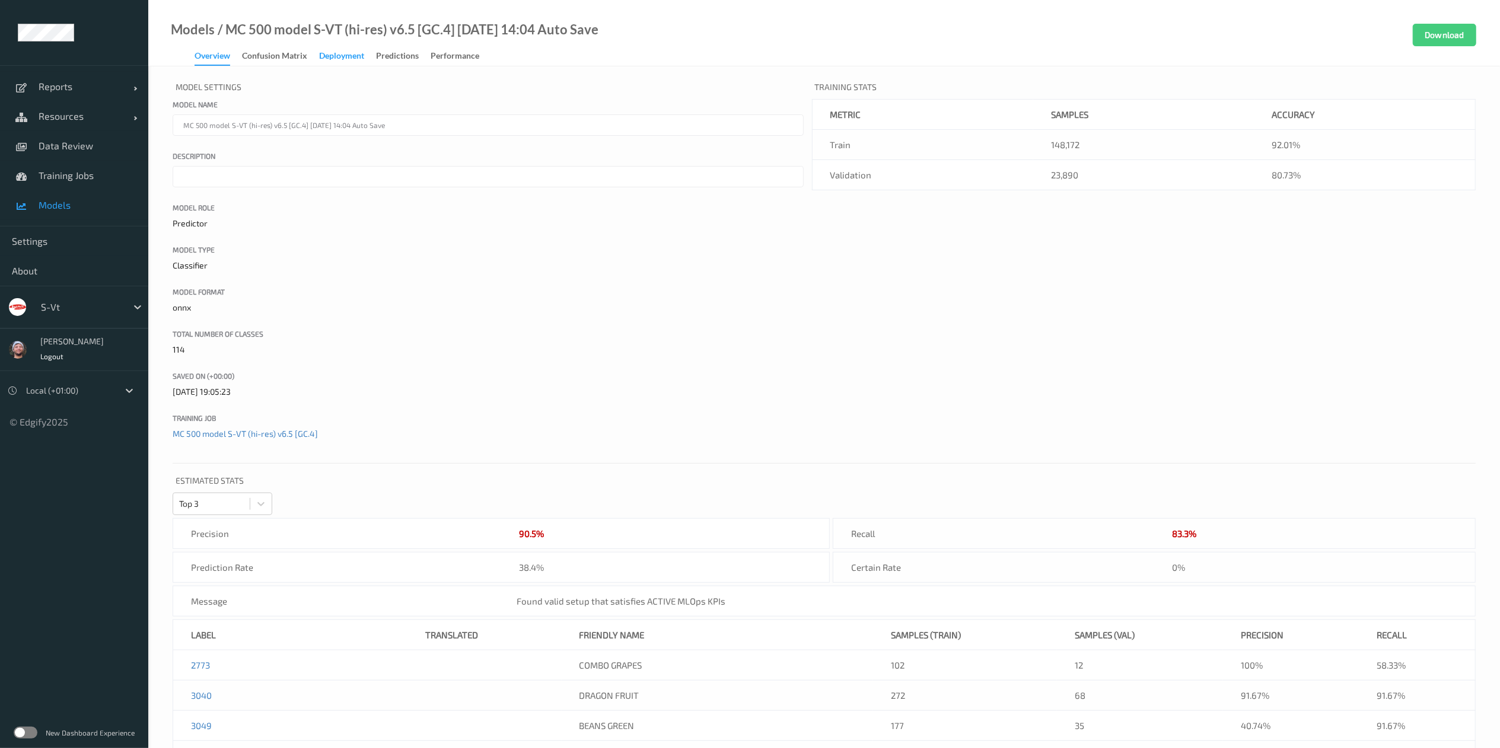
click at [335, 51] on div "Deployment" at bounding box center [341, 57] width 45 height 15
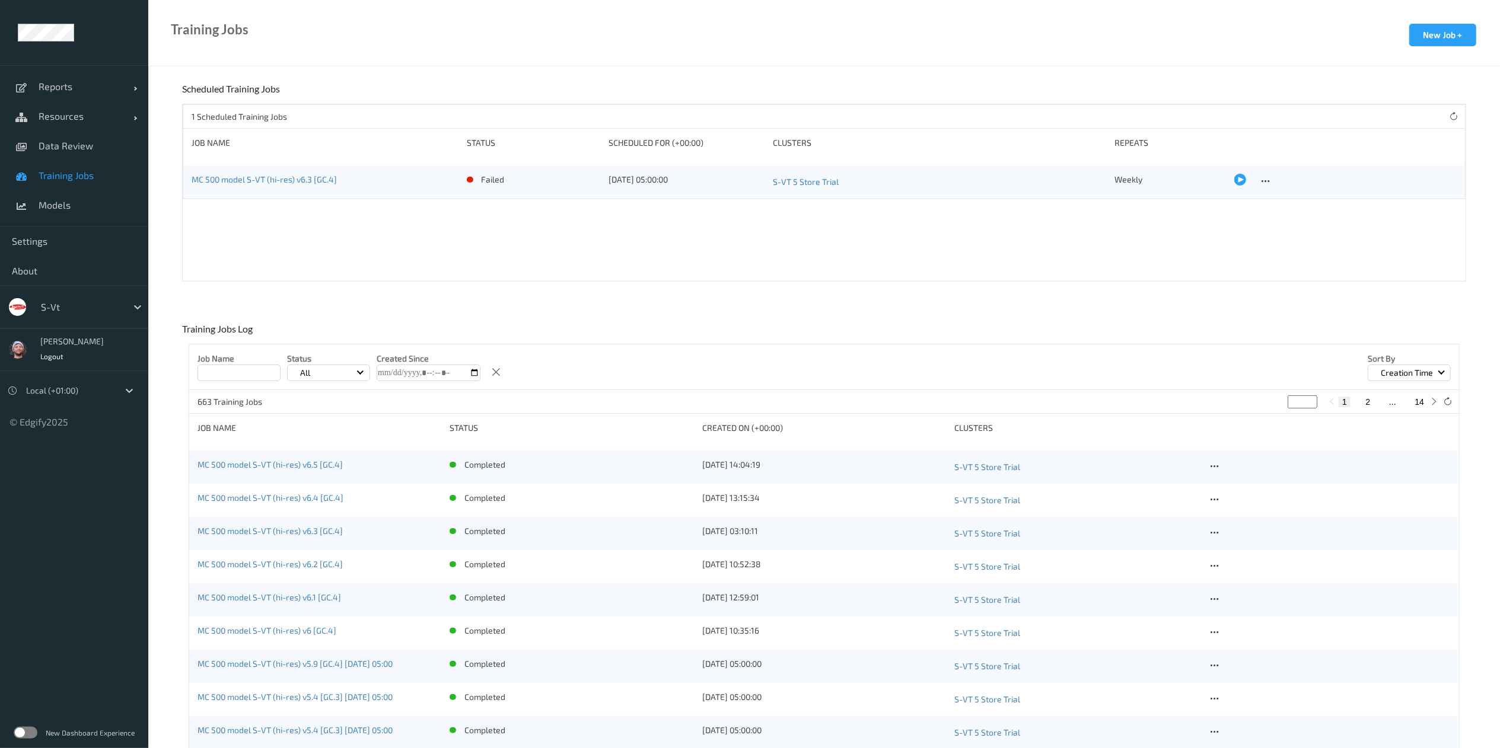
scroll to position [254, 0]
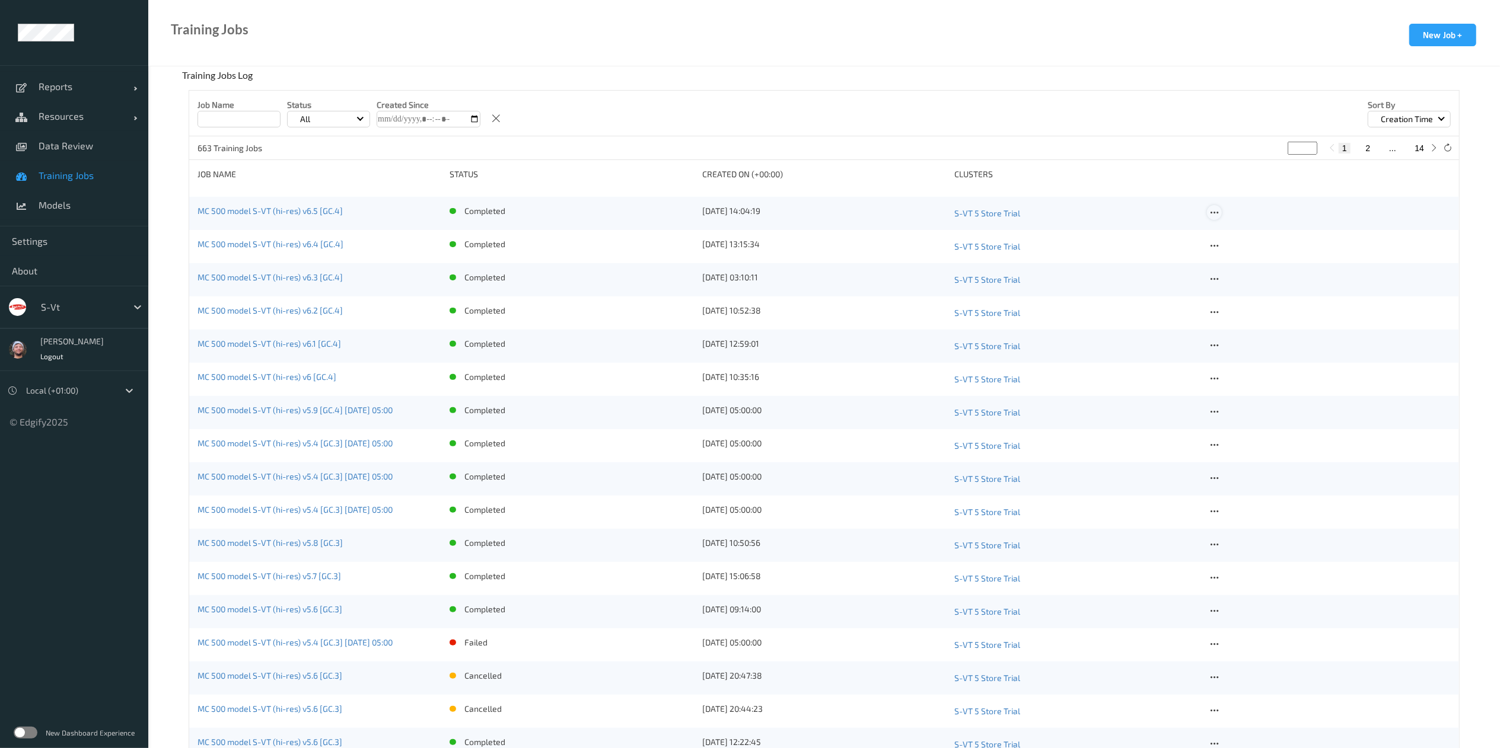
click at [1155, 217] on icon at bounding box center [1214, 213] width 10 height 11
click at [1155, 249] on div "Copy Job" at bounding box center [1242, 253] width 28 height 11
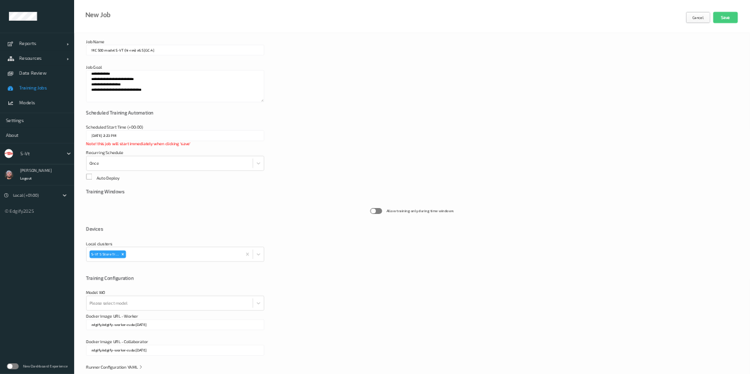
scroll to position [69, 0]
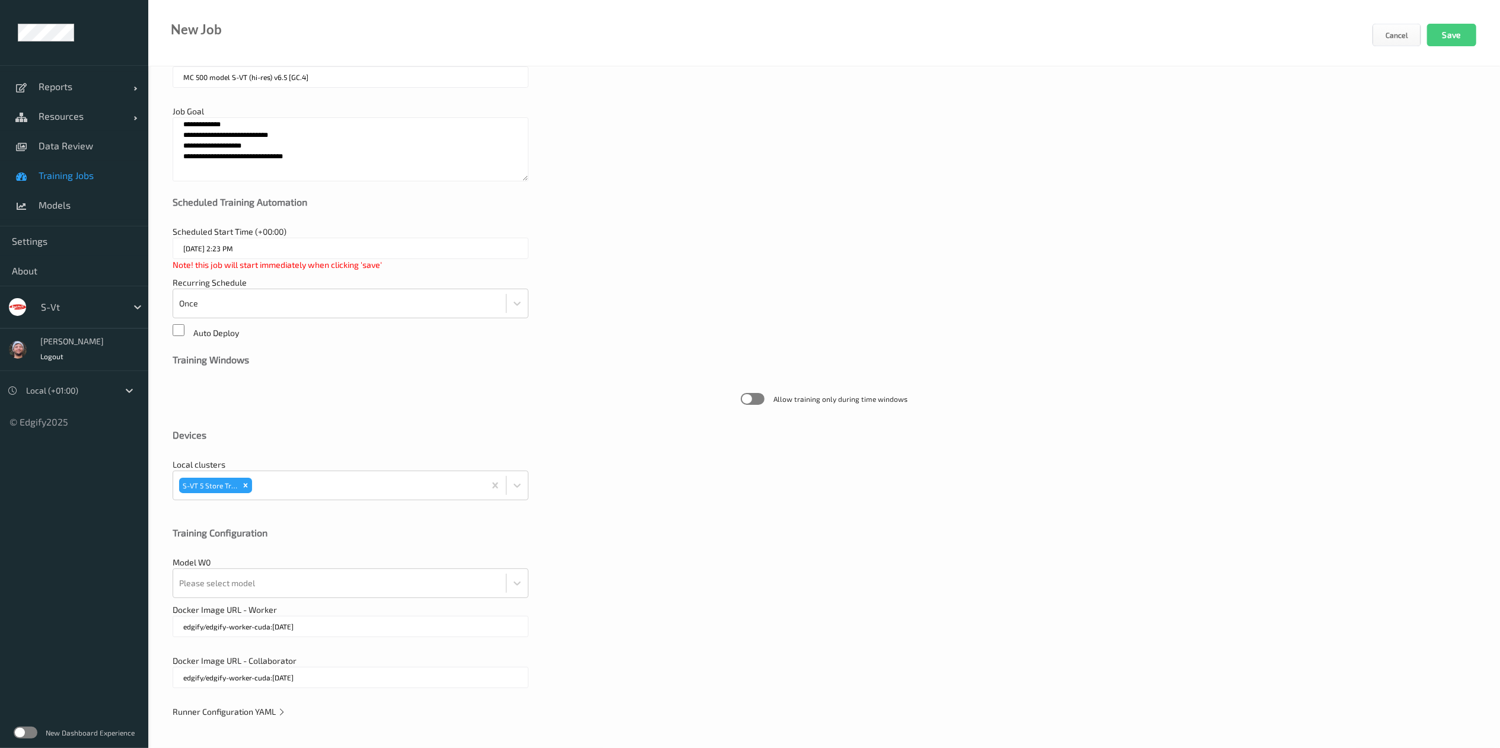
click at [286, 75] on input "MC 500 model S-VT (hi-res) v6.5 [GC.4]" at bounding box center [351, 76] width 356 height 21
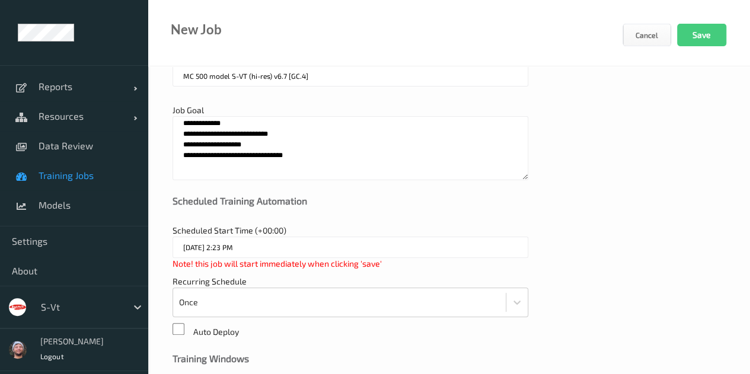
type input "MC 500 model S-VT (hi-res) v6.7 [GC.4]"
click at [23, 4] on div "Reports Default Report Customized Report Resources Devices Clusters Sites Data …" at bounding box center [74, 214] width 148 height 428
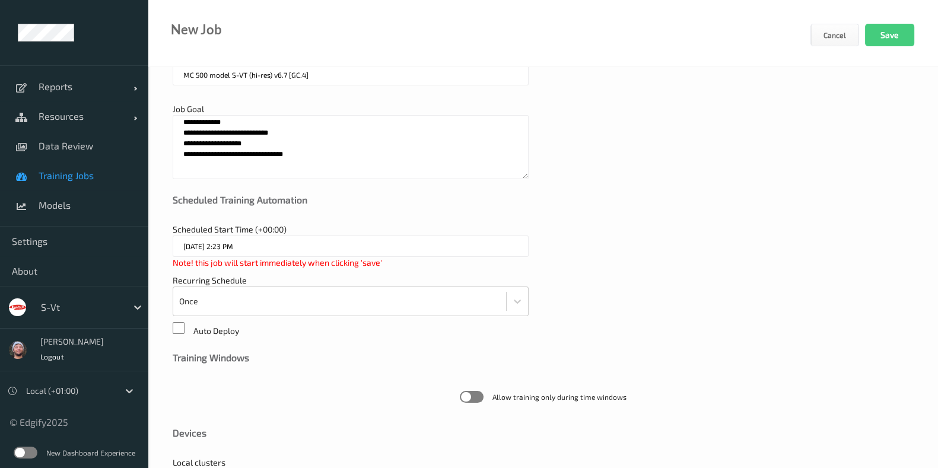
scroll to position [347, 0]
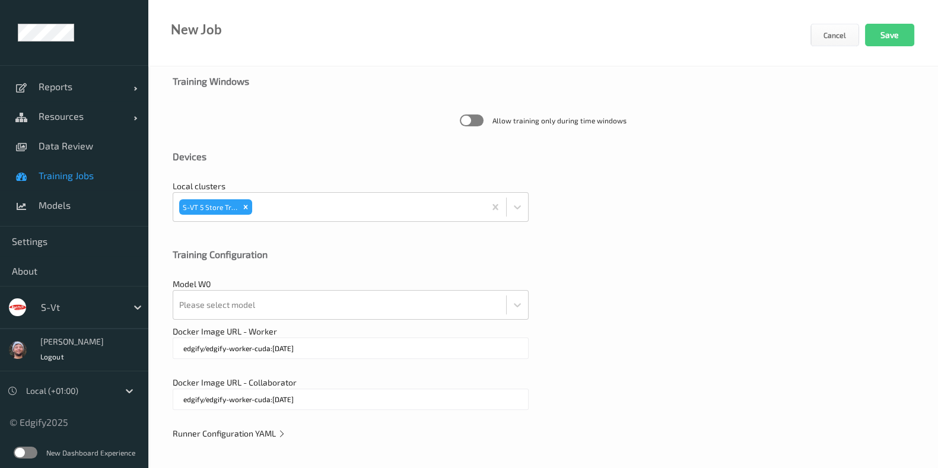
click at [234, 423] on div "**********" at bounding box center [542, 94] width 789 height 750
click at [250, 429] on span "Runner Configuration YAML" at bounding box center [229, 433] width 113 height 10
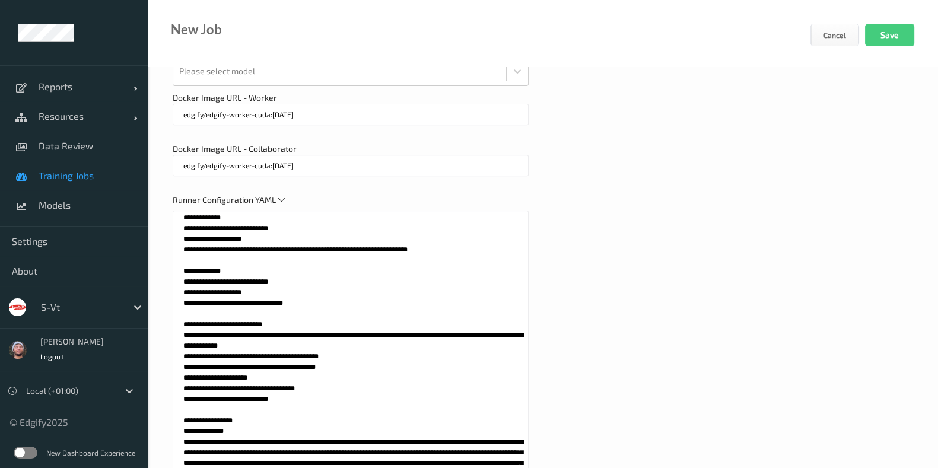
click at [360, 348] on textarea at bounding box center [351, 359] width 356 height 297
paste textarea "**********"
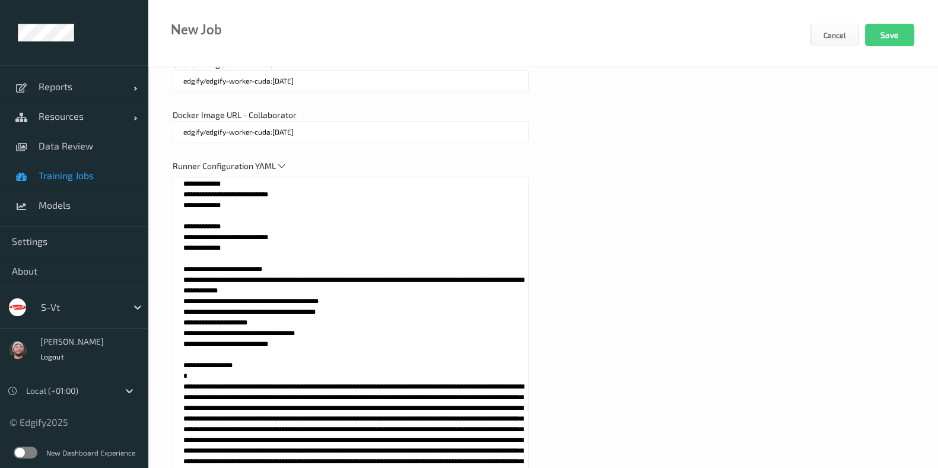
scroll to position [5653, 0]
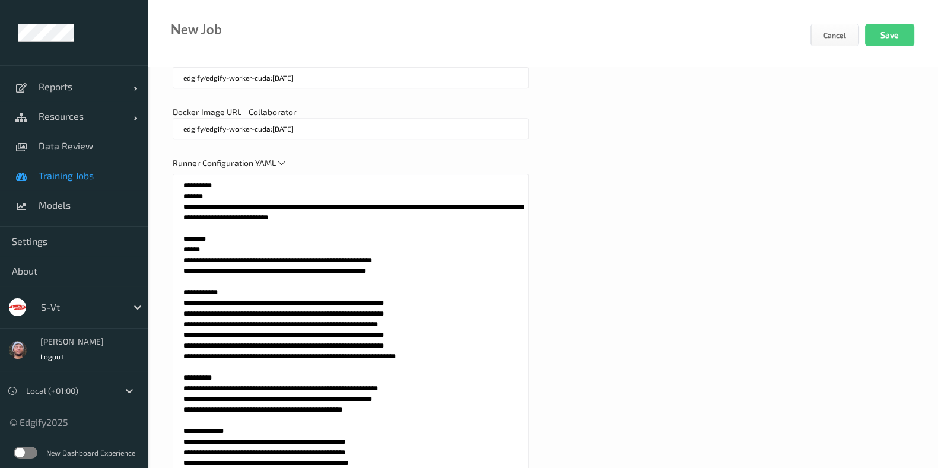
type textarea "**********"
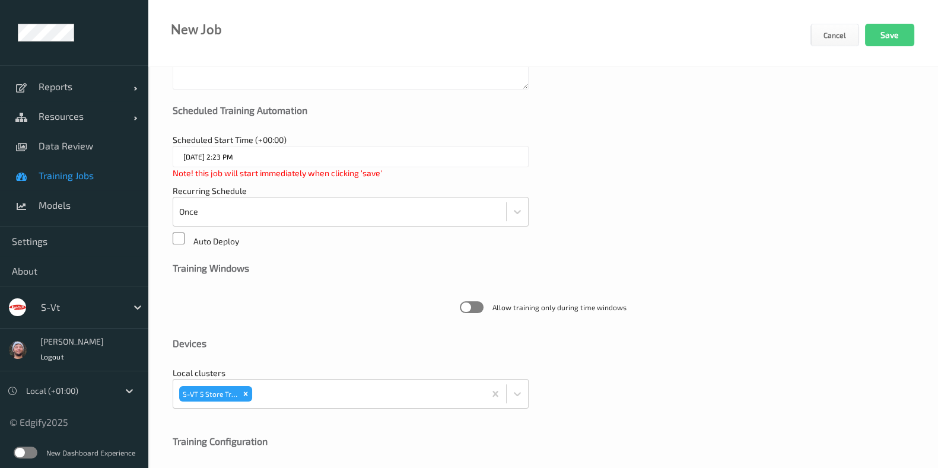
scroll to position [0, 0]
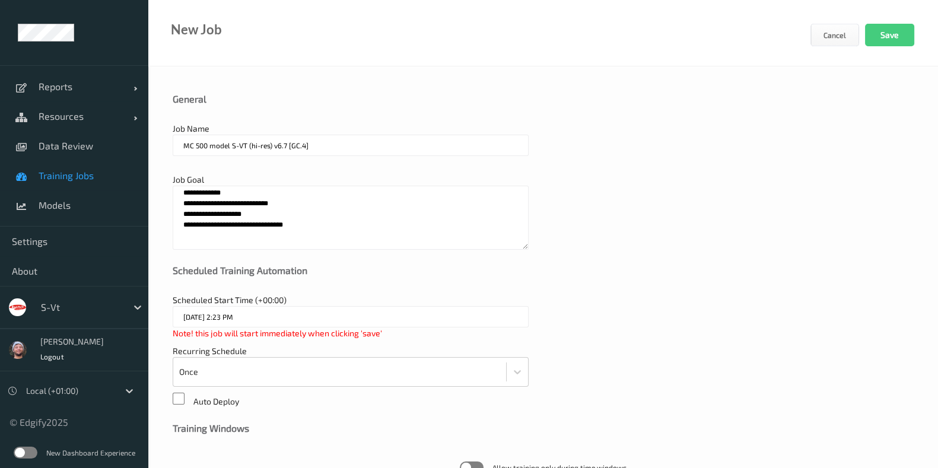
click at [268, 206] on textarea "**********" at bounding box center [351, 218] width 356 height 64
paste textarea
type textarea "**********"
click at [289, 227] on textarea "**********" at bounding box center [351, 218] width 356 height 64
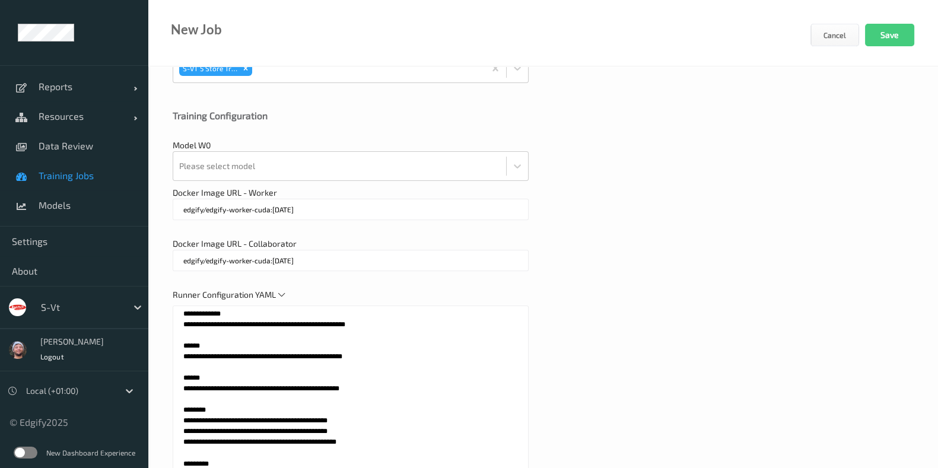
scroll to position [496, 0]
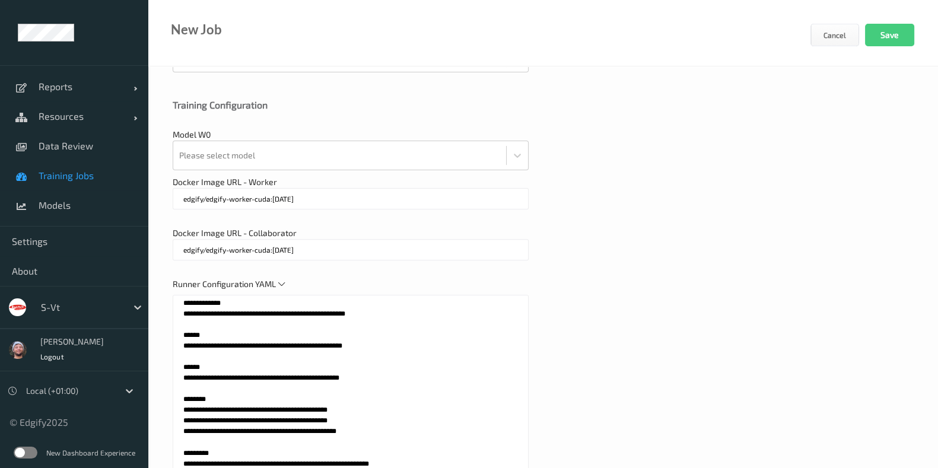
click at [262, 372] on textarea at bounding box center [351, 443] width 356 height 297
paste textarea
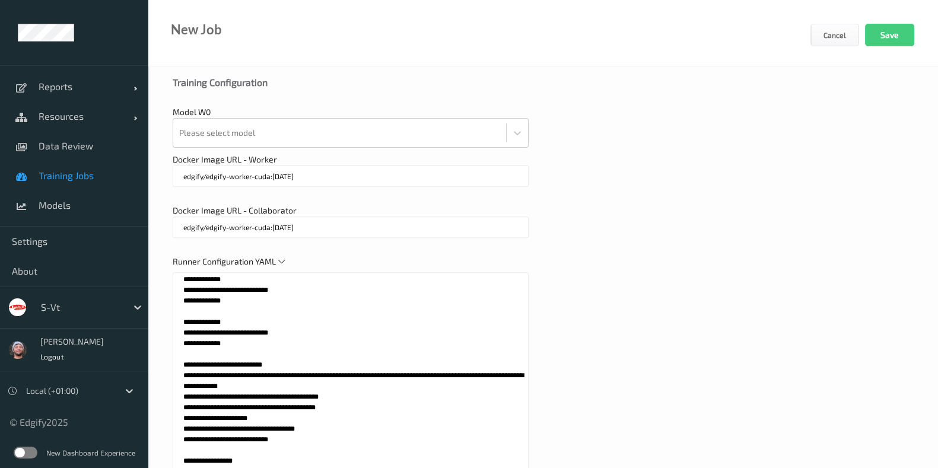
scroll to position [512, 0]
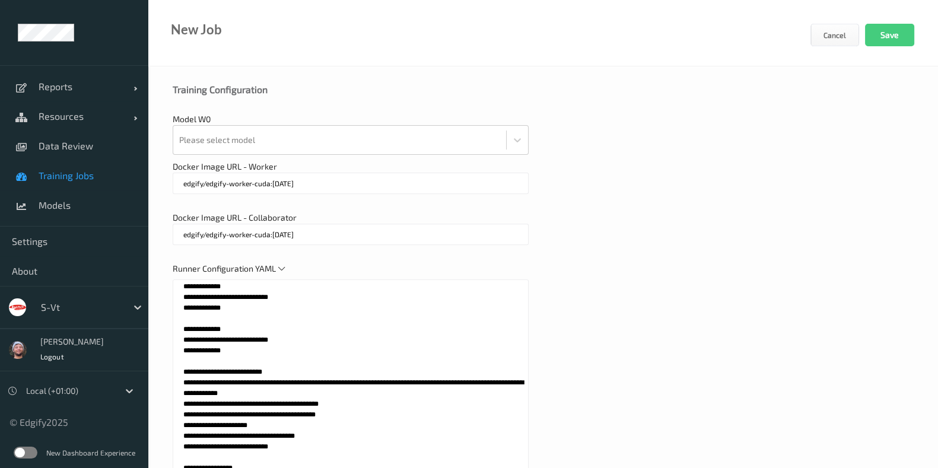
click at [279, 362] on textarea at bounding box center [351, 427] width 356 height 297
paste textarea
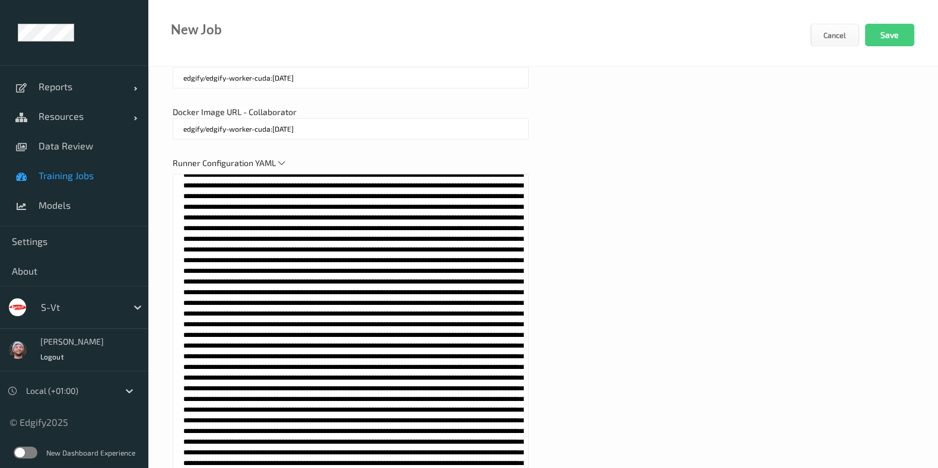
scroll to position [0, 0]
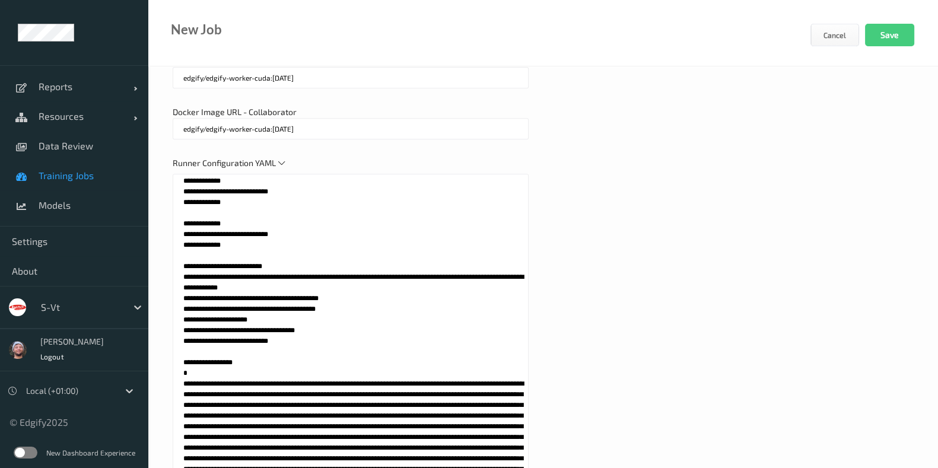
drag, startPoint x: 227, startPoint y: 240, endPoint x: 174, endPoint y: 222, distance: 55.5
click at [174, 222] on textarea at bounding box center [351, 322] width 356 height 297
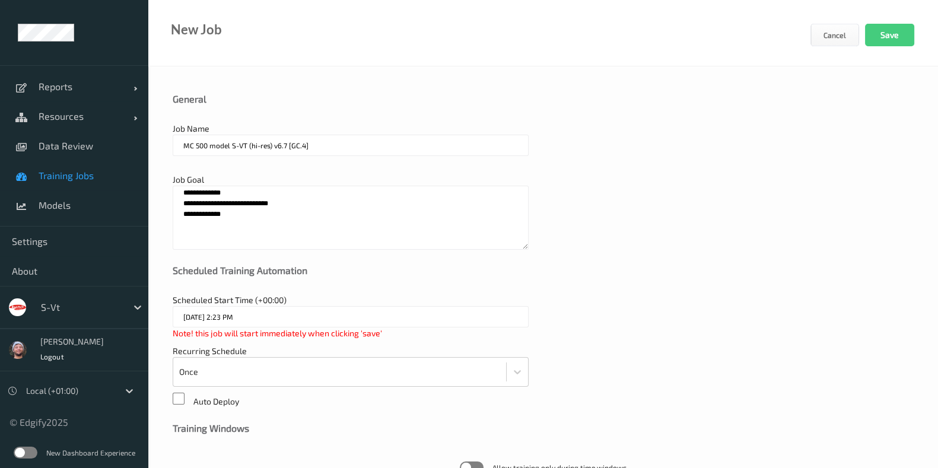
scroll to position [1, 0]
type textarea "**********"
click at [266, 203] on textarea "**********" at bounding box center [351, 217] width 356 height 64
paste textarea
type textarea "**********"
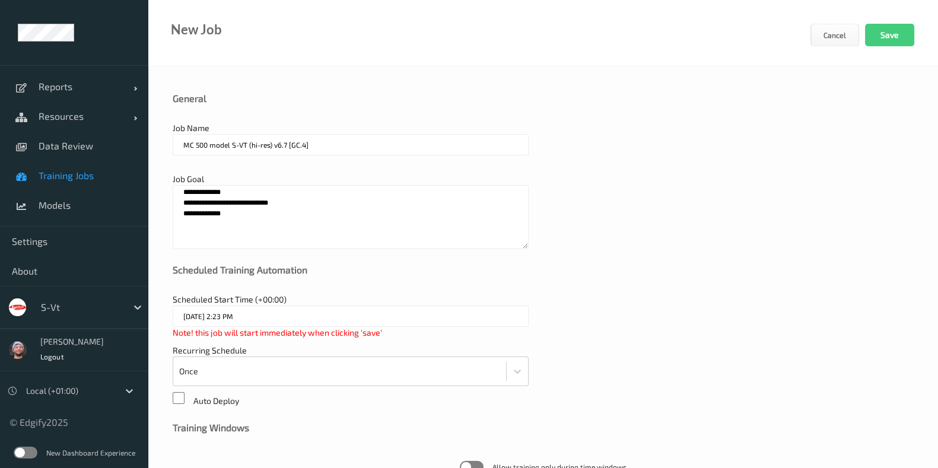
click at [347, 144] on input "MC 500 model S-VT (hi-res) v6.7 [GC.4]" at bounding box center [351, 144] width 356 height 21
type input "MC 500 model S-VT (hi-res) v6.7 [GC.5]"
click at [887, 34] on button "Save" at bounding box center [889, 35] width 49 height 23
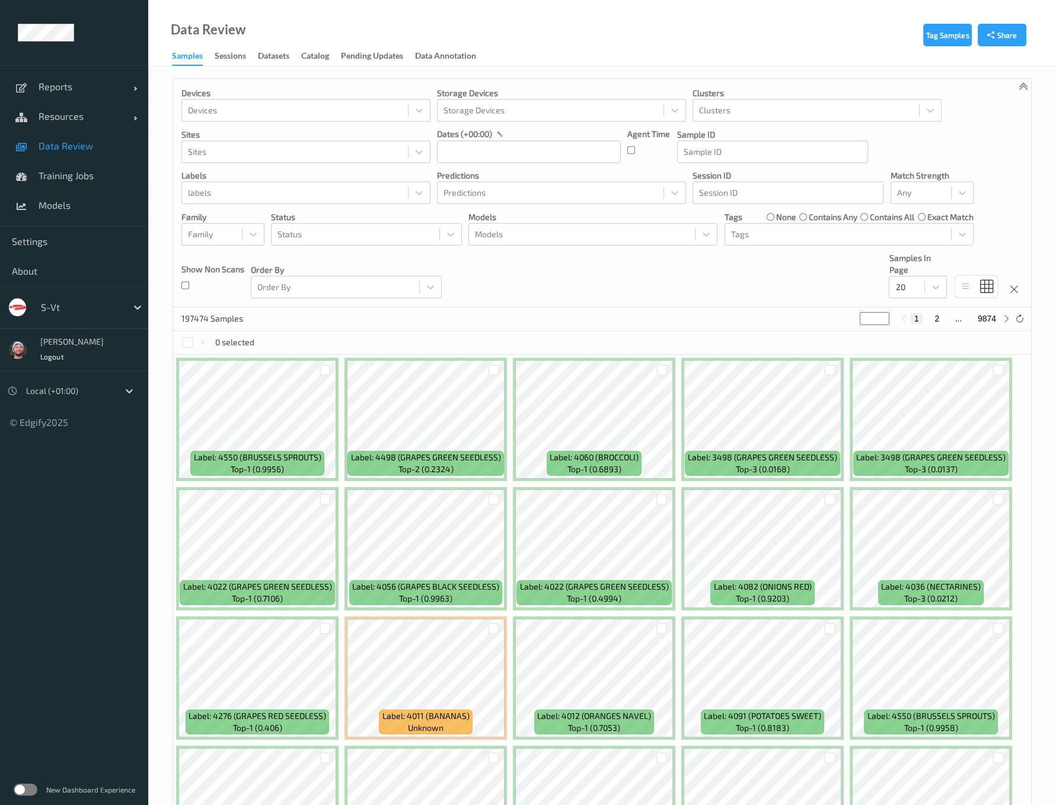
click at [481, 34] on div "Data Review Samples Sessions Datasets Catalog Pending Updates Data Annotation" at bounding box center [602, 33] width 908 height 66
click at [632, 28] on div "Data Review Samples Sessions Datasets Catalog Pending Updates Data Annotation" at bounding box center [602, 33] width 908 height 66
